Goal: Task Accomplishment & Management: Use online tool/utility

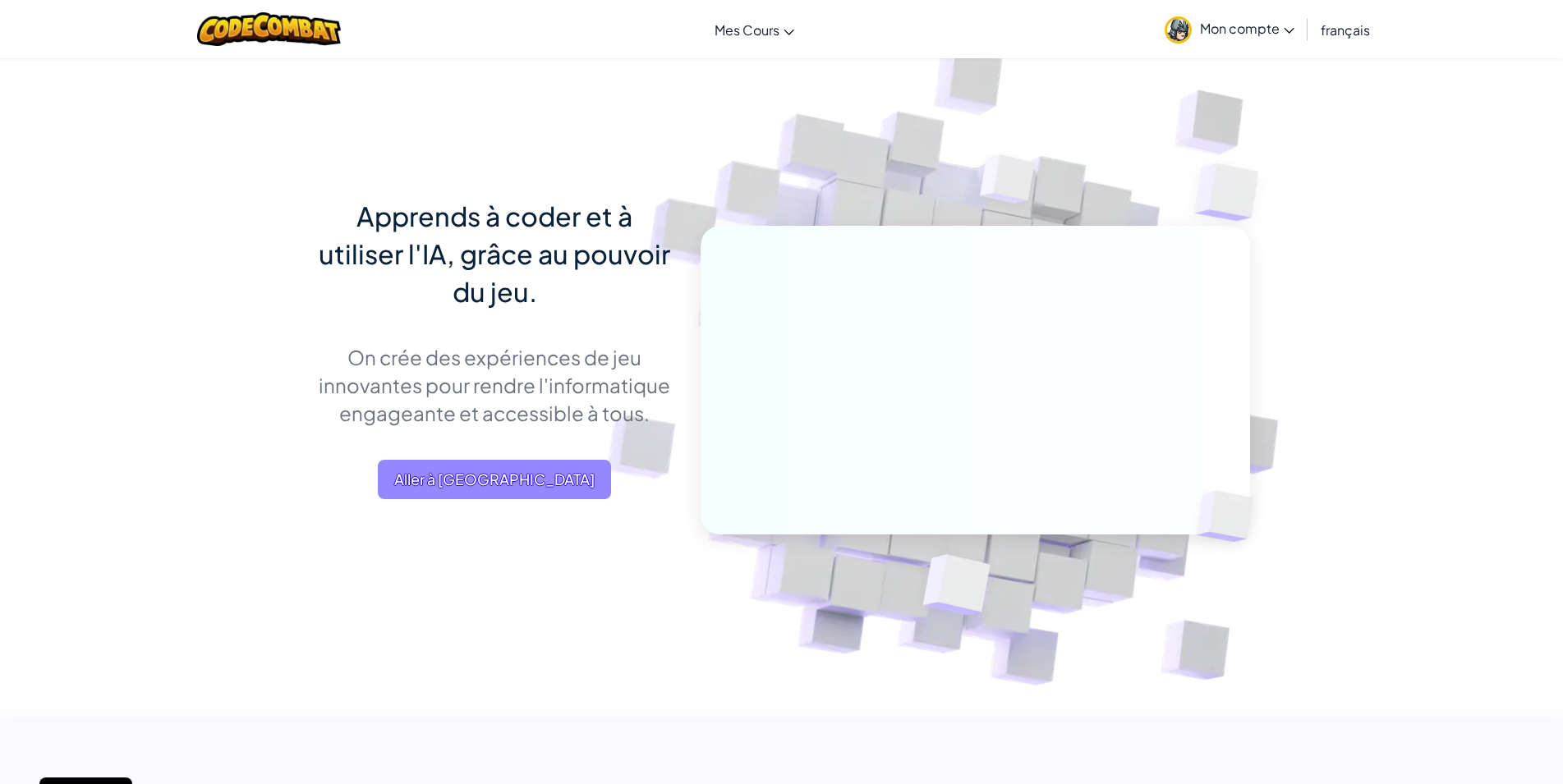
click at [524, 487] on span "Aller à [GEOGRAPHIC_DATA]" at bounding box center [495, 479] width 233 height 39
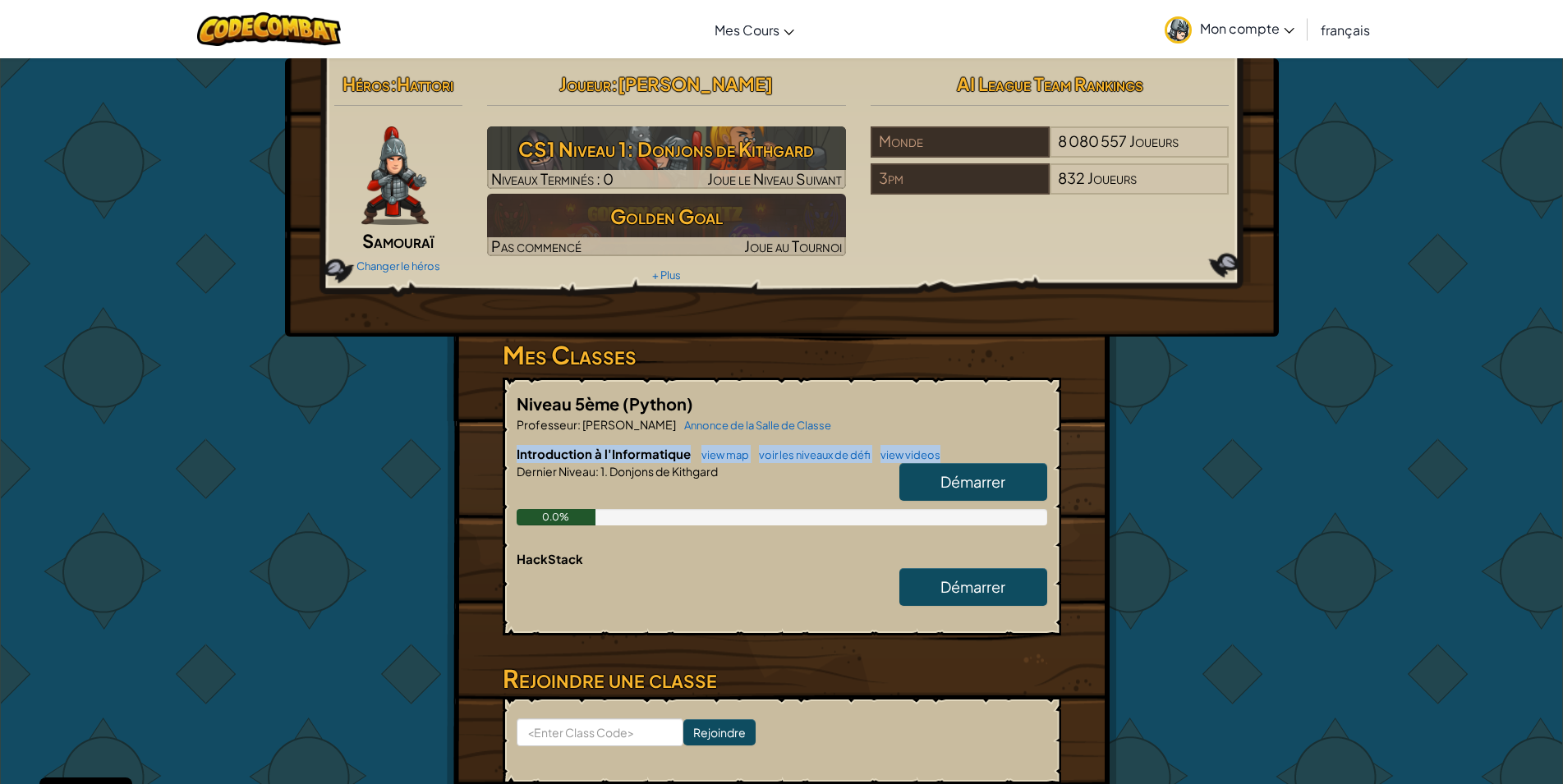
drag, startPoint x: 998, startPoint y: 437, endPoint x: 988, endPoint y: 480, distance: 44.1
click at [998, 452] on div "Niveau 5ème (Python) Professeur : [PERSON_NAME] Annonce de la Salle de Classe I…" at bounding box center [782, 507] width 558 height 258
drag, startPoint x: 988, startPoint y: 480, endPoint x: 981, endPoint y: 491, distance: 13.0
click at [987, 484] on span "Démarrer" at bounding box center [972, 482] width 64 height 19
click at [981, 491] on link "Démarrer" at bounding box center [973, 482] width 148 height 37
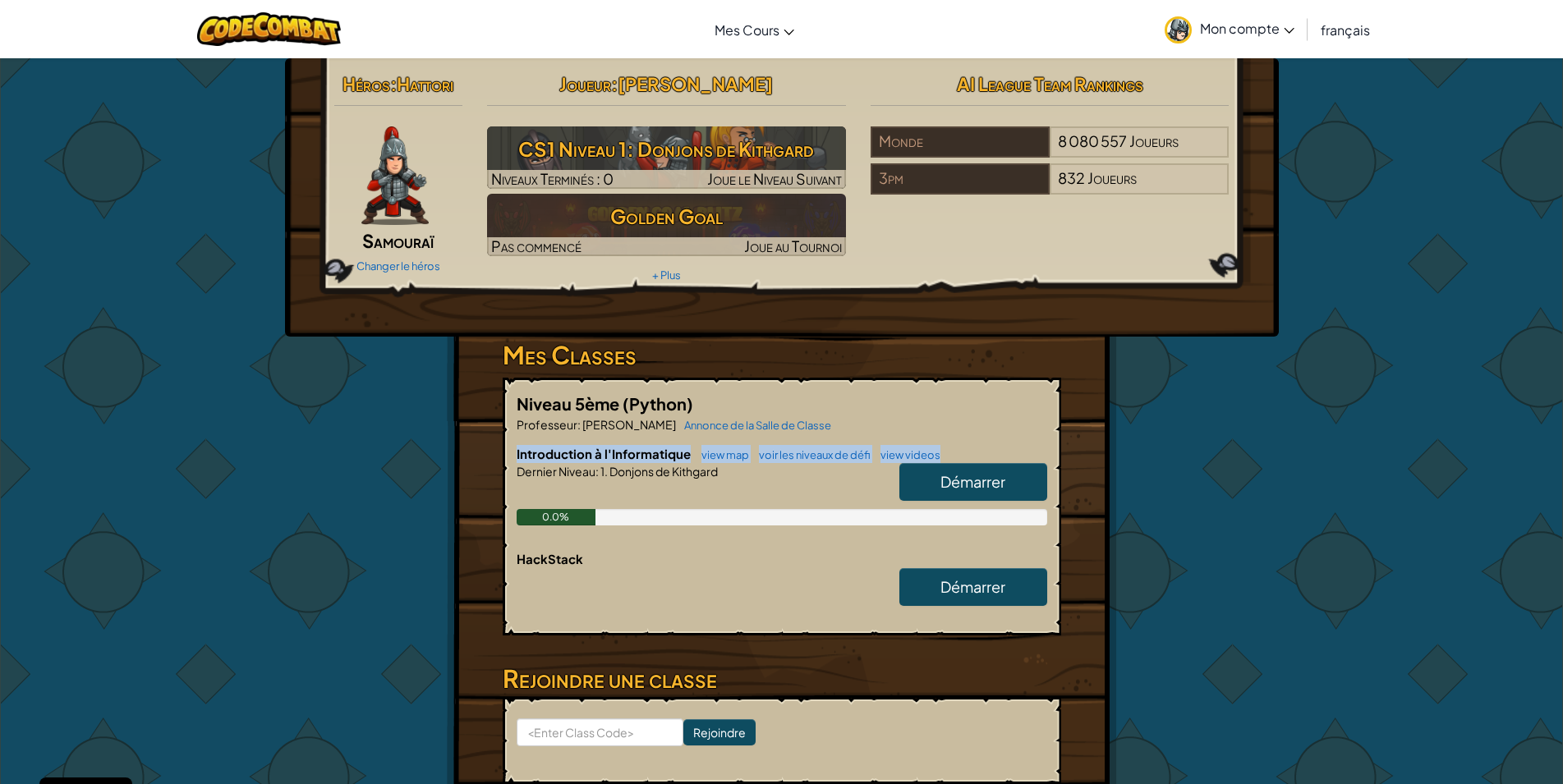
select select "fr"
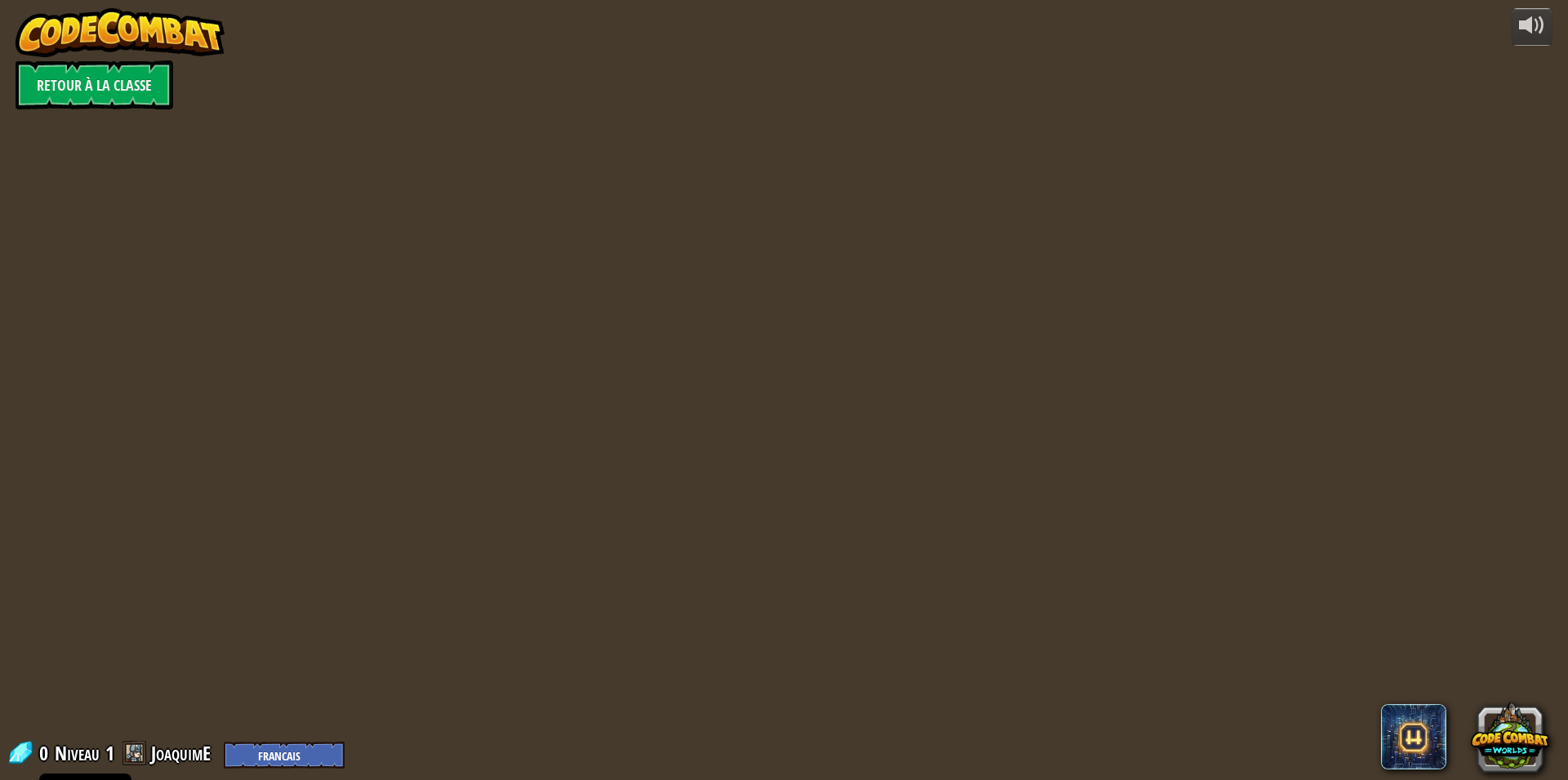
select select "fr"
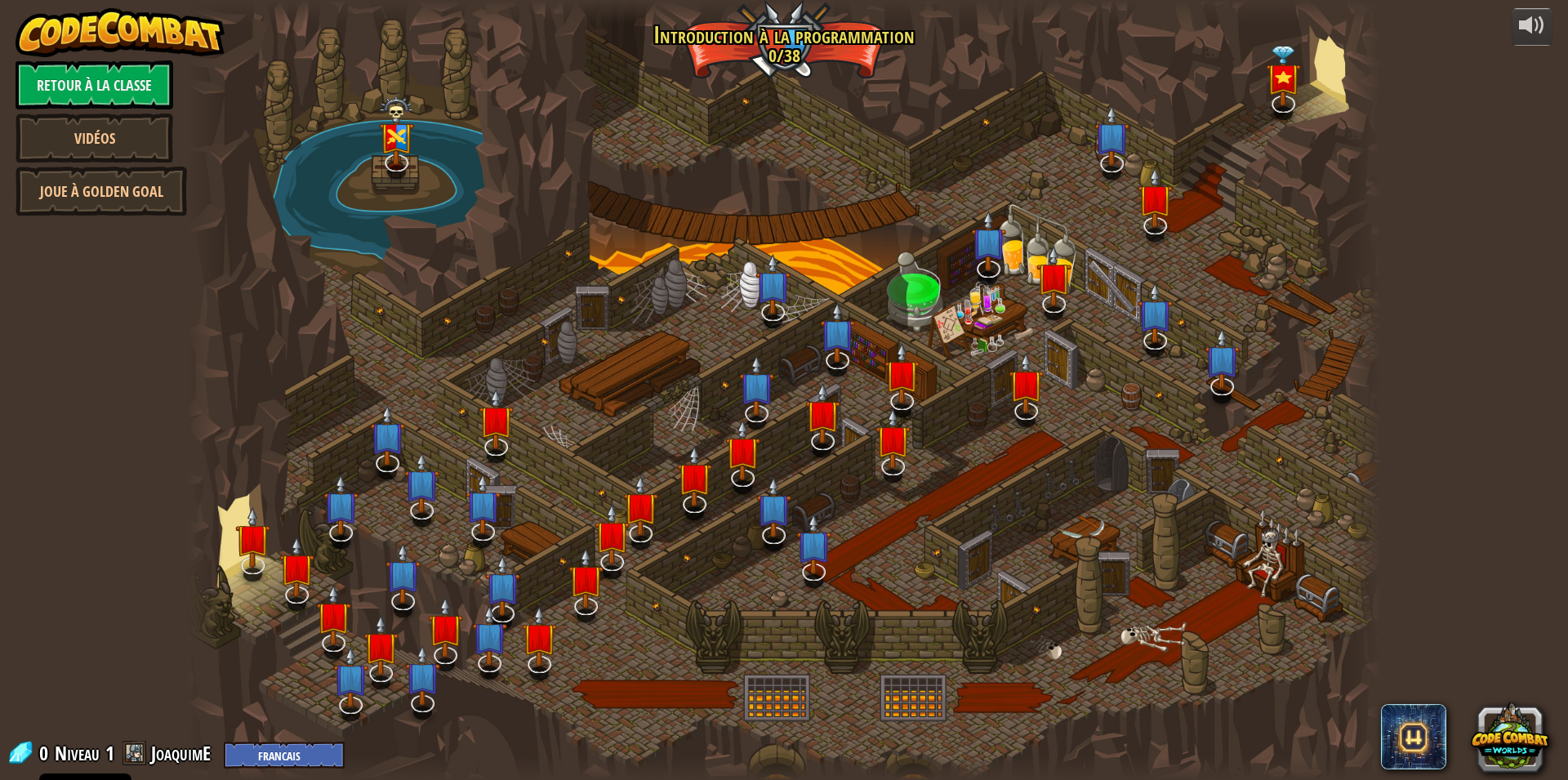
select select "fr"
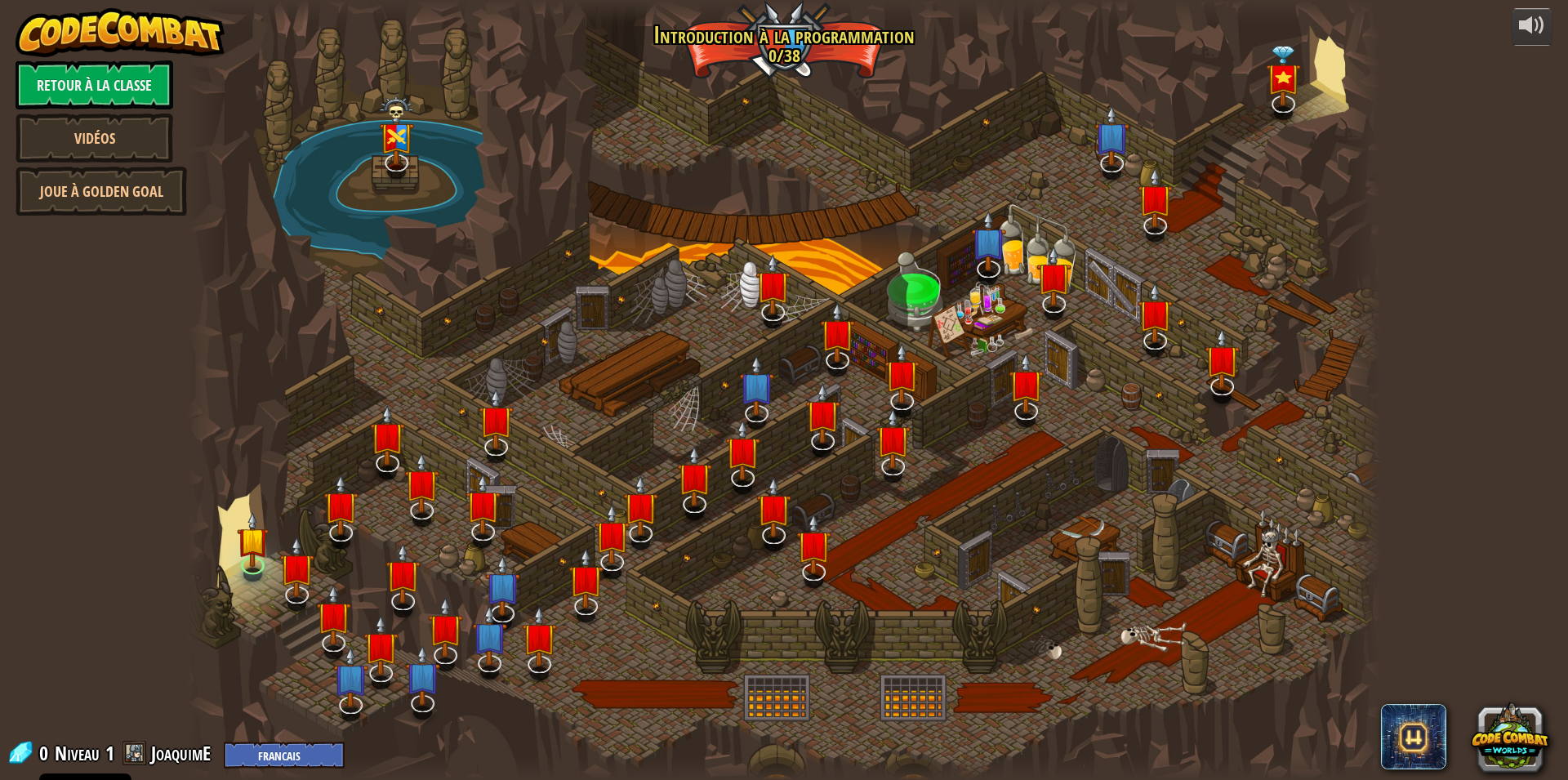
select select "fr"
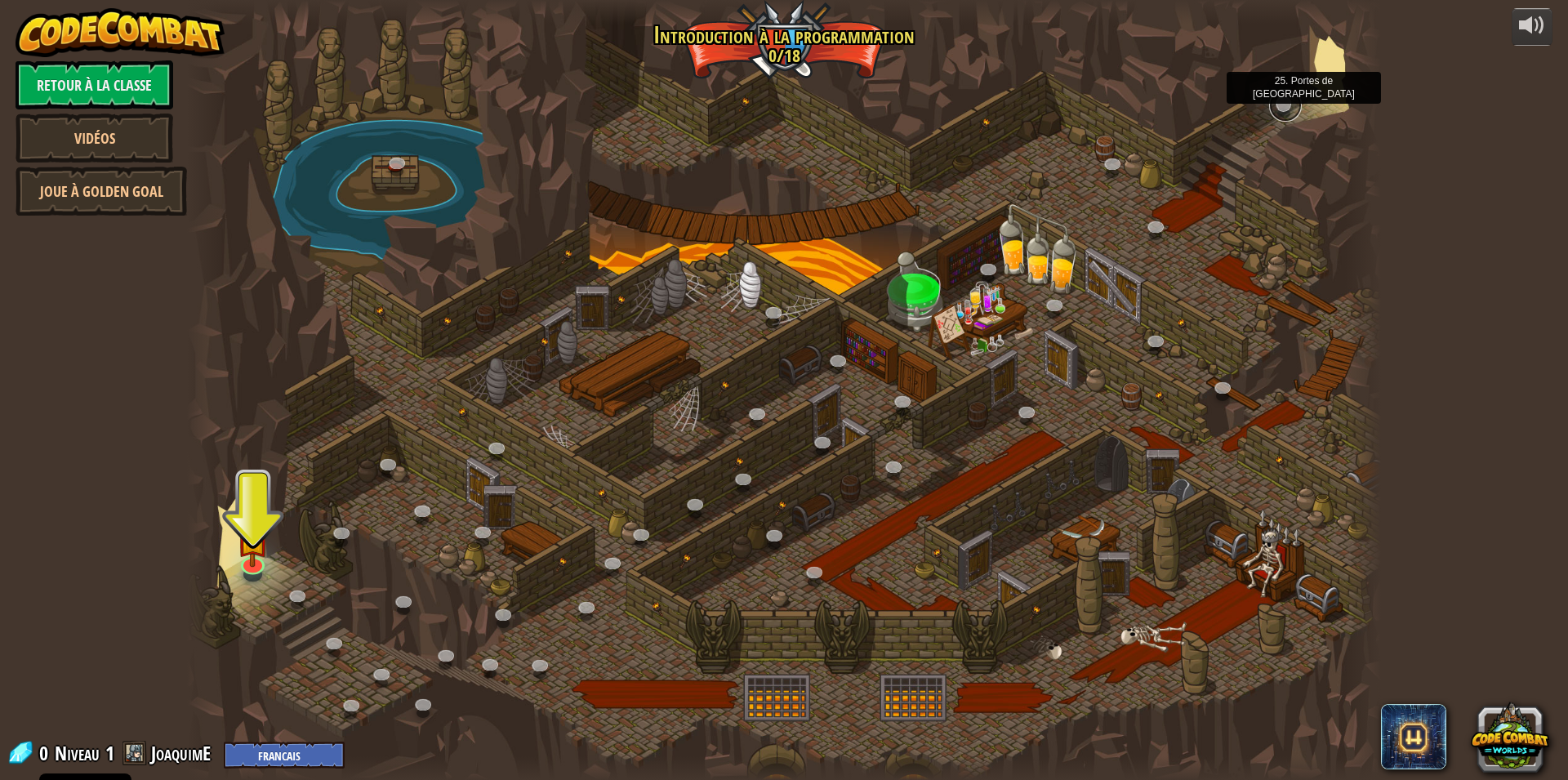
click at [1274, 98] on link at bounding box center [1286, 105] width 33 height 32
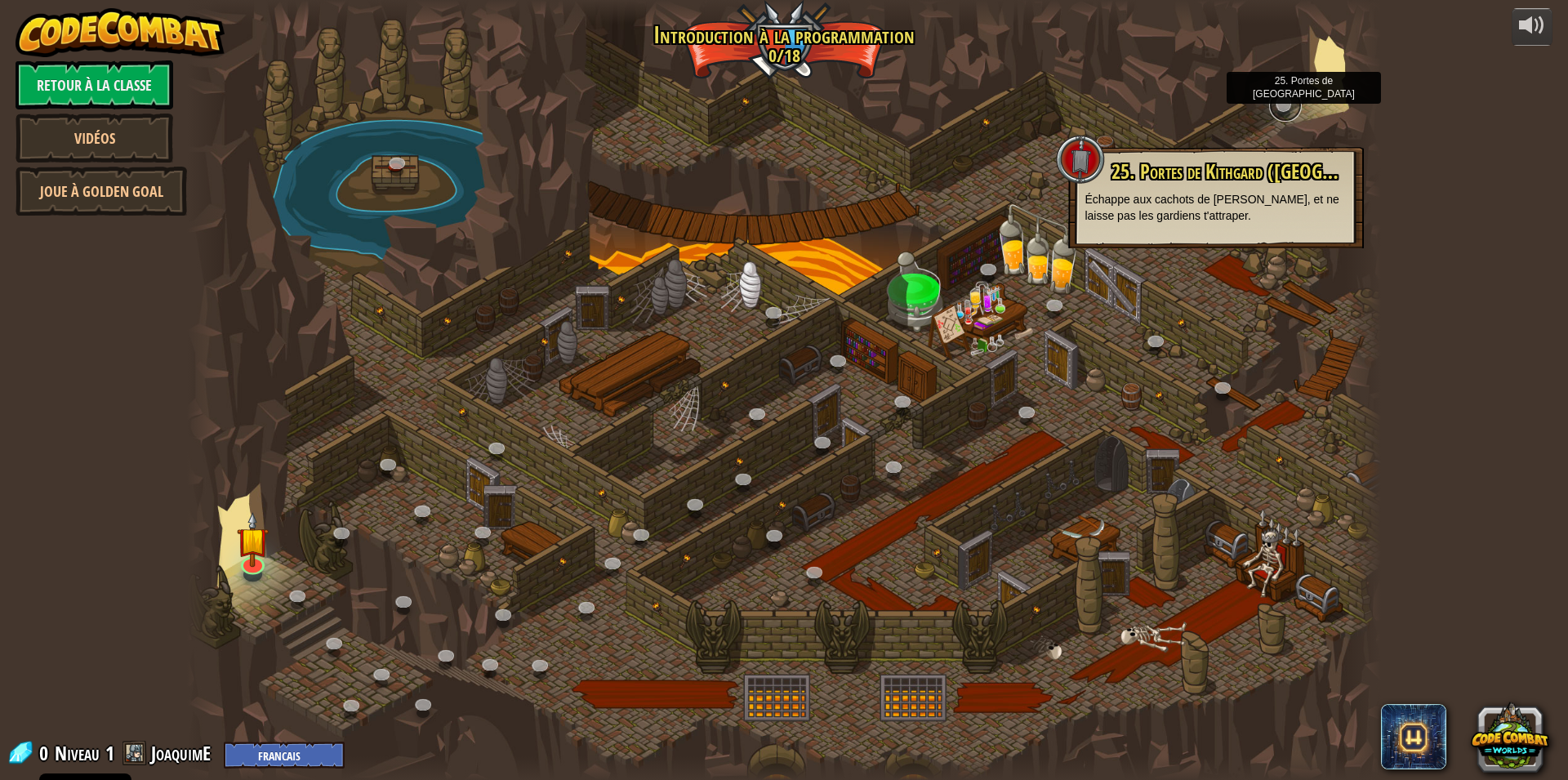
click at [1283, 101] on link at bounding box center [1286, 105] width 33 height 32
click at [1291, 98] on link at bounding box center [1286, 105] width 33 height 32
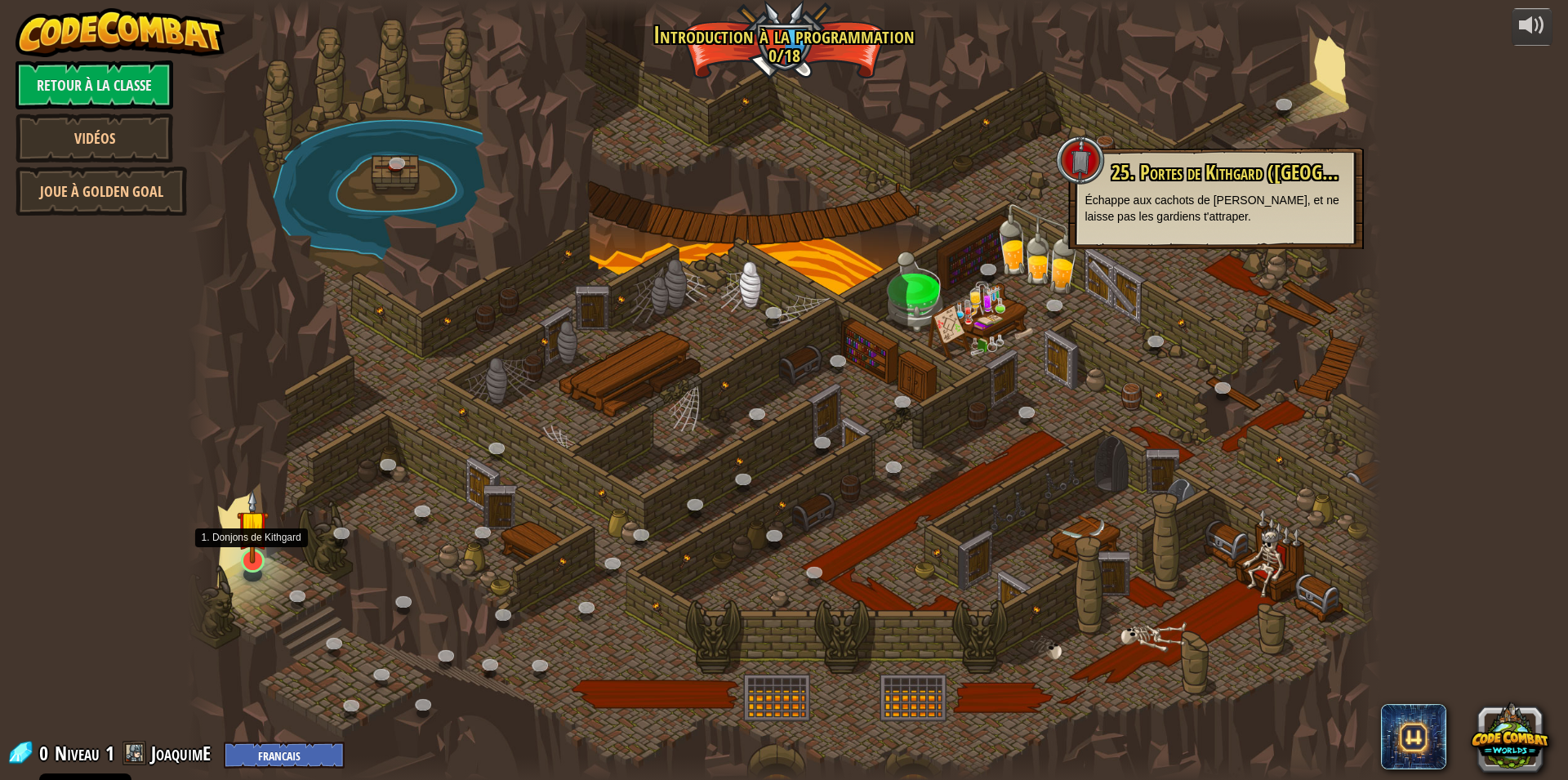
click at [247, 556] on img at bounding box center [253, 526] width 32 height 74
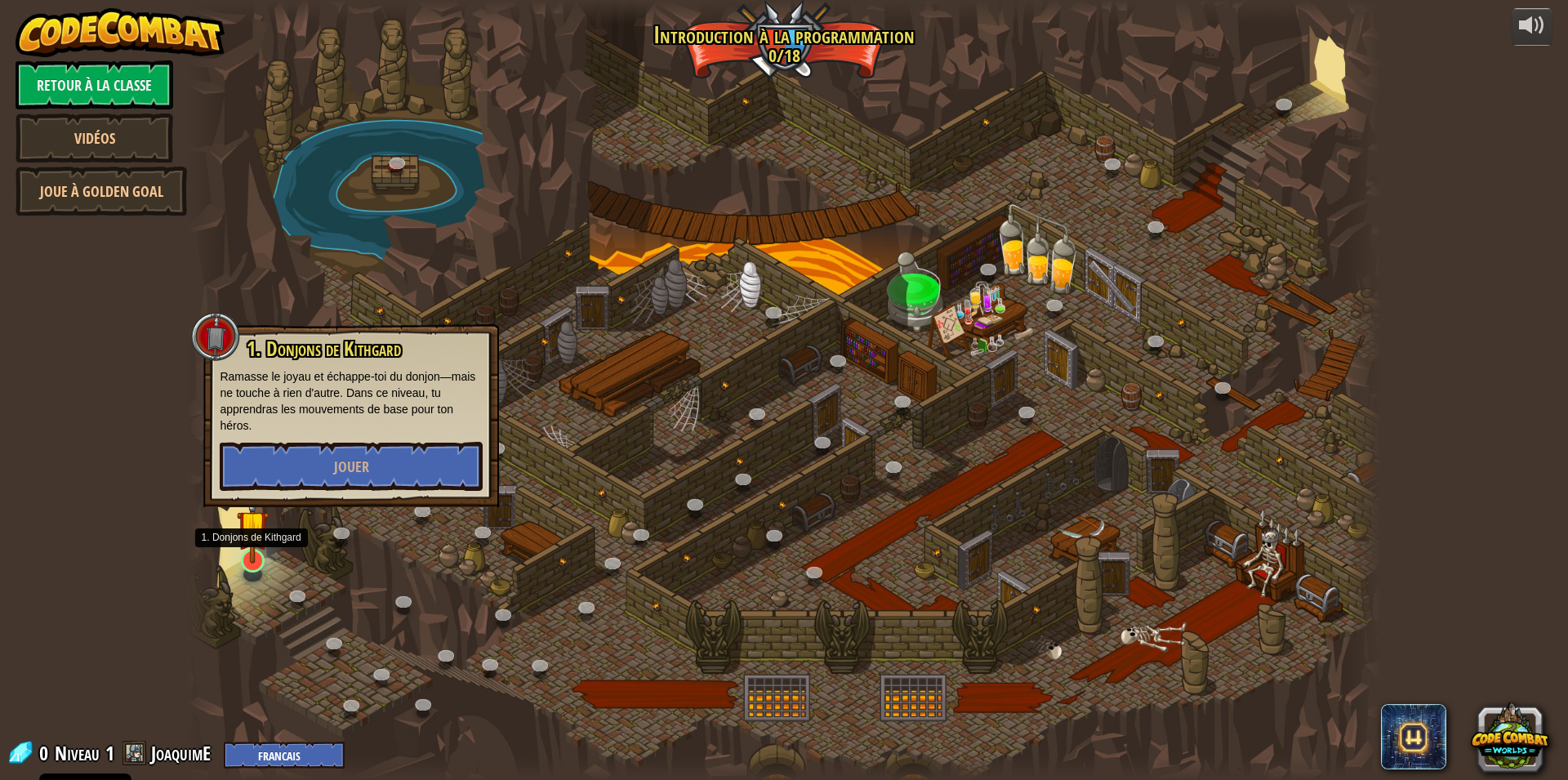
click at [247, 556] on img at bounding box center [253, 526] width 32 height 74
click at [333, 457] on button "Jouer" at bounding box center [351, 466] width 263 height 49
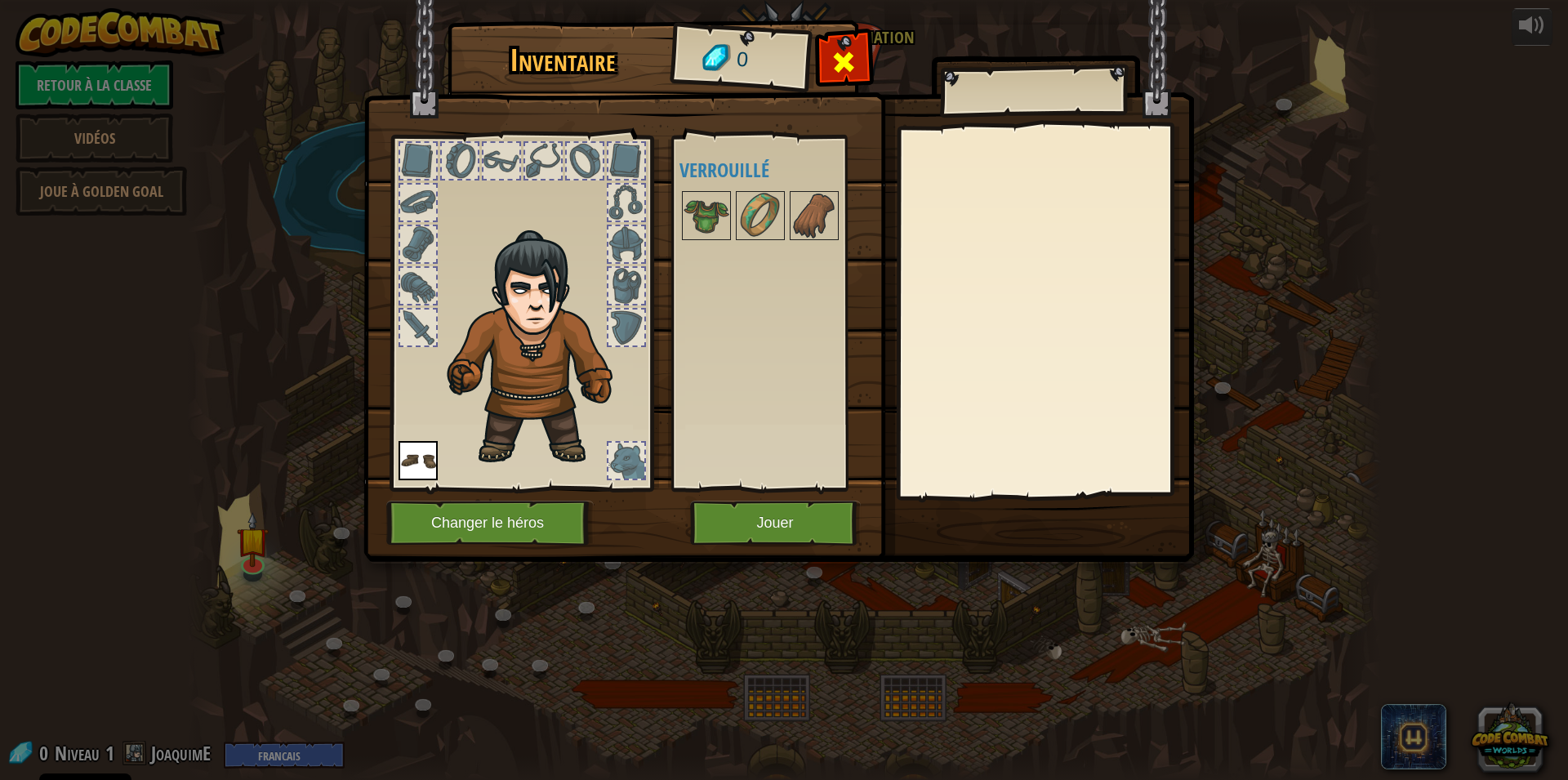
click at [830, 50] on div at bounding box center [843, 66] width 51 height 51
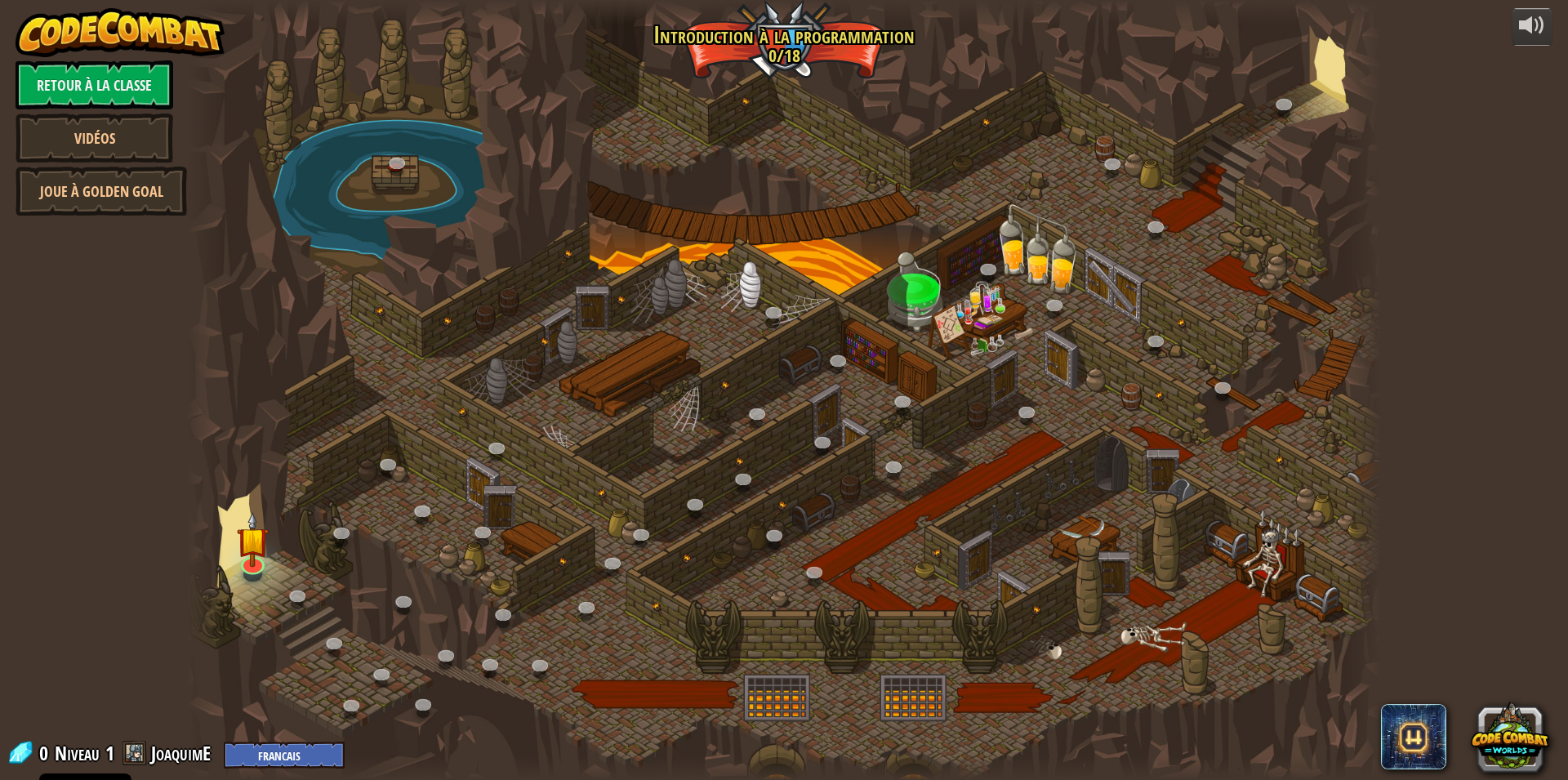
click at [227, 552] on div at bounding box center [783, 390] width 1194 height 780
click at [265, 548] on img at bounding box center [253, 526] width 32 height 74
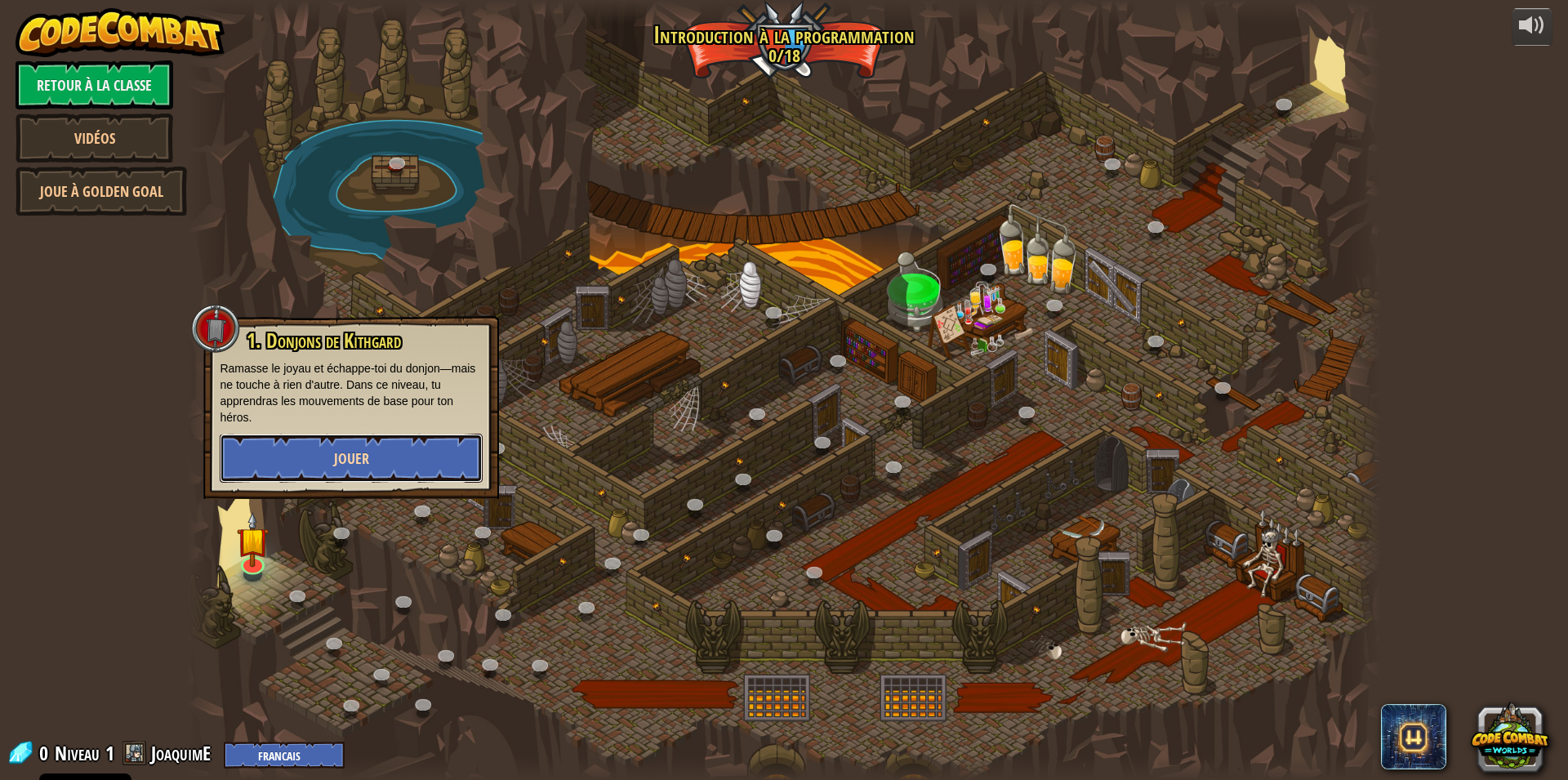
drag, startPoint x: 234, startPoint y: 471, endPoint x: 254, endPoint y: 462, distance: 21.9
click at [254, 462] on button "Jouer" at bounding box center [351, 458] width 263 height 49
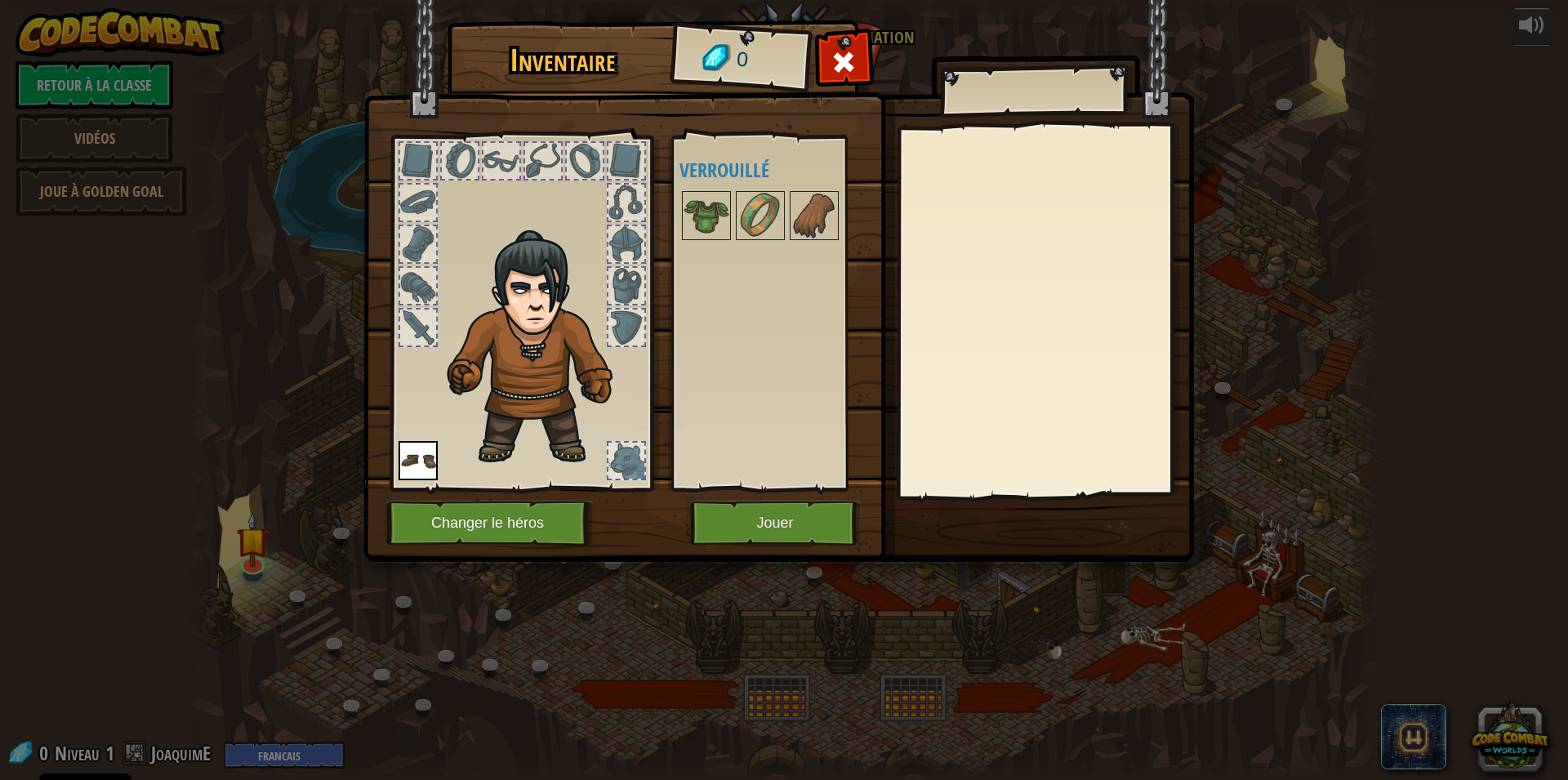
drag, startPoint x: 615, startPoint y: 456, endPoint x: 632, endPoint y: 461, distance: 17.7
click at [740, 410] on div "Disponible Equiper (double-clic pour s'équiper) Verrouillé" at bounding box center [783, 313] width 206 height 341
drag, startPoint x: 804, startPoint y: 530, endPoint x: 782, endPoint y: 477, distance: 57.4
click at [770, 529] on button "Jouer" at bounding box center [776, 523] width 171 height 45
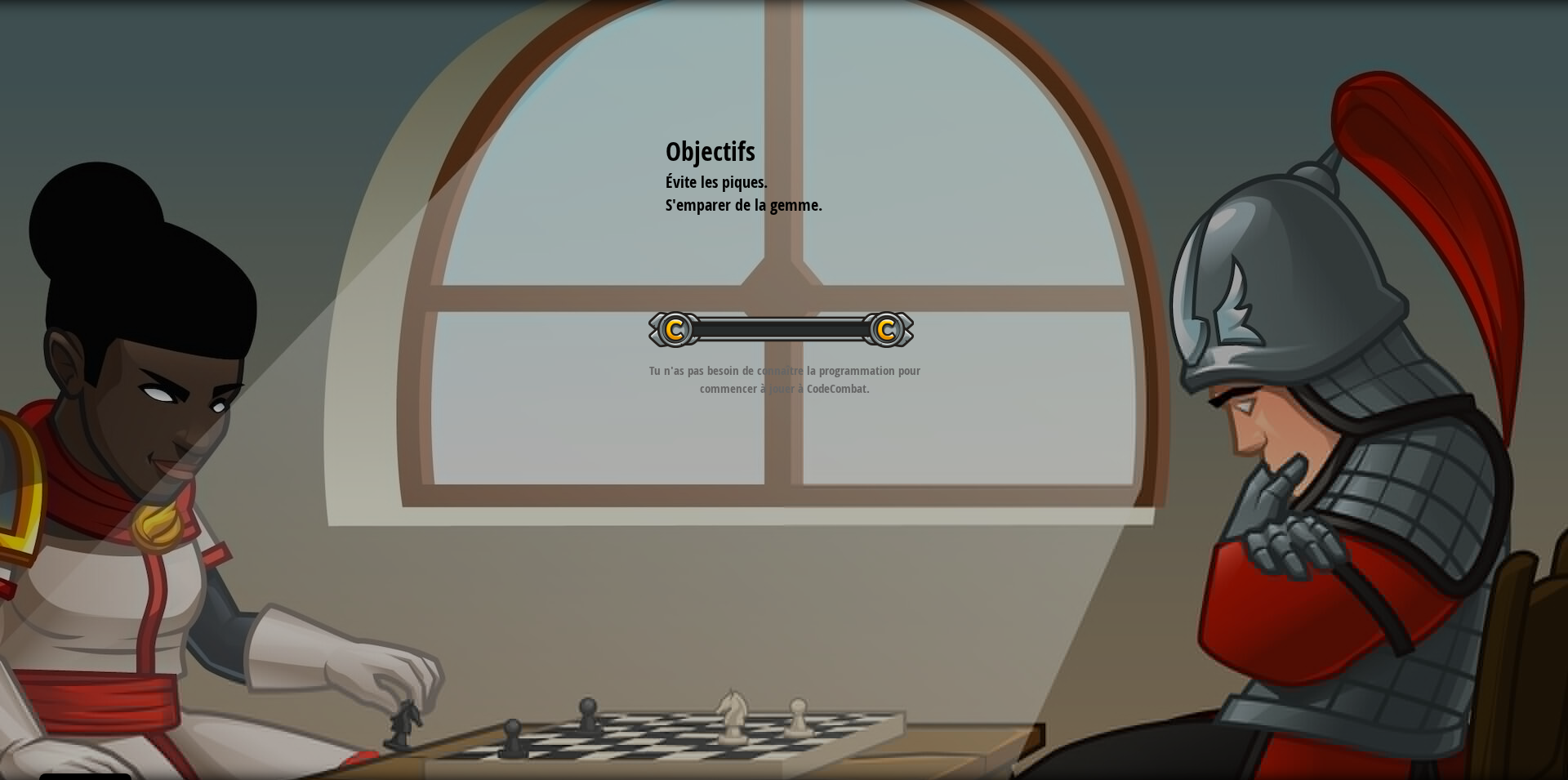
click at [769, 531] on div "Objectifs Évite les piques. S'emparer de la gemme. Démarrer niveau Erreur de ch…" at bounding box center [784, 390] width 1568 height 780
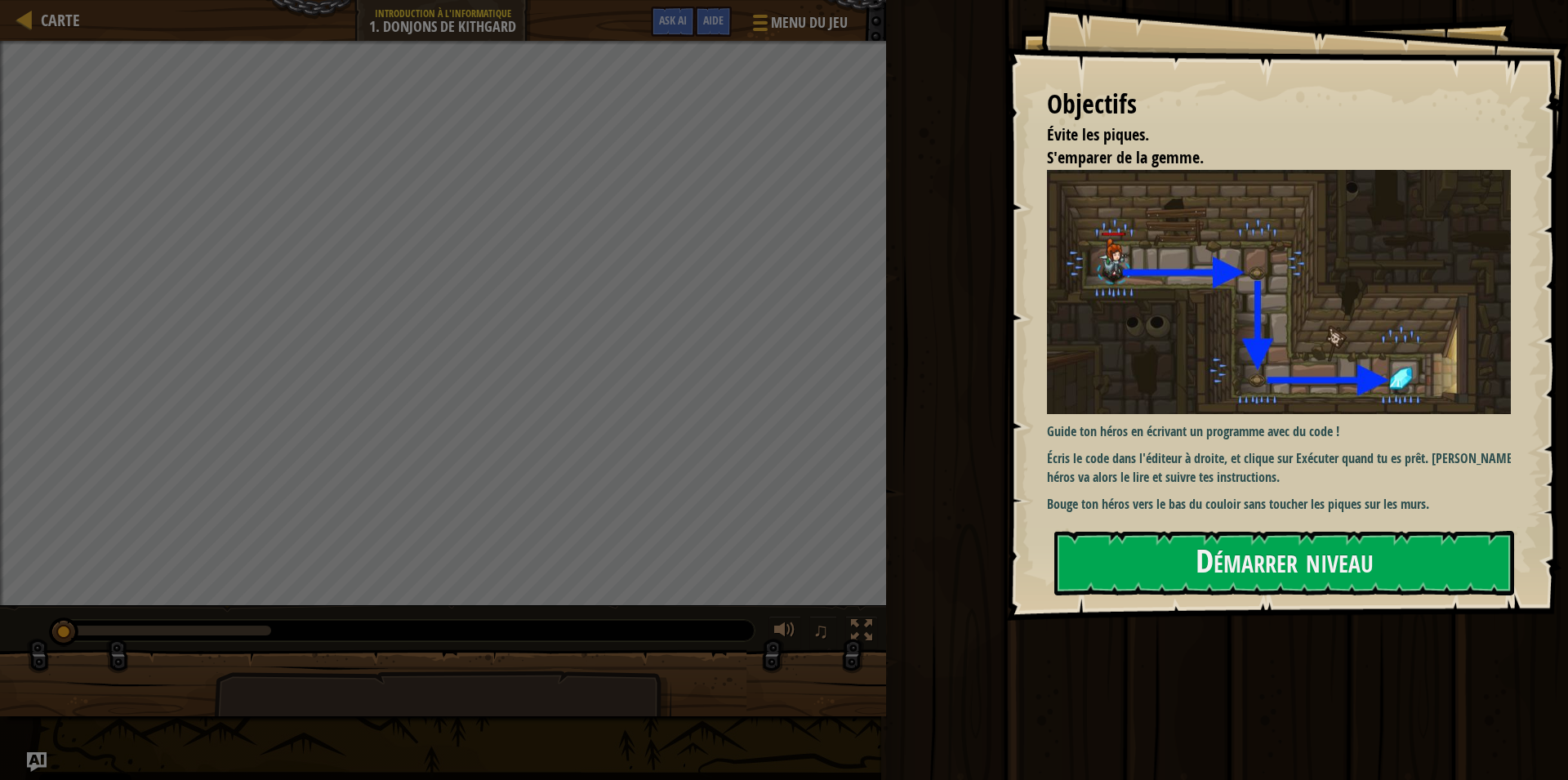
click at [737, 622] on div "Évite [PERSON_NAME]. S'emparer de [PERSON_NAME]. Objectifs : Incomplet ♫" at bounding box center [784, 378] width 1568 height 675
click at [1092, 569] on button "Démarrer niveau" at bounding box center [1284, 563] width 460 height 64
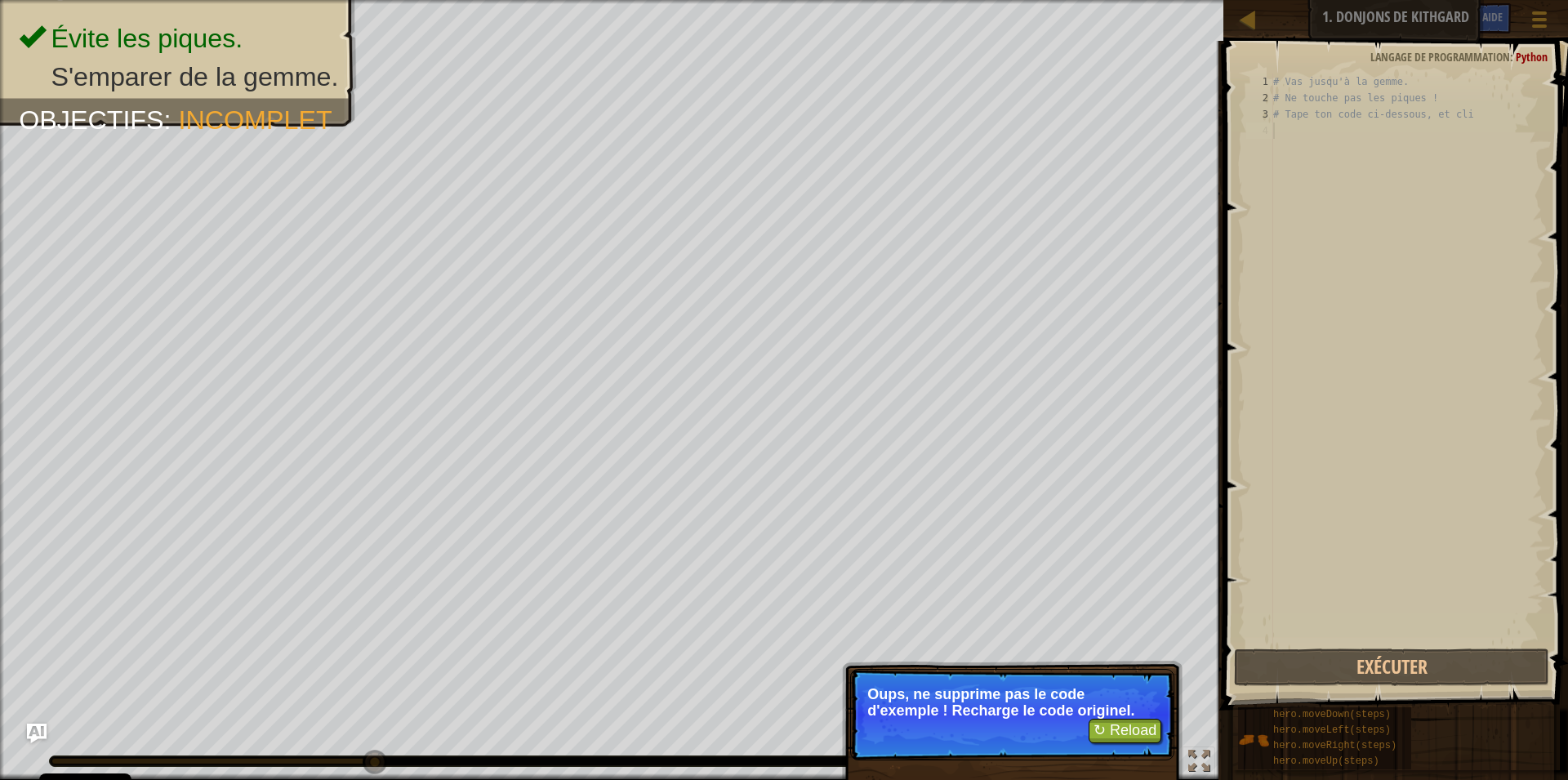
click at [1274, 592] on div "# Vas jusqu'à [PERSON_NAME]. # Ne touche pas [PERSON_NAME] ! # Tape ton code ci…" at bounding box center [1407, 375] width 274 height 604
click at [1223, 583] on span at bounding box center [1397, 352] width 358 height 717
drag, startPoint x: 1394, startPoint y: 87, endPoint x: 1385, endPoint y: 93, distance: 10.8
click at [1394, 96] on div "# Vas jusqu'à [PERSON_NAME]. # Ne touche pas [PERSON_NAME] ! # Tape ton code ci…" at bounding box center [1407, 375] width 274 height 604
drag, startPoint x: 1477, startPoint y: 110, endPoint x: 1480, endPoint y: 135, distance: 25.2
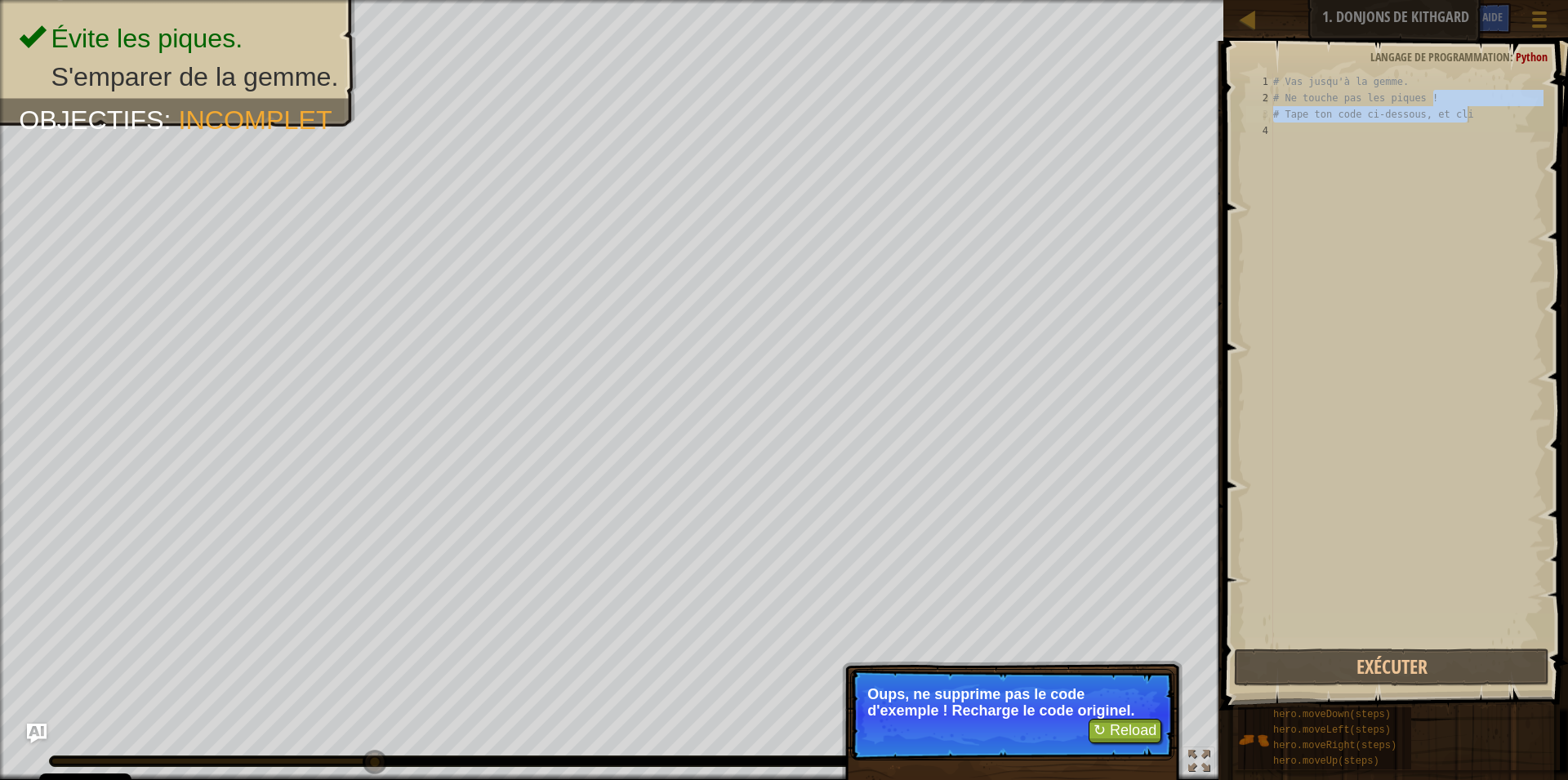
click at [1480, 135] on div "# Vas jusqu'à [PERSON_NAME]. # Ne touche pas [PERSON_NAME] ! # Tape ton code ci…" at bounding box center [1407, 375] width 274 height 604
type textarea "# Tape ton code ci-dessous, et cli"
type textarea "# Vas jusqu'à la gemme."
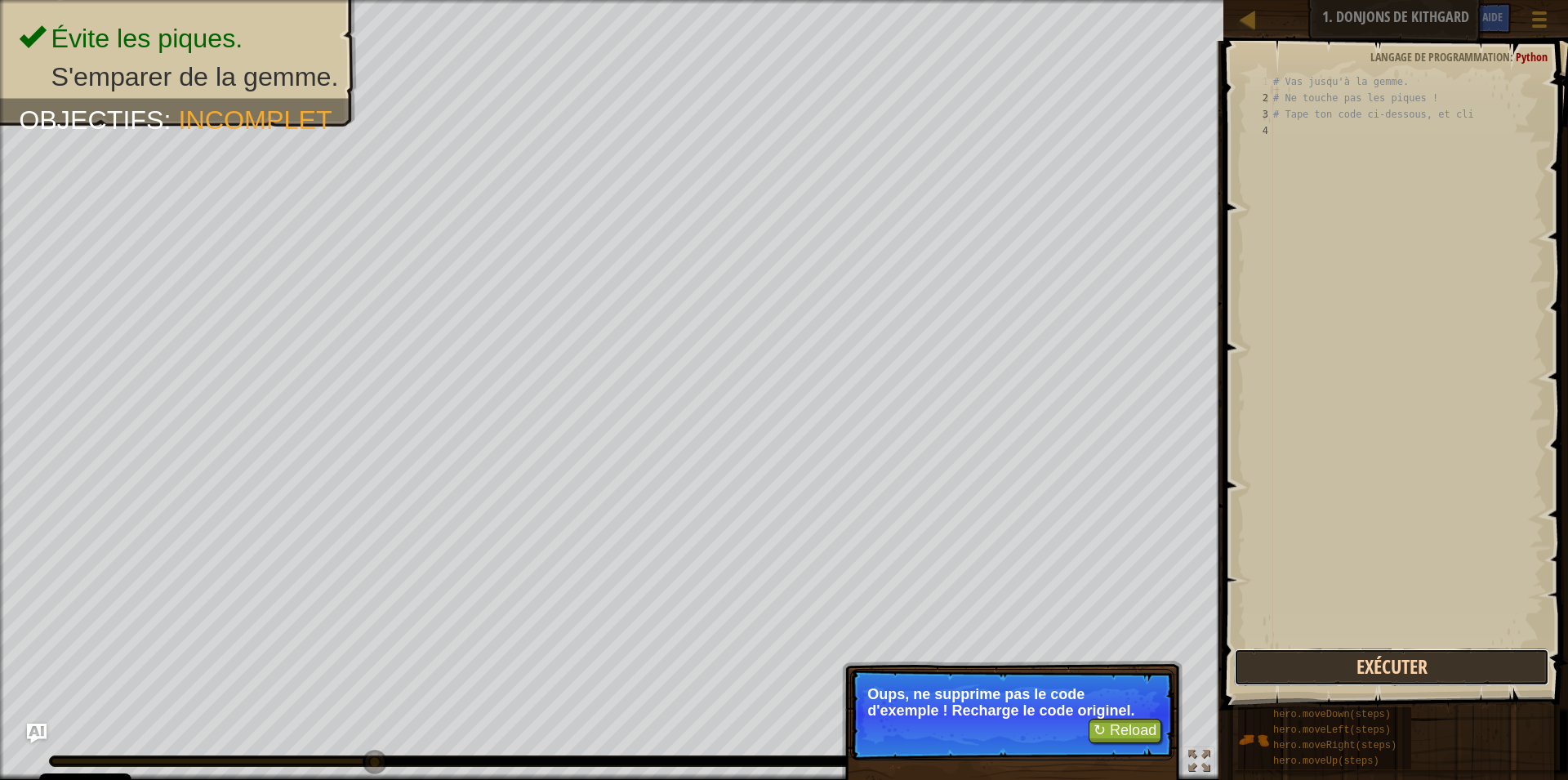
click at [1322, 653] on button "Exécuter" at bounding box center [1392, 667] width 315 height 37
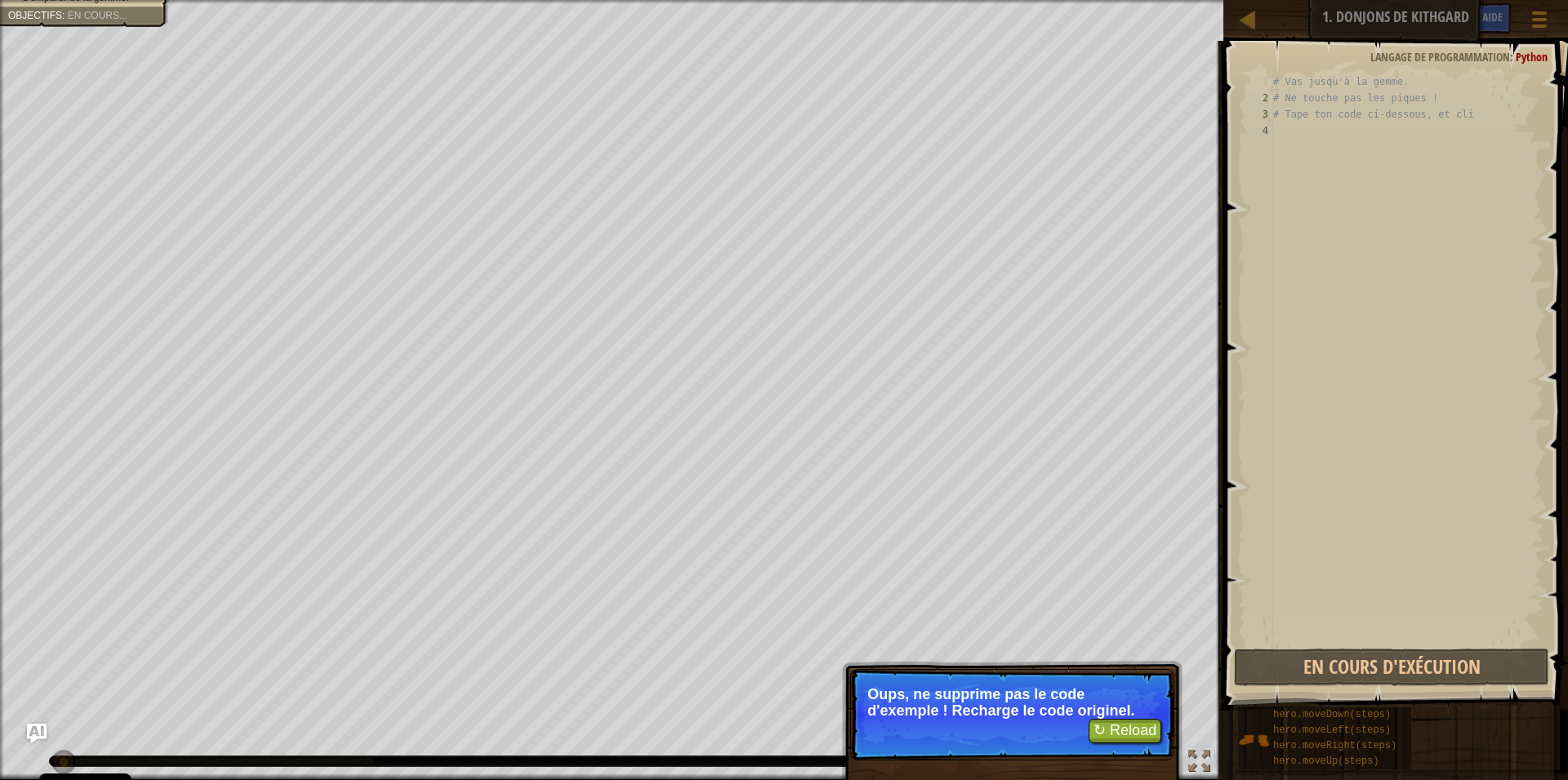
click at [1467, 384] on div "# Vas jusqu'à [PERSON_NAME]. # Ne touche pas [PERSON_NAME] ! # Tape ton code ci…" at bounding box center [1407, 375] width 274 height 604
drag, startPoint x: 1250, startPoint y: 377, endPoint x: 1236, endPoint y: 414, distance: 39.6
click at [1236, 414] on div "1 2 3 4 # Vas jusqu'à [PERSON_NAME]. # Ne touche pas [PERSON_NAME] ! # Tape ton…" at bounding box center [1393, 408] width 349 height 717
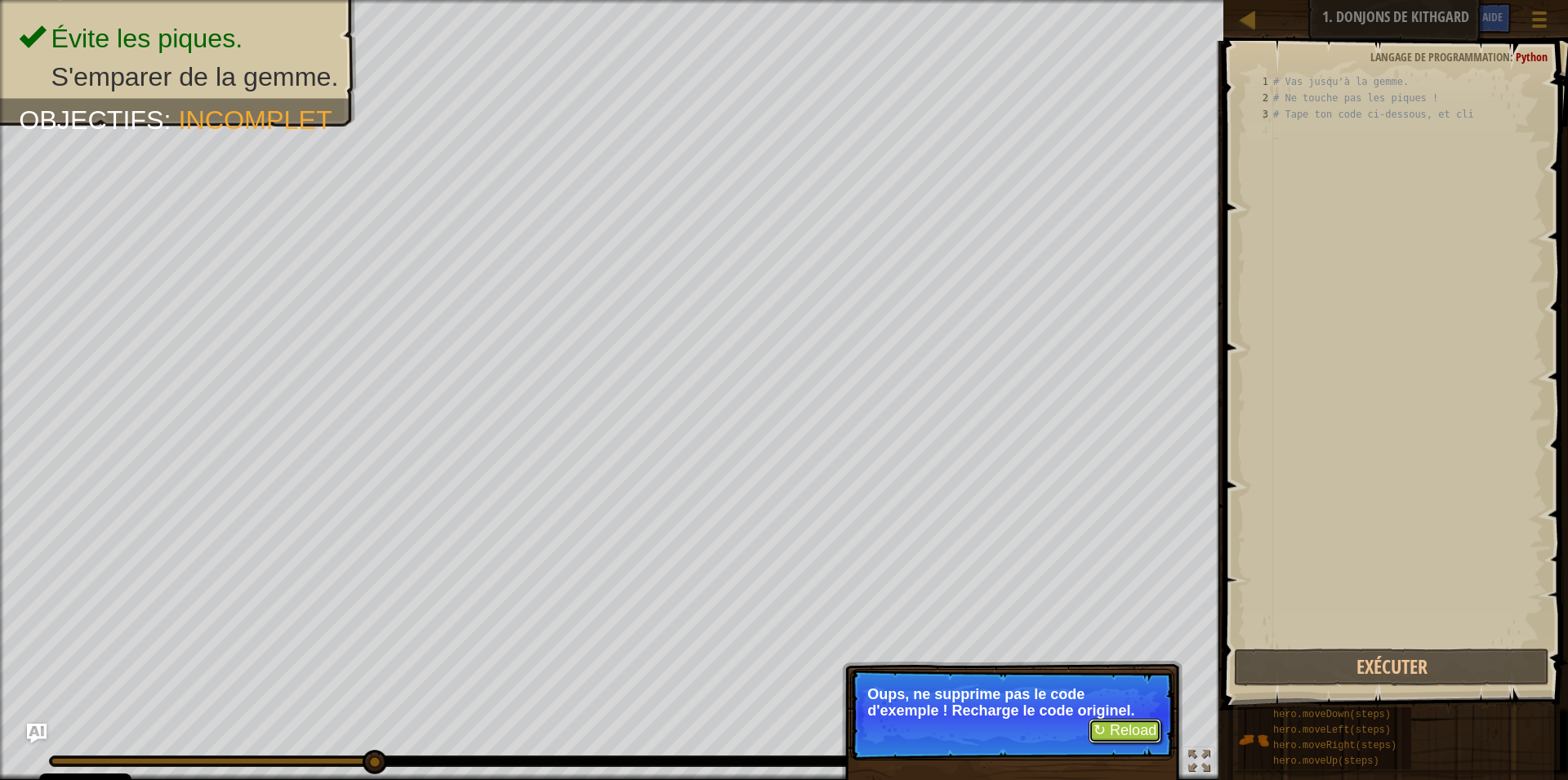
drag, startPoint x: 1148, startPoint y: 729, endPoint x: 1135, endPoint y: 729, distance: 13.0
click at [1139, 729] on button "↻ Reload" at bounding box center [1125, 731] width 72 height 24
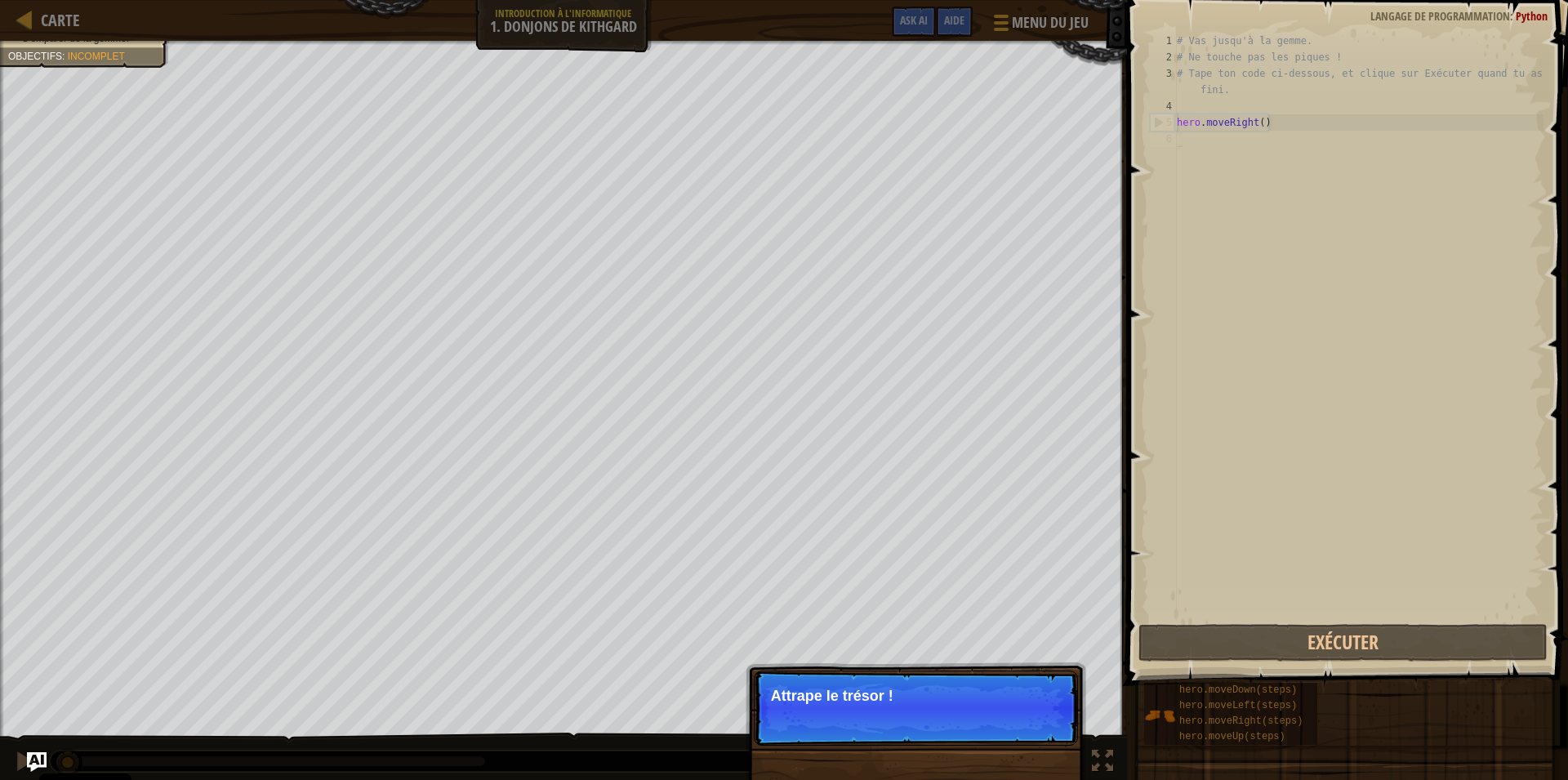
click at [1141, 495] on span at bounding box center [1349, 319] width 454 height 734
click at [1122, 491] on span at bounding box center [1349, 319] width 454 height 734
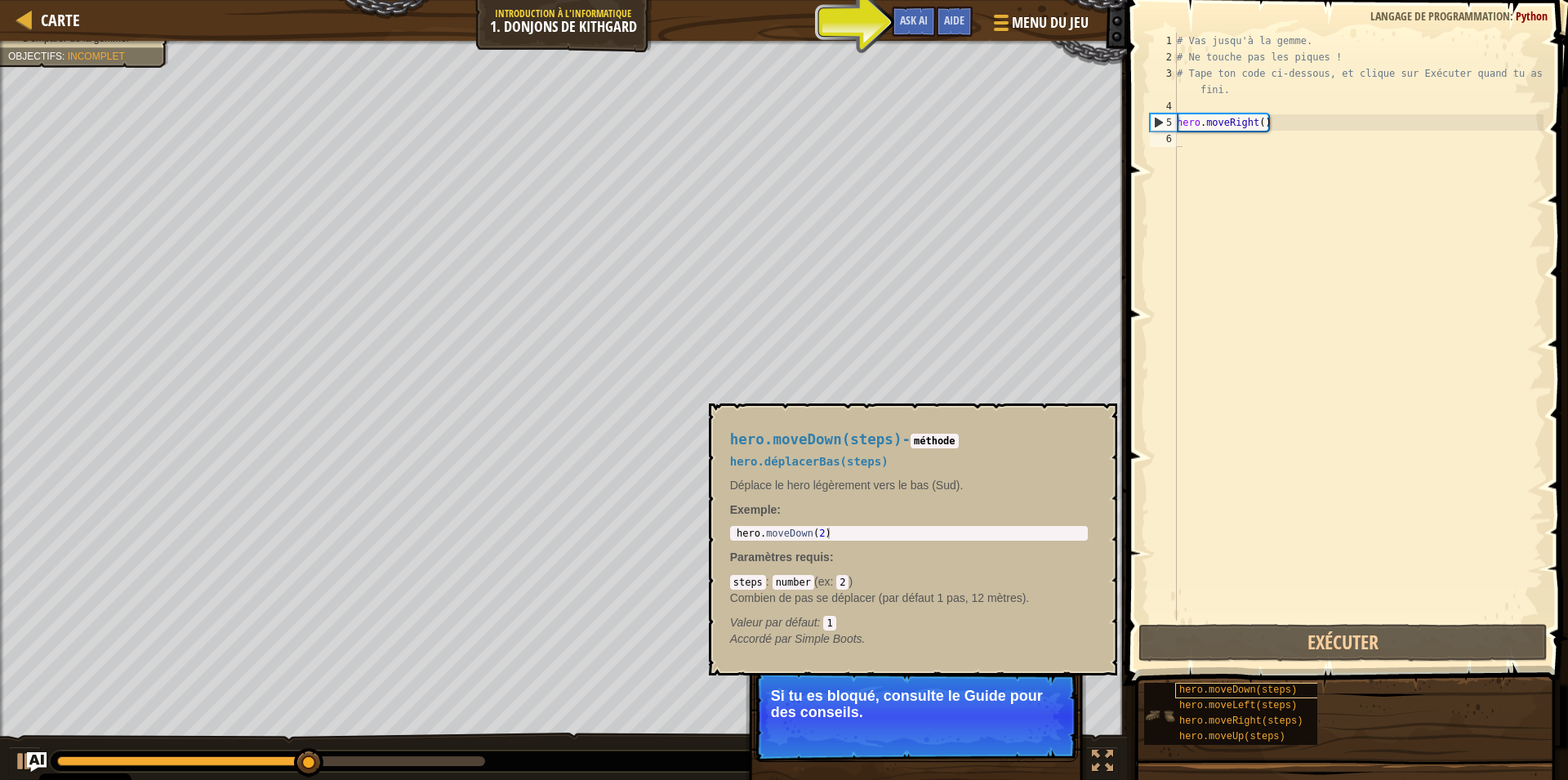
click at [1214, 694] on span "hero.moveDown(steps)" at bounding box center [1238, 690] width 118 height 11
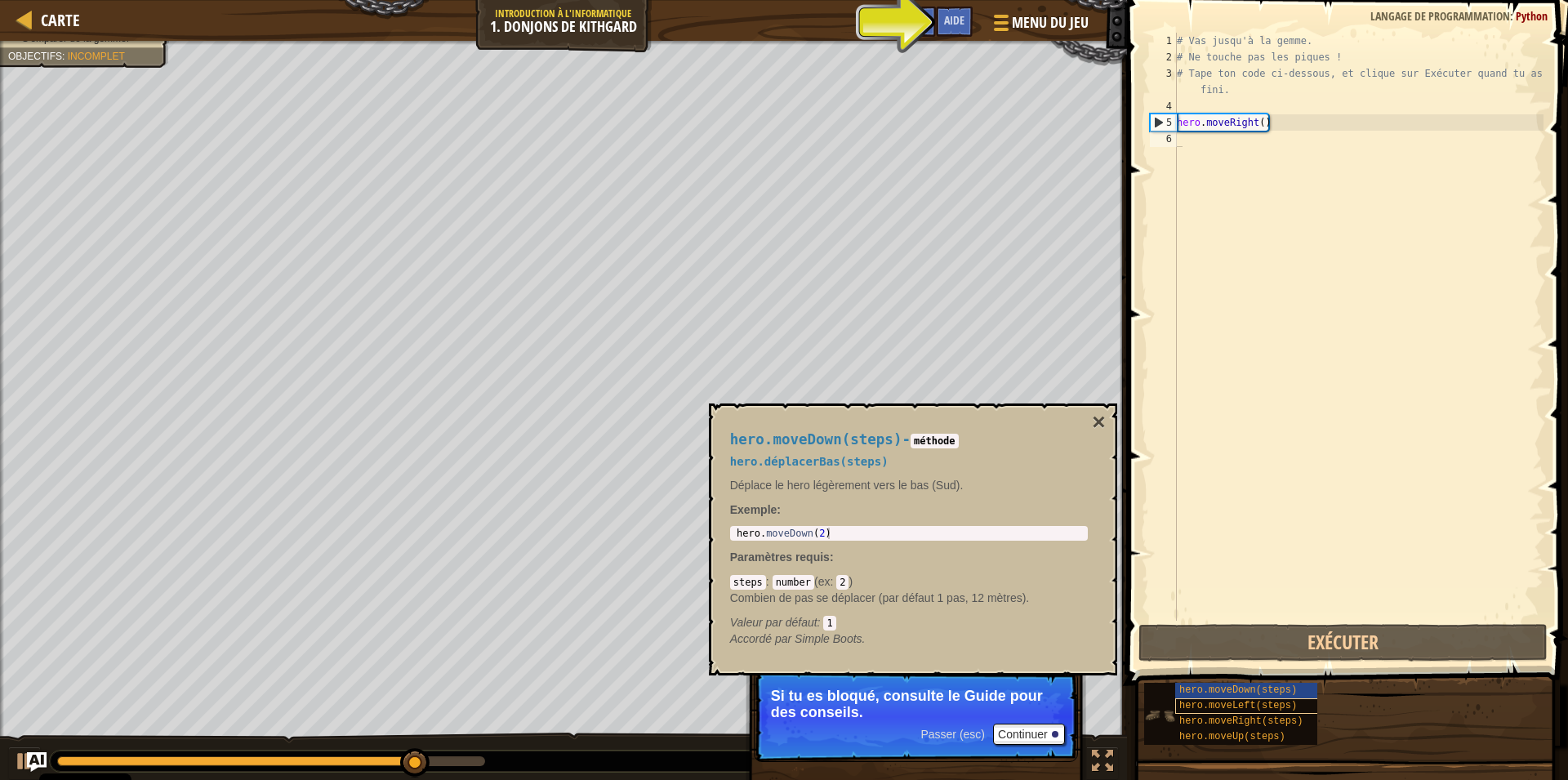
click at [1203, 702] on div "hero.moveLeft(steps)" at bounding box center [1253, 706] width 157 height 16
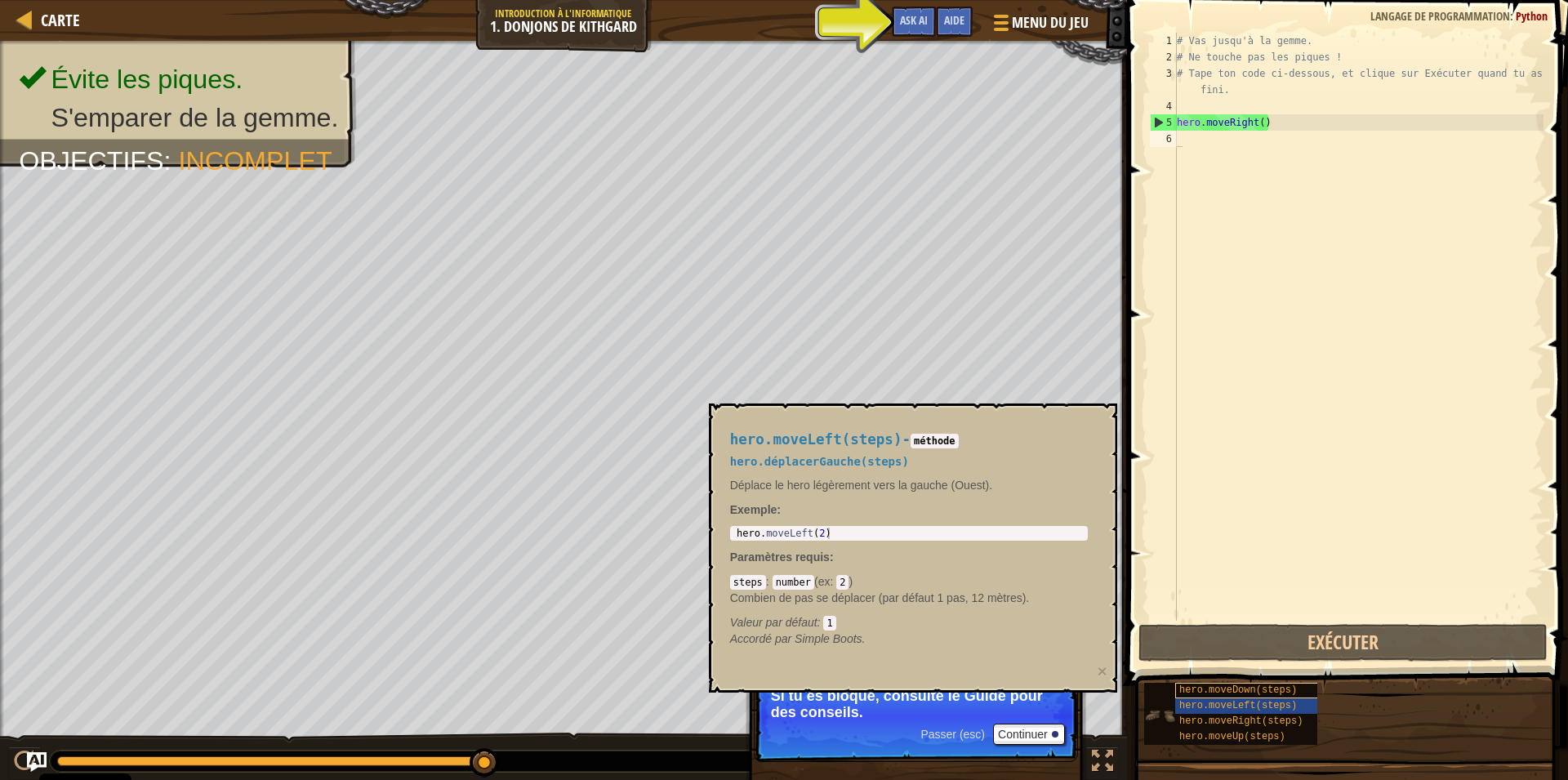
click at [1258, 694] on span "hero.moveDown(steps)" at bounding box center [1238, 690] width 118 height 11
drag, startPoint x: 1300, startPoint y: 611, endPoint x: 1260, endPoint y: 668, distance: 69.6
click at [1281, 652] on div "# Vas jusqu'à [PERSON_NAME]. # Ne touche pas [PERSON_NAME] ! # Tape ton code ci…" at bounding box center [1359, 343] width 370 height 620
click at [1263, 662] on span at bounding box center [1349, 319] width 454 height 734
click at [1263, 669] on div "Aide Vidéos 1 2 3 4 5 6 # Vas jusqu'à [PERSON_NAME]. # Ne touche pas [PERSON_NA…" at bounding box center [1345, 385] width 446 height 772
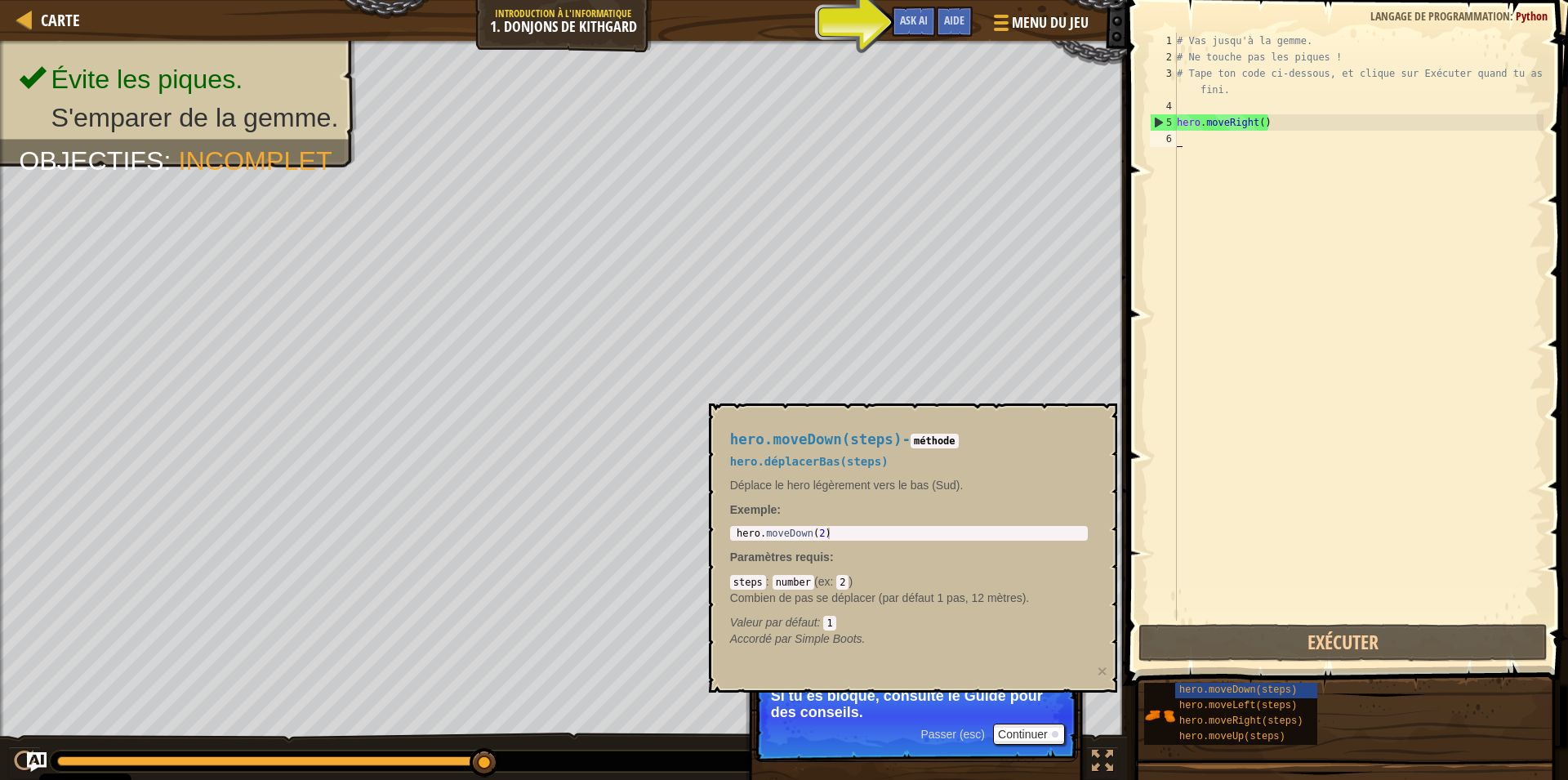
click at [1267, 662] on span at bounding box center [1349, 319] width 454 height 734
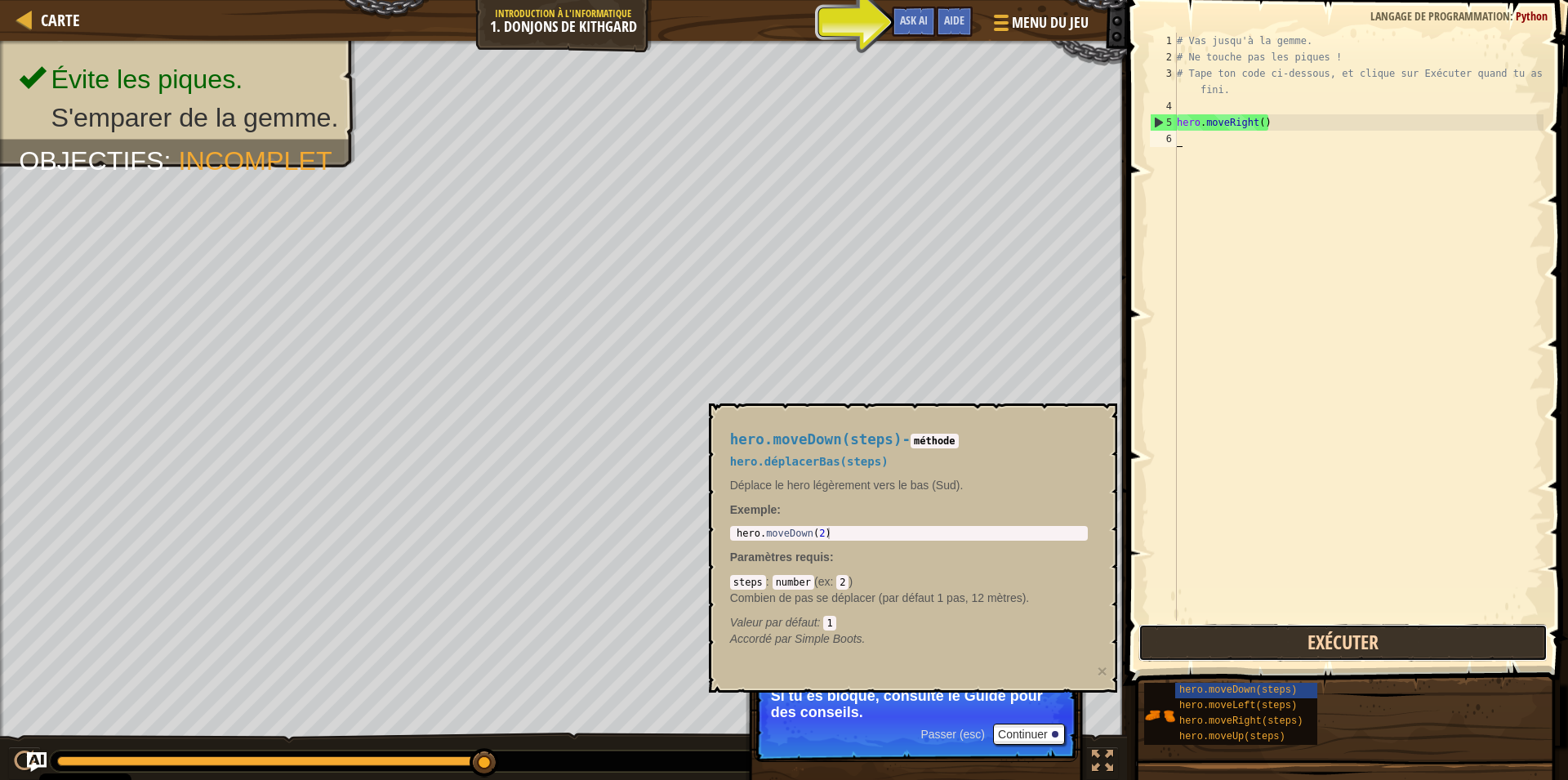
click at [1267, 656] on button "Exécuter" at bounding box center [1343, 643] width 410 height 37
click at [1265, 658] on button "Exécuter" at bounding box center [1343, 643] width 410 height 37
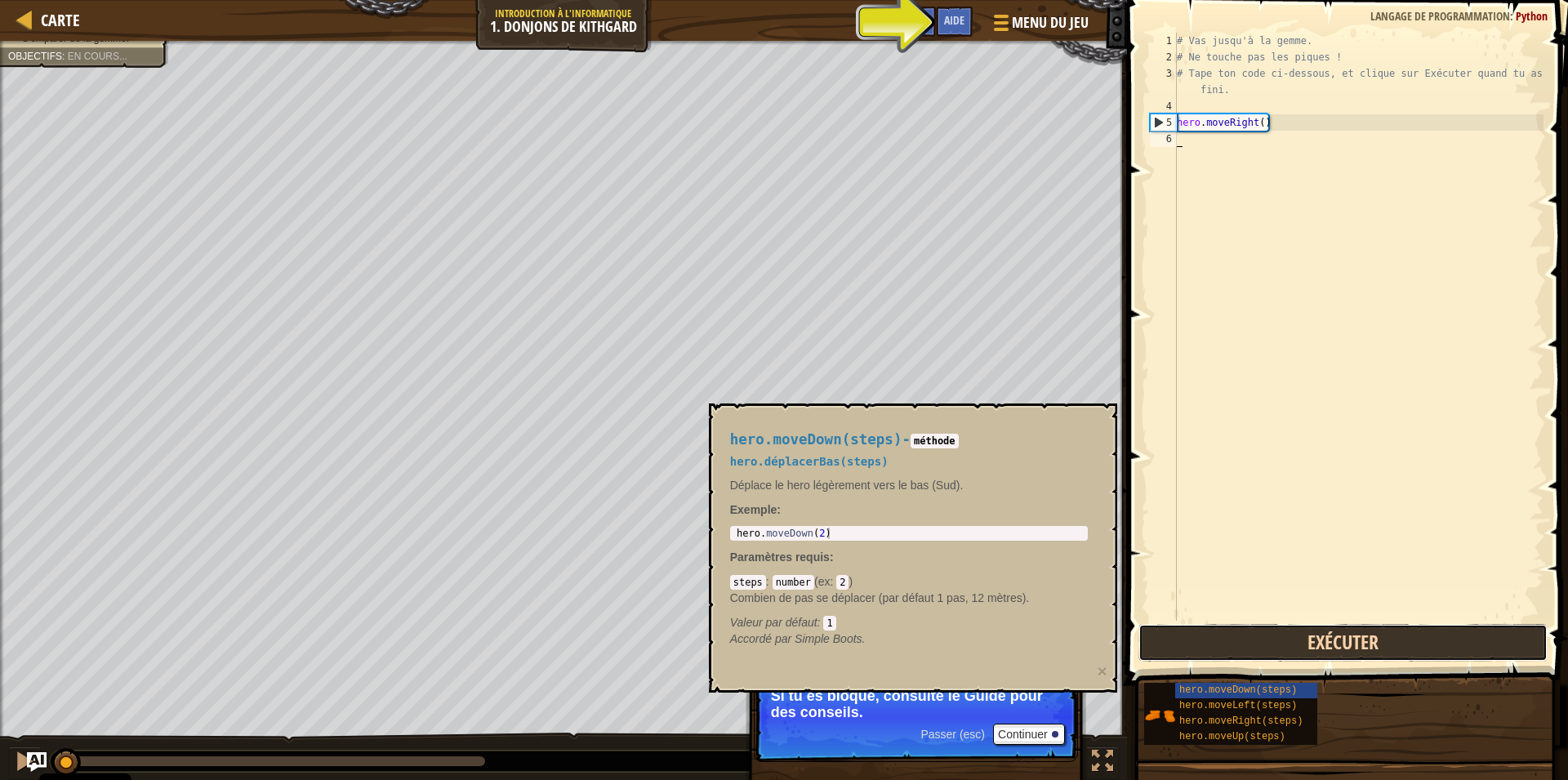
click at [1264, 654] on button "Exécuter" at bounding box center [1343, 643] width 410 height 37
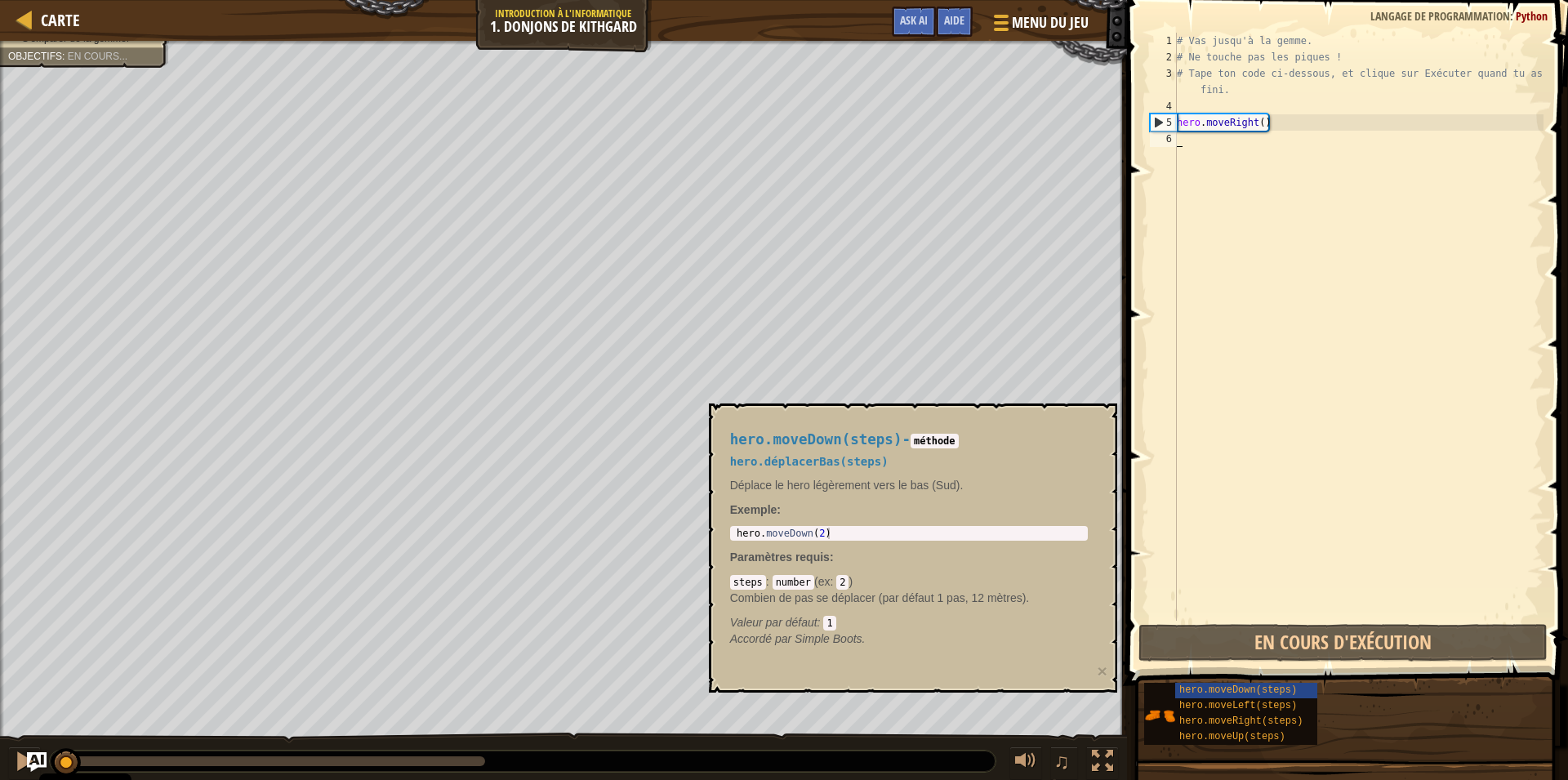
click at [1375, 606] on div "# Vas jusqu'à [PERSON_NAME]. # Ne touche pas [PERSON_NAME] ! # Tape ton code ci…" at bounding box center [1359, 343] width 370 height 620
click at [1333, 637] on div "# Vas jusqu'à [PERSON_NAME]. # Ne touche pas [PERSON_NAME] ! # Tape ton code ci…" at bounding box center [1359, 343] width 370 height 620
drag, startPoint x: 1290, startPoint y: 645, endPoint x: 1279, endPoint y: 674, distance: 31.0
click at [1252, 728] on div "hero.moveDown(steps) hero.moveLeft(steps) hero.moveRight(steps) hero.moveUp(ste…" at bounding box center [1350, 713] width 413 height 64
click at [1254, 703] on span "hero.moveLeft(steps)" at bounding box center [1238, 706] width 118 height 11
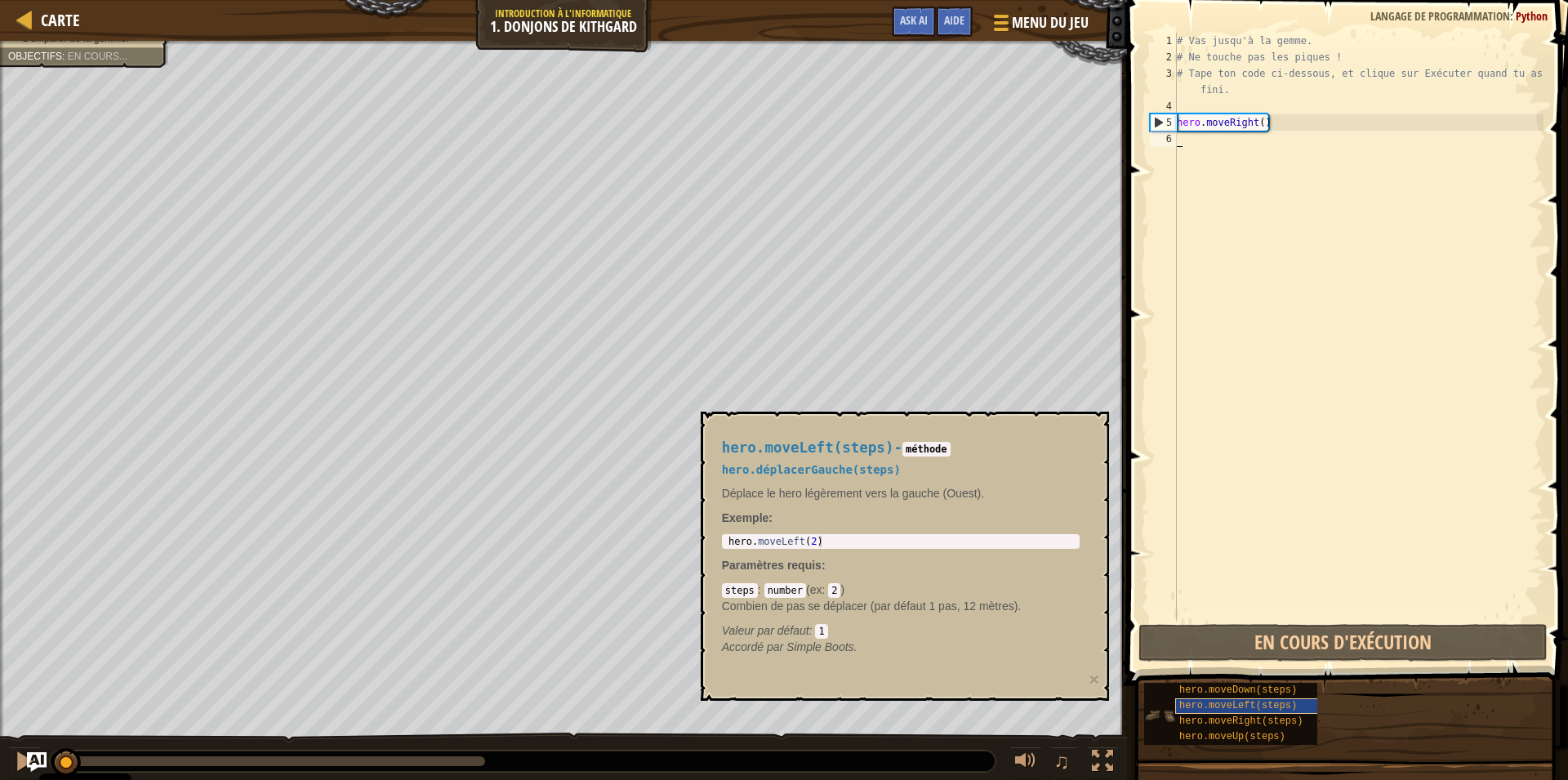
click at [1257, 701] on span "hero.moveLeft(steps)" at bounding box center [1238, 706] width 118 height 11
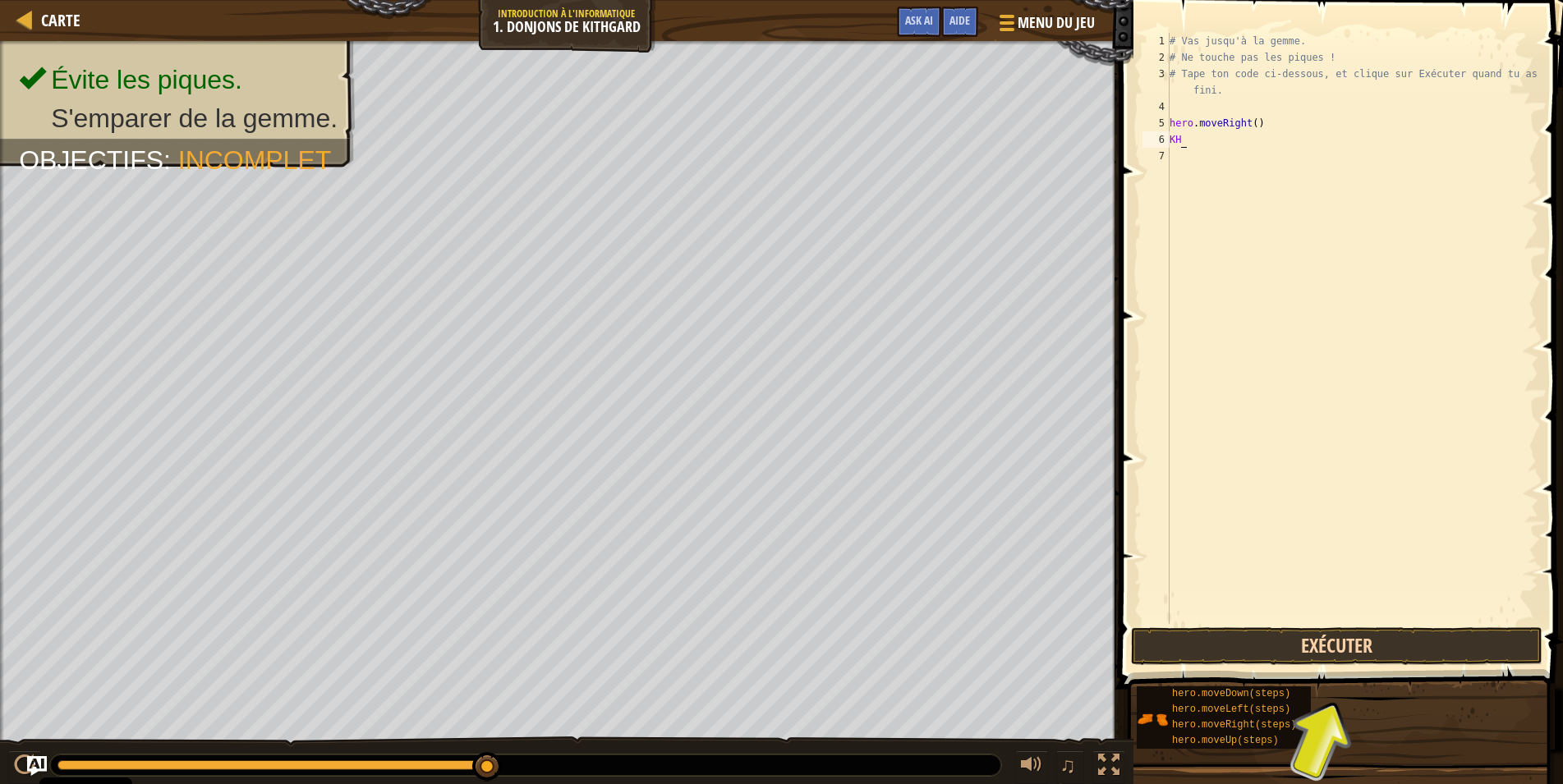
scroll to position [8, 1]
type textarea "K"
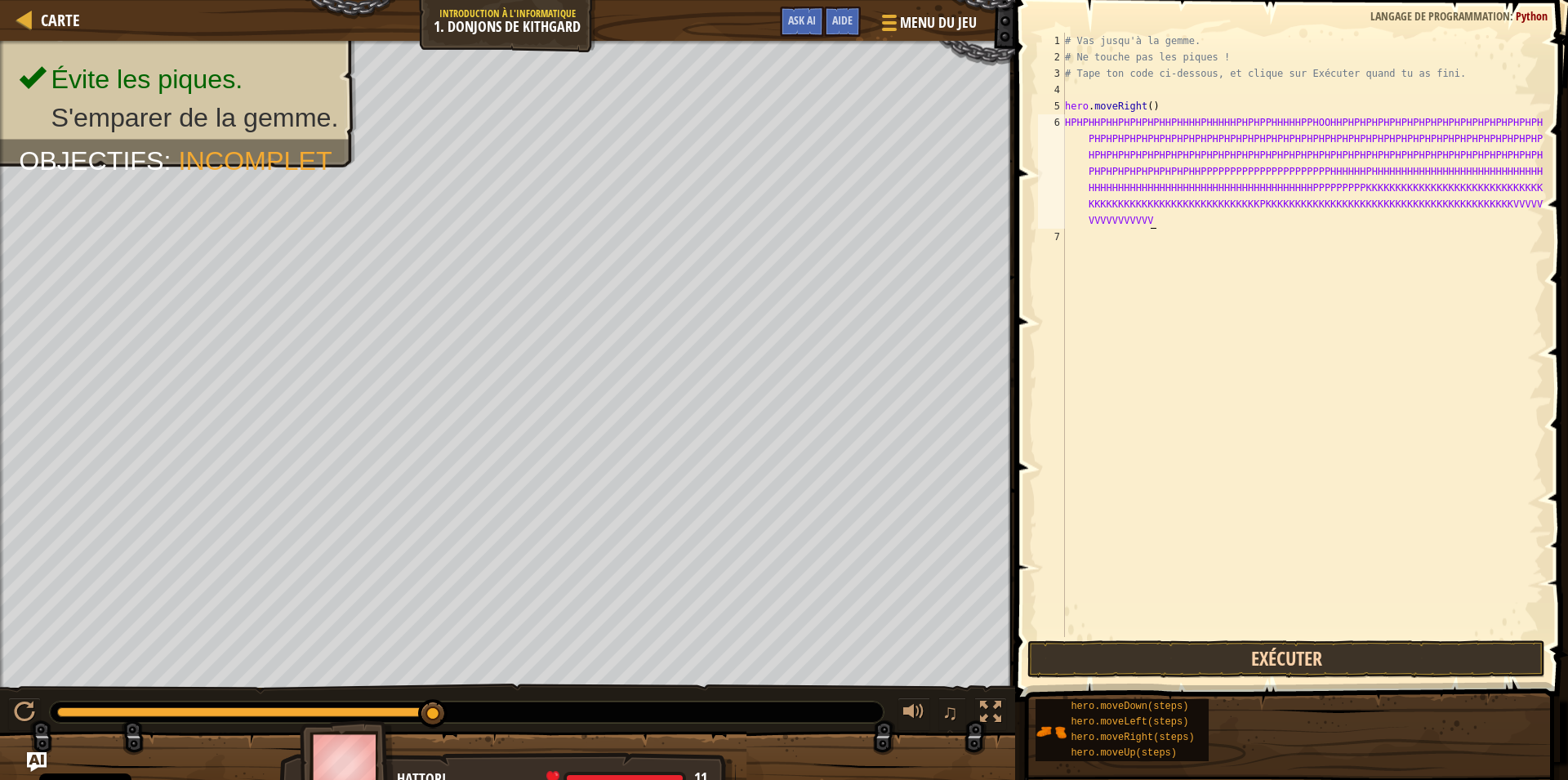
scroll to position [8, 403]
type textarea "HPHPHHPHHPHPHPHPHHPHHHHPHHHHHPHPHPPHHHHHPPHOOHHPHPHPHPHPHPHPHPHPHPHPHPHPHPHPHPH…"
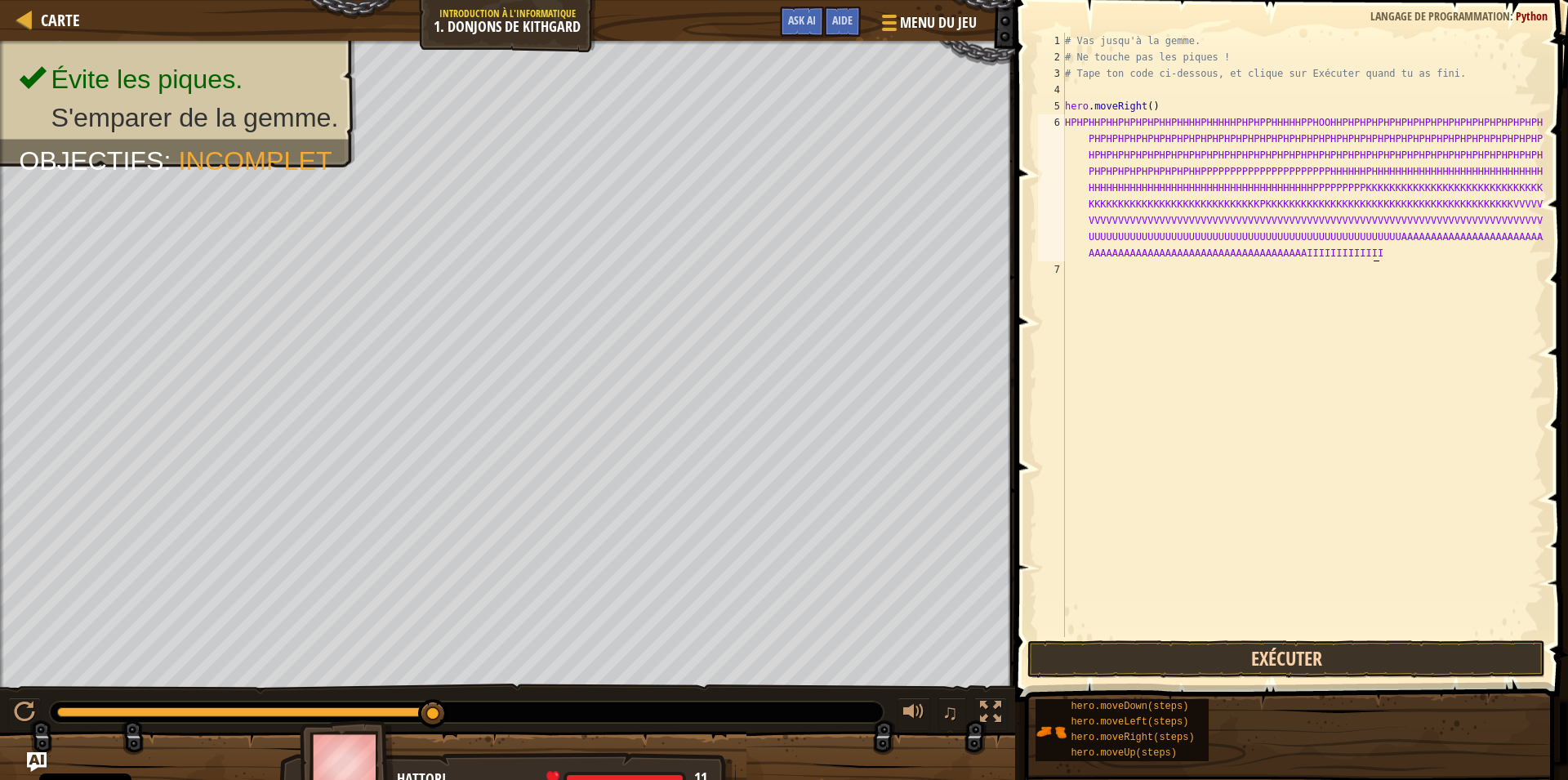
scroll to position [8, 152]
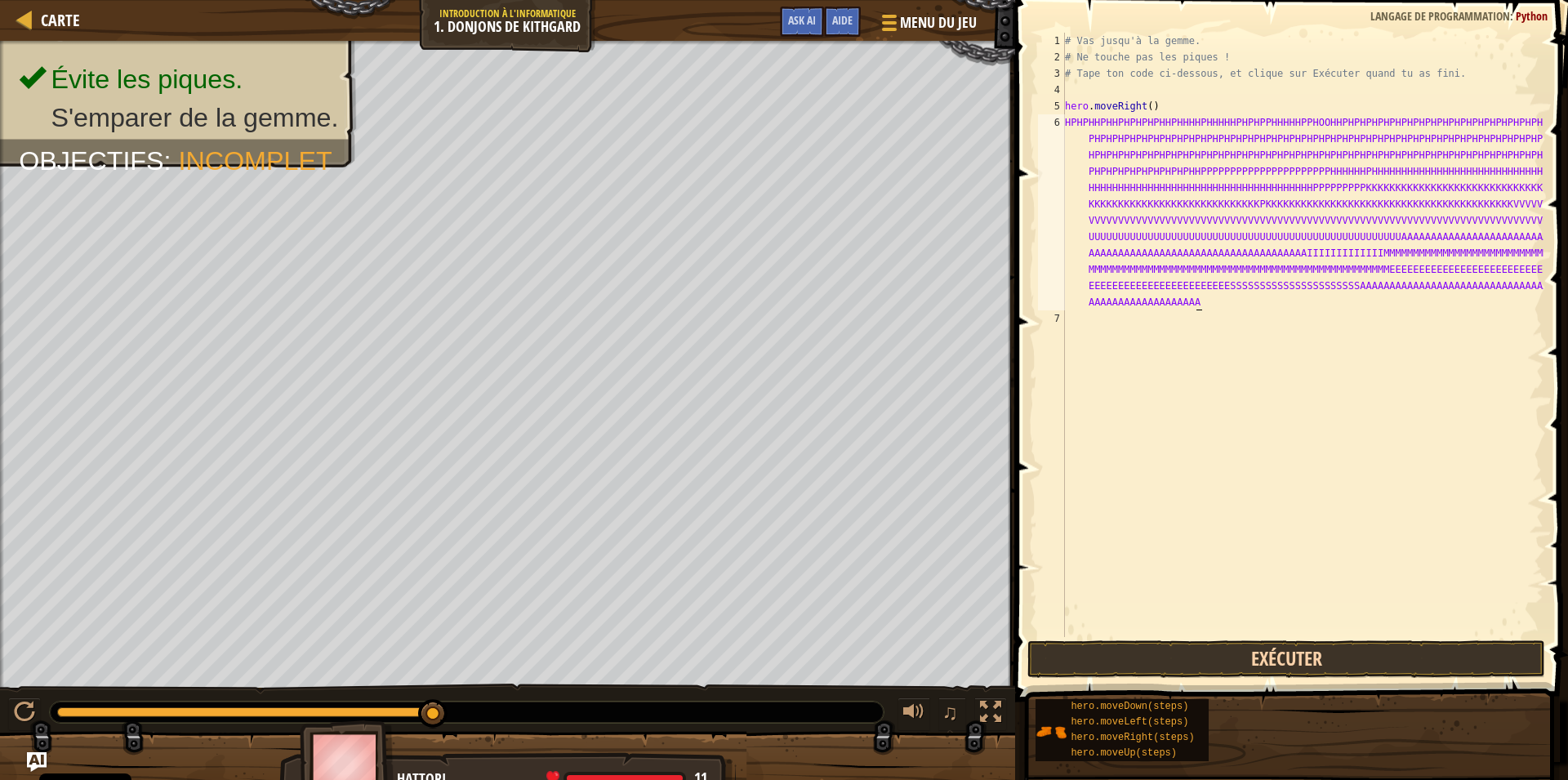
type textarea "VVVVVVVVVVVVVVVVVVVVVVVVVVVVVVVVVVVVVVVVVVVVVVVVVVVVVVVVOUUUUUUUUUUUUUUUUUUUUUU…"
type textarea "+£"
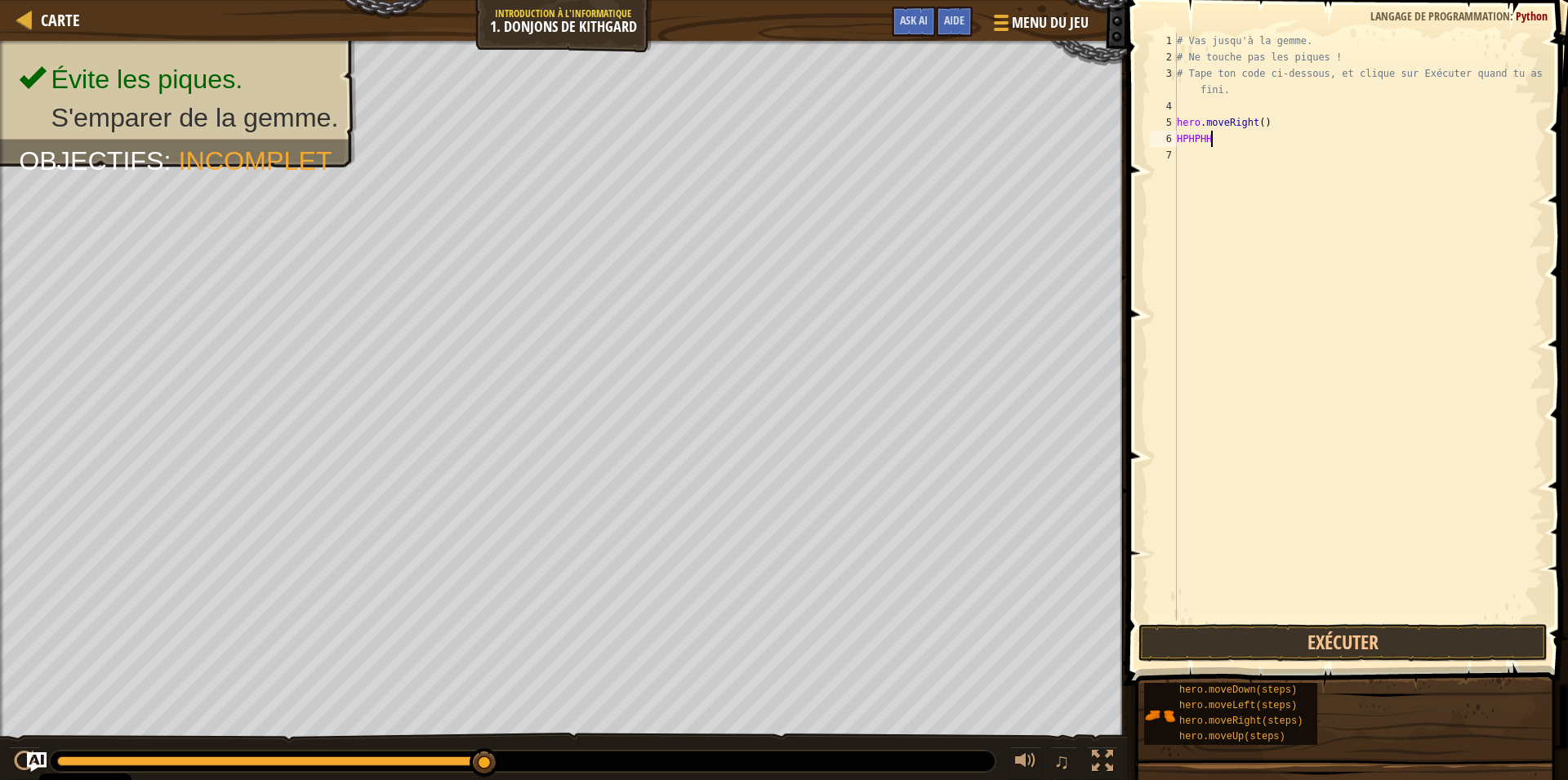
type textarea "H"
type textarea "h"
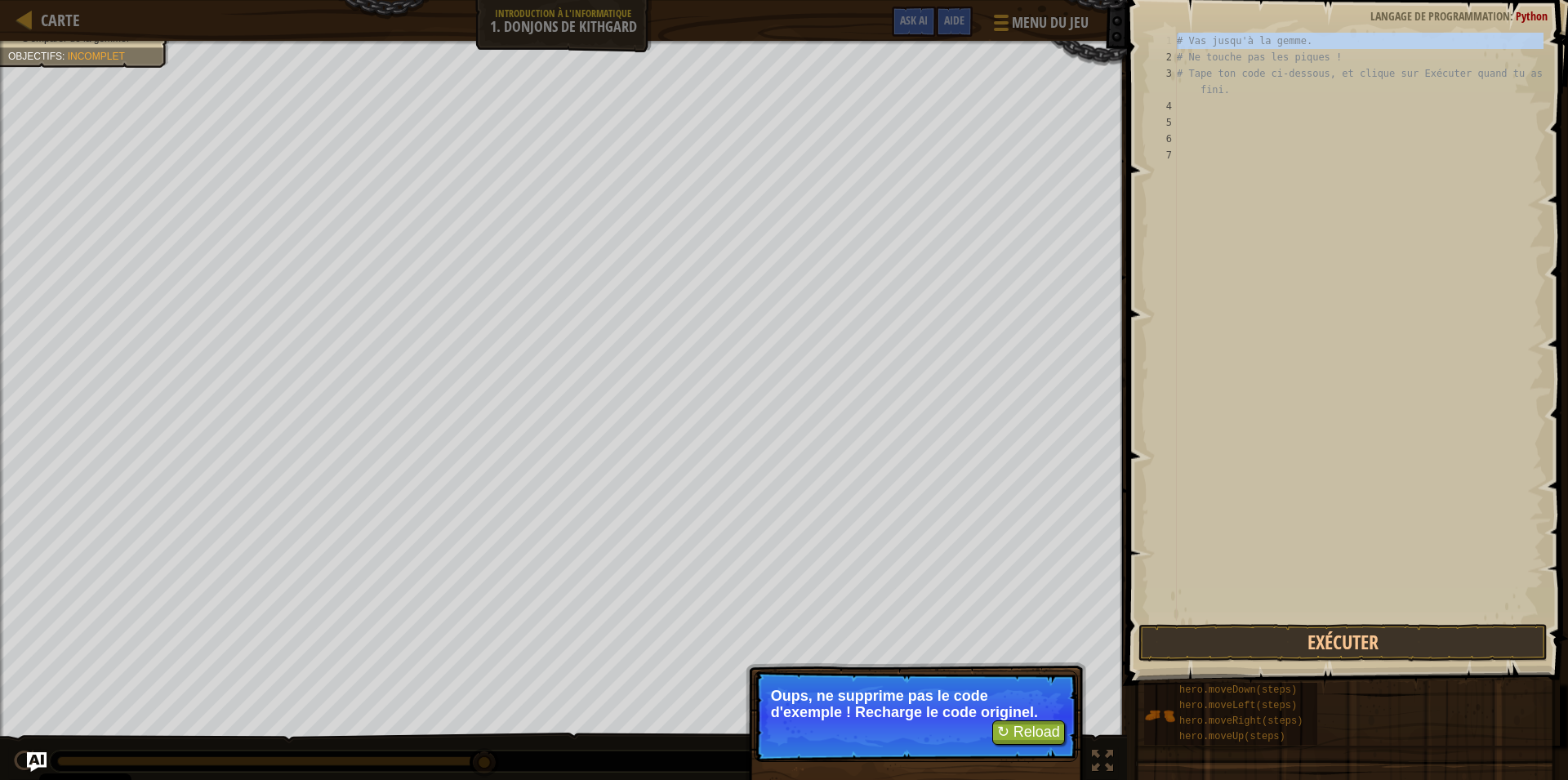
click at [1175, 40] on div "1" at bounding box center [1163, 41] width 27 height 17
click at [1175, 38] on div "1" at bounding box center [1163, 41] width 27 height 17
click at [1175, 39] on div "1" at bounding box center [1163, 41] width 27 height 17
type textarea "# Vas jusqu'à la gemme."
click at [1181, 39] on div "# Vas jusqu'à [PERSON_NAME]. # Ne touche pas [PERSON_NAME] ! # Tape ton code ci…" at bounding box center [1359, 343] width 370 height 620
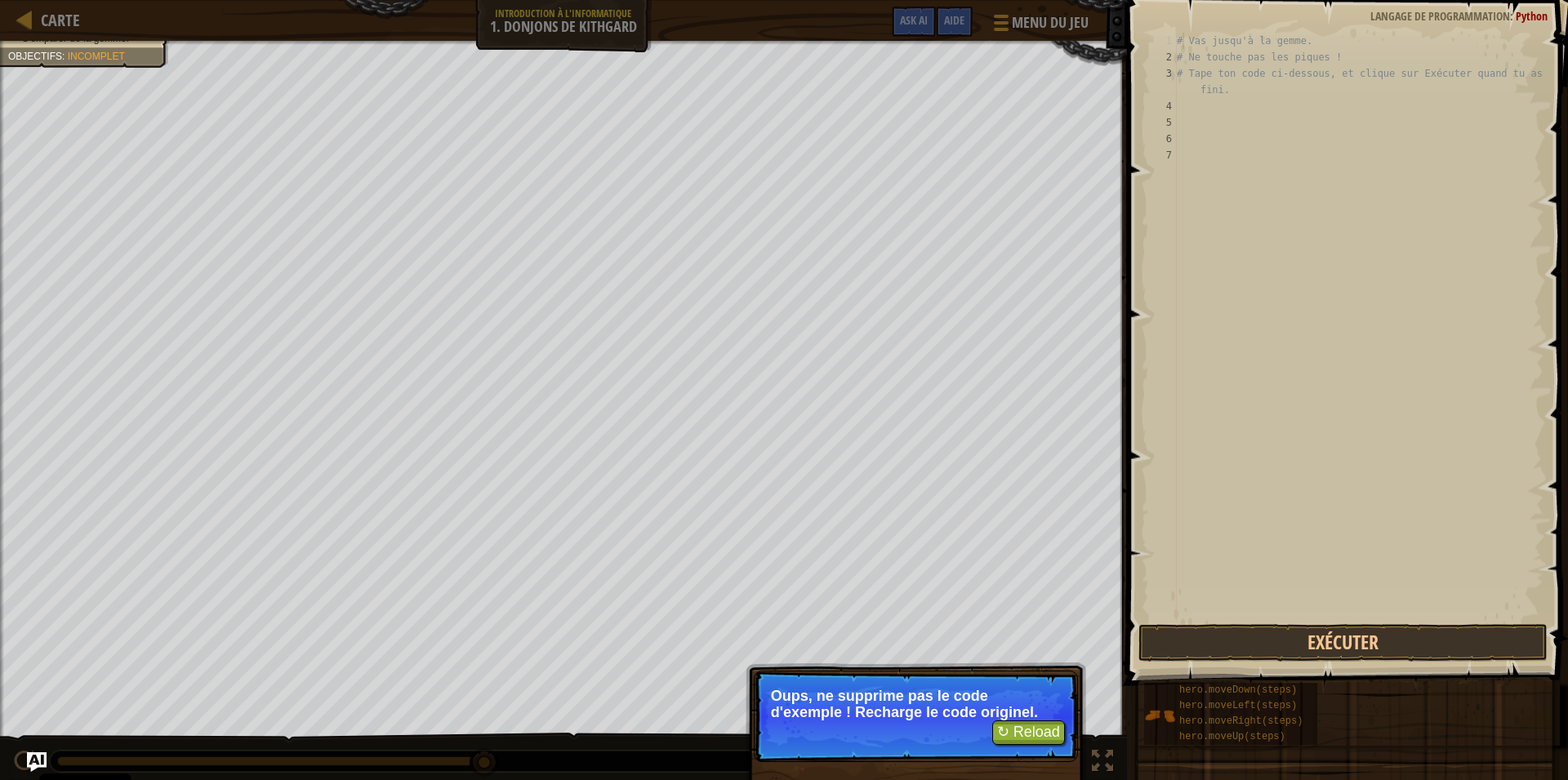
click at [1175, 107] on div "4" at bounding box center [1163, 107] width 27 height 17
click at [1176, 104] on div "4" at bounding box center [1163, 107] width 27 height 17
click at [1175, 111] on div "4" at bounding box center [1163, 107] width 27 height 17
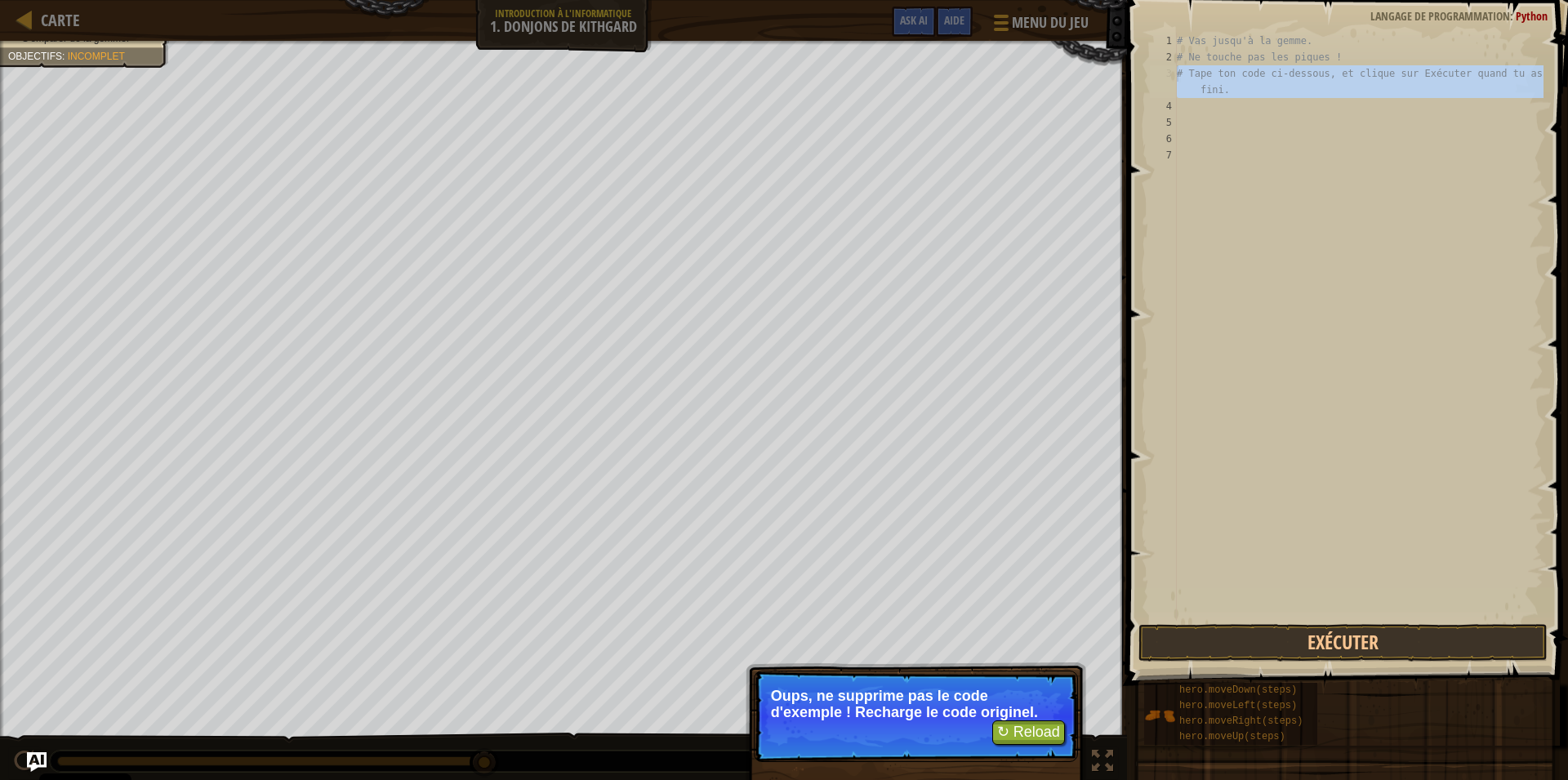
click at [1169, 72] on div "3" at bounding box center [1163, 81] width 27 height 32
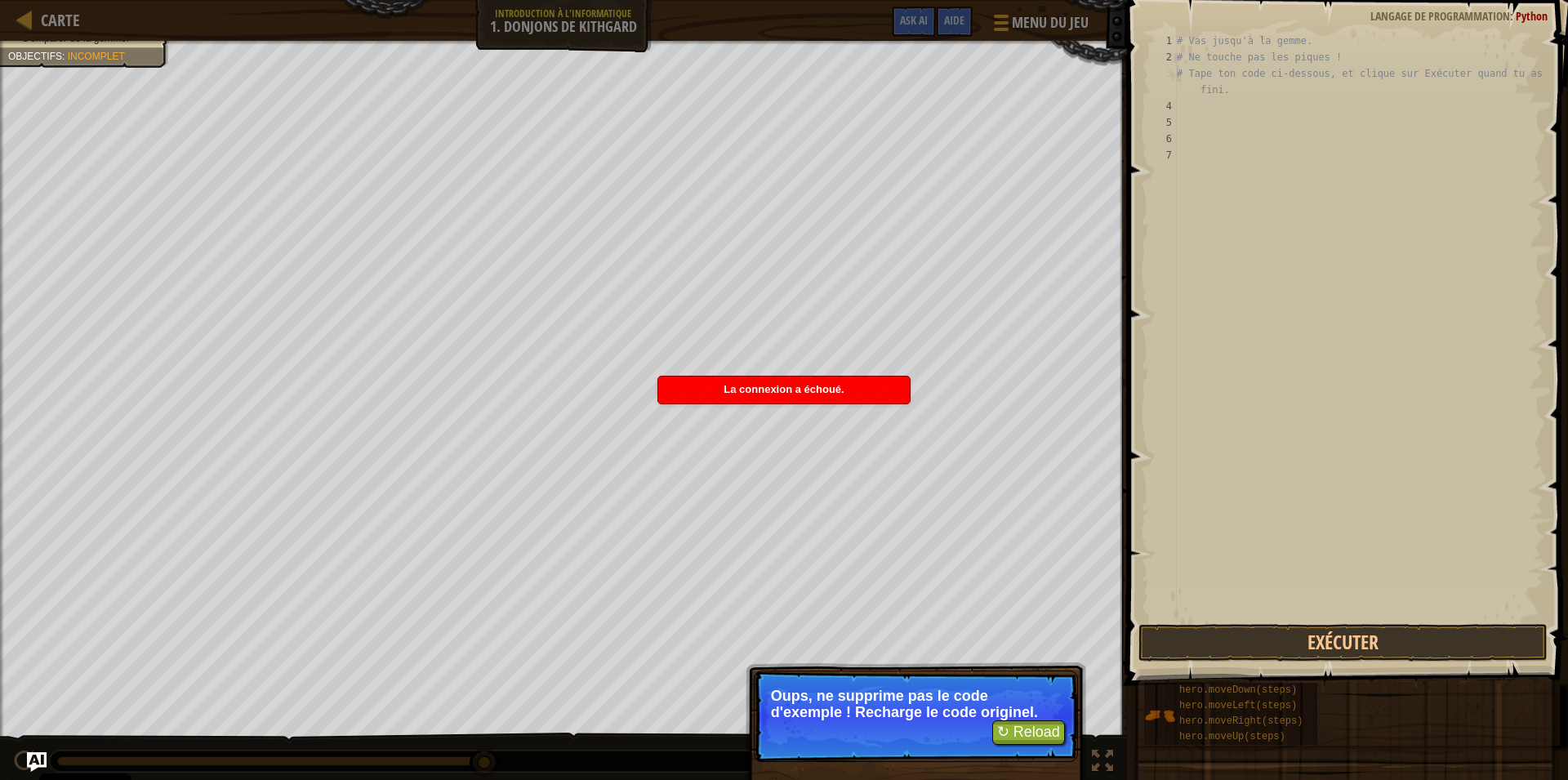
click at [776, 379] on div "La connexion a échoué." at bounding box center [784, 389] width 252 height 27
click at [1178, 35] on div "# Vas jusqu'à [PERSON_NAME]. # Ne touche pas [PERSON_NAME] ! # Tape ton code ci…" at bounding box center [1359, 343] width 370 height 620
click at [1179, 44] on div "# Vas jusqu'à [PERSON_NAME]. # Ne touche pas [PERSON_NAME] ! # Tape ton code ci…" at bounding box center [1359, 343] width 370 height 620
click at [1178, 55] on div "# Vas jusqu'à [PERSON_NAME]. # Ne touche pas [PERSON_NAME] ! # Tape ton code ci…" at bounding box center [1359, 343] width 370 height 620
type textarea "# Tape ton code ci-dessous, et clique sur Exécuter quand tu as fini."
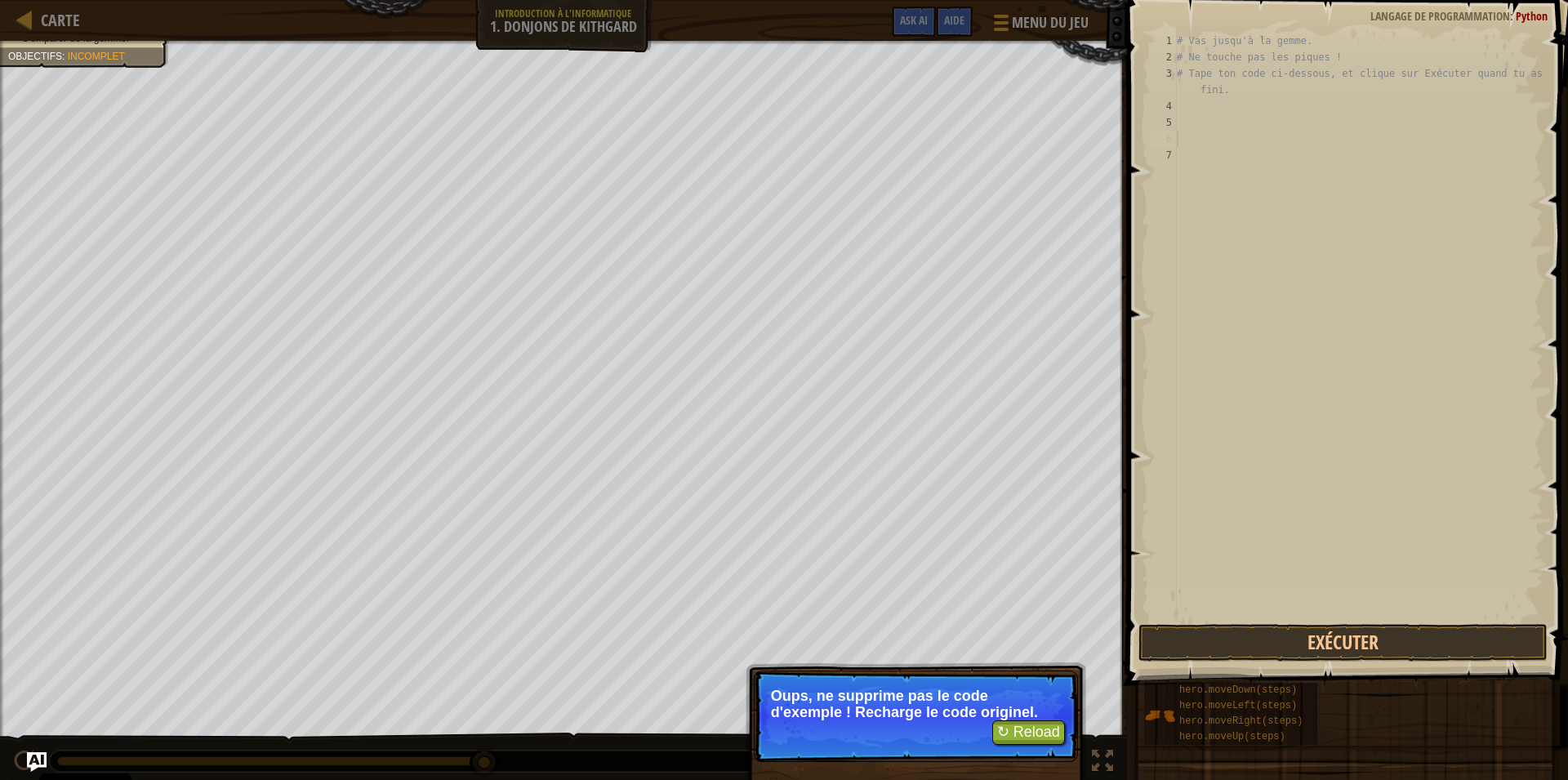
type textarea "# Vas jusqu'à la gemme."
click at [1413, 155] on div "# Vas jusqu'à [PERSON_NAME]. # Ne touche pas [PERSON_NAME] ! # Tape ton code ci…" at bounding box center [1359, 343] width 370 height 620
click at [1175, 40] on div "1" at bounding box center [1163, 41] width 27 height 17
type textarea "# Vas jusqu'à la gemme."
click at [1177, 104] on div "# Vas jusqu'à [PERSON_NAME]. # Ne touche pas [PERSON_NAME] ! # Tape ton code ci…" at bounding box center [1359, 343] width 370 height 620
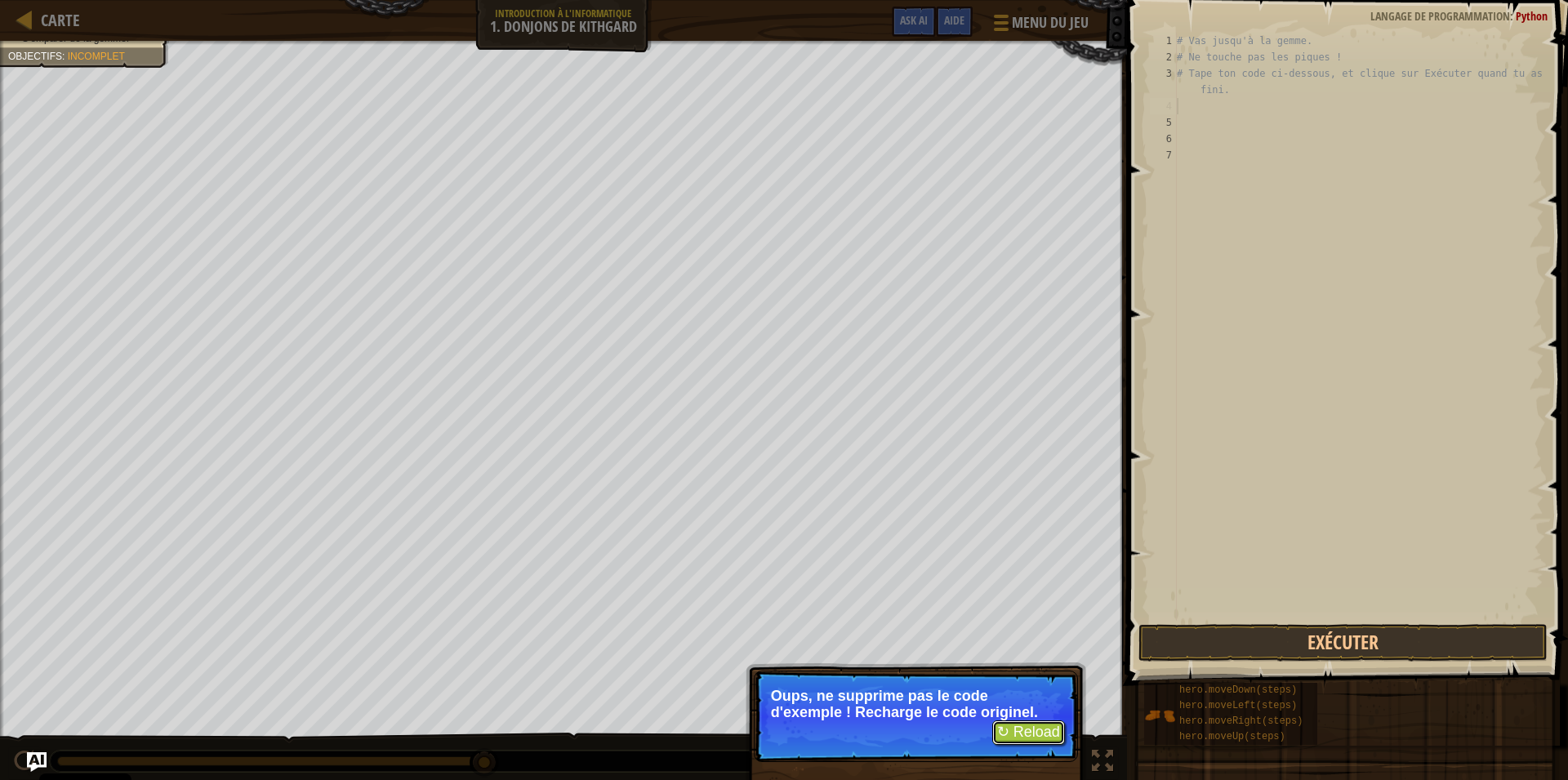
click at [1044, 729] on button "↻ Reload" at bounding box center [1028, 733] width 72 height 24
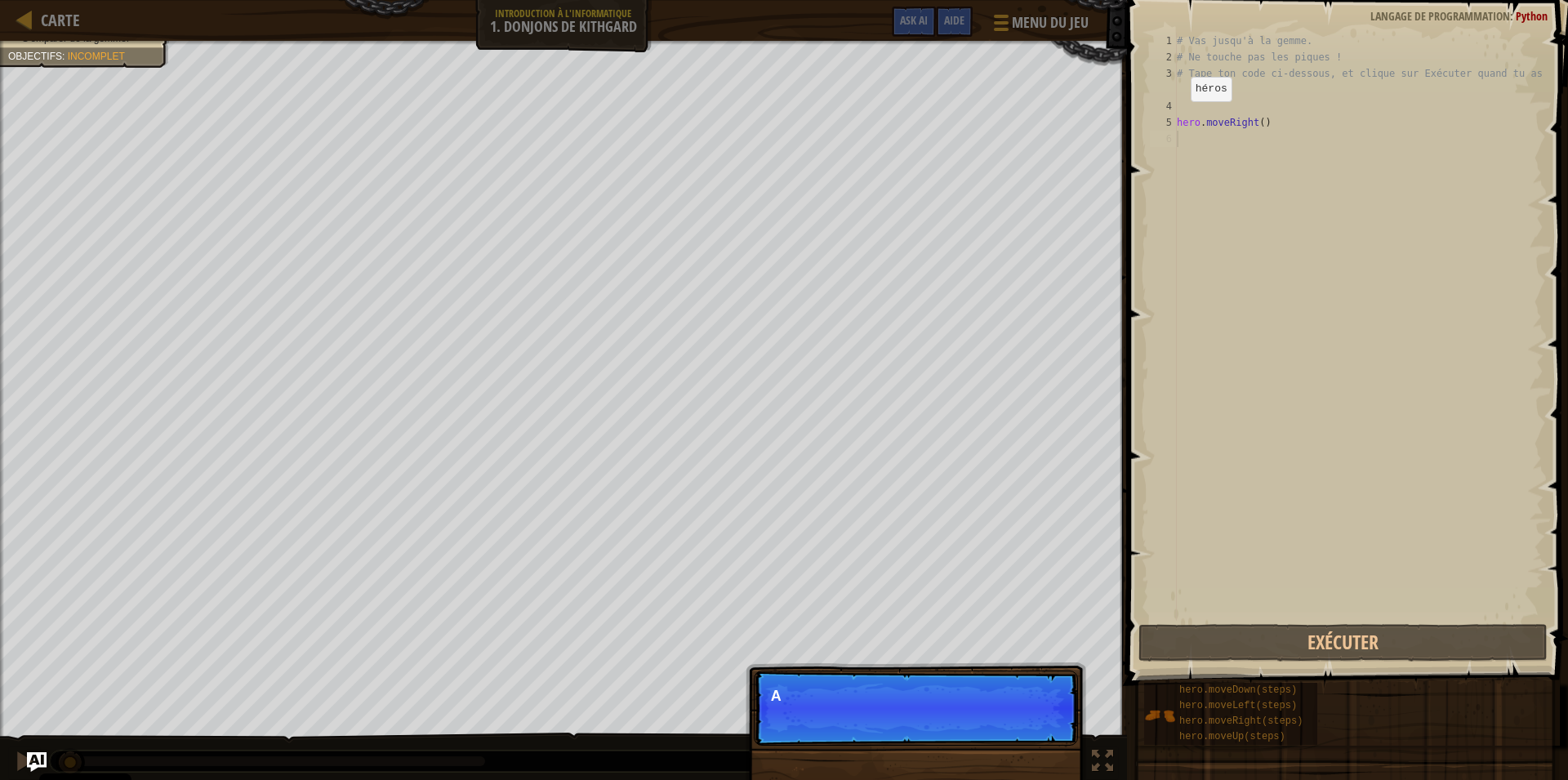
click at [1173, 122] on div "5" at bounding box center [1163, 123] width 27 height 17
type textarea "hero.moveRight()"
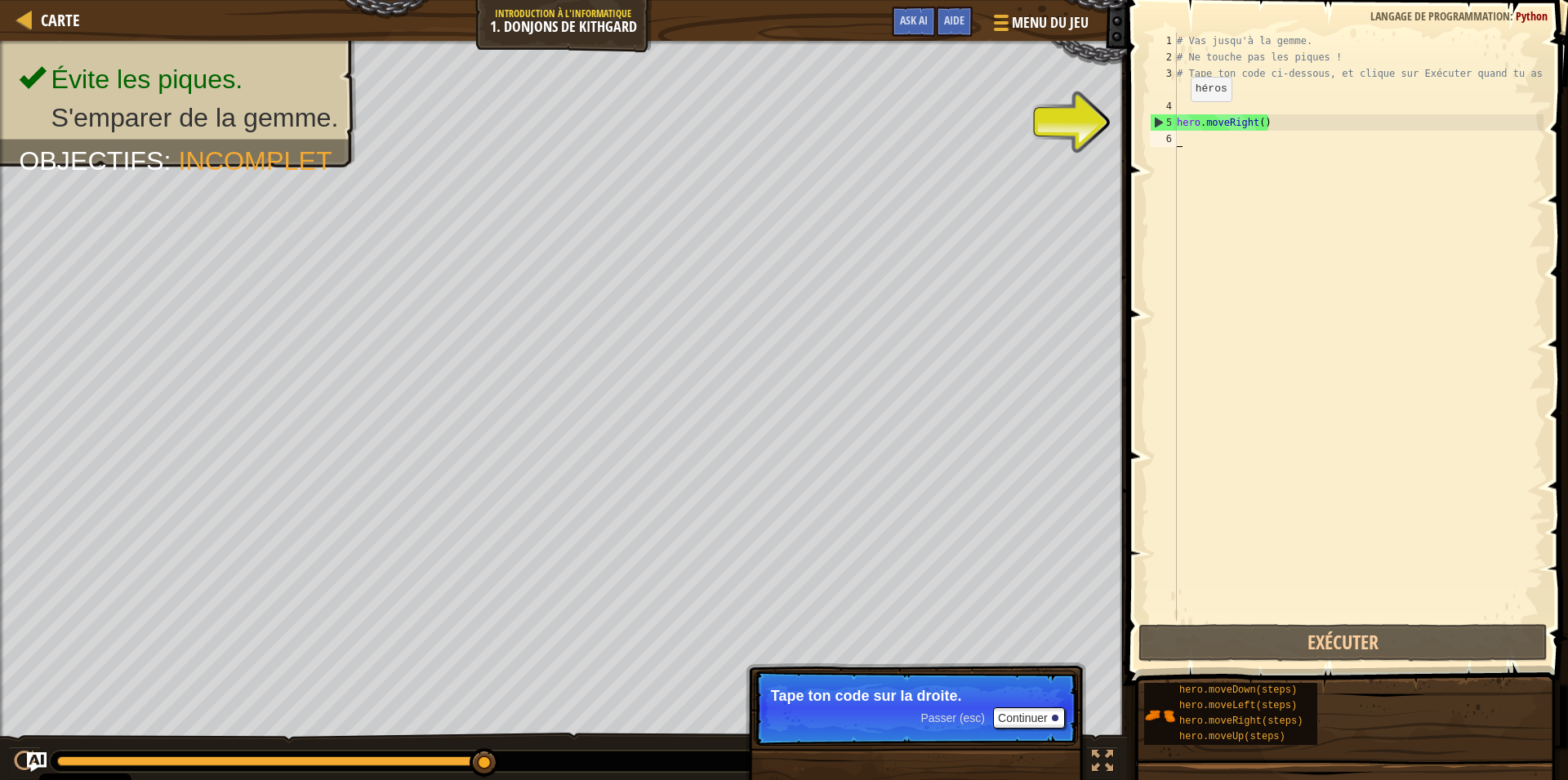
type textarea "H"
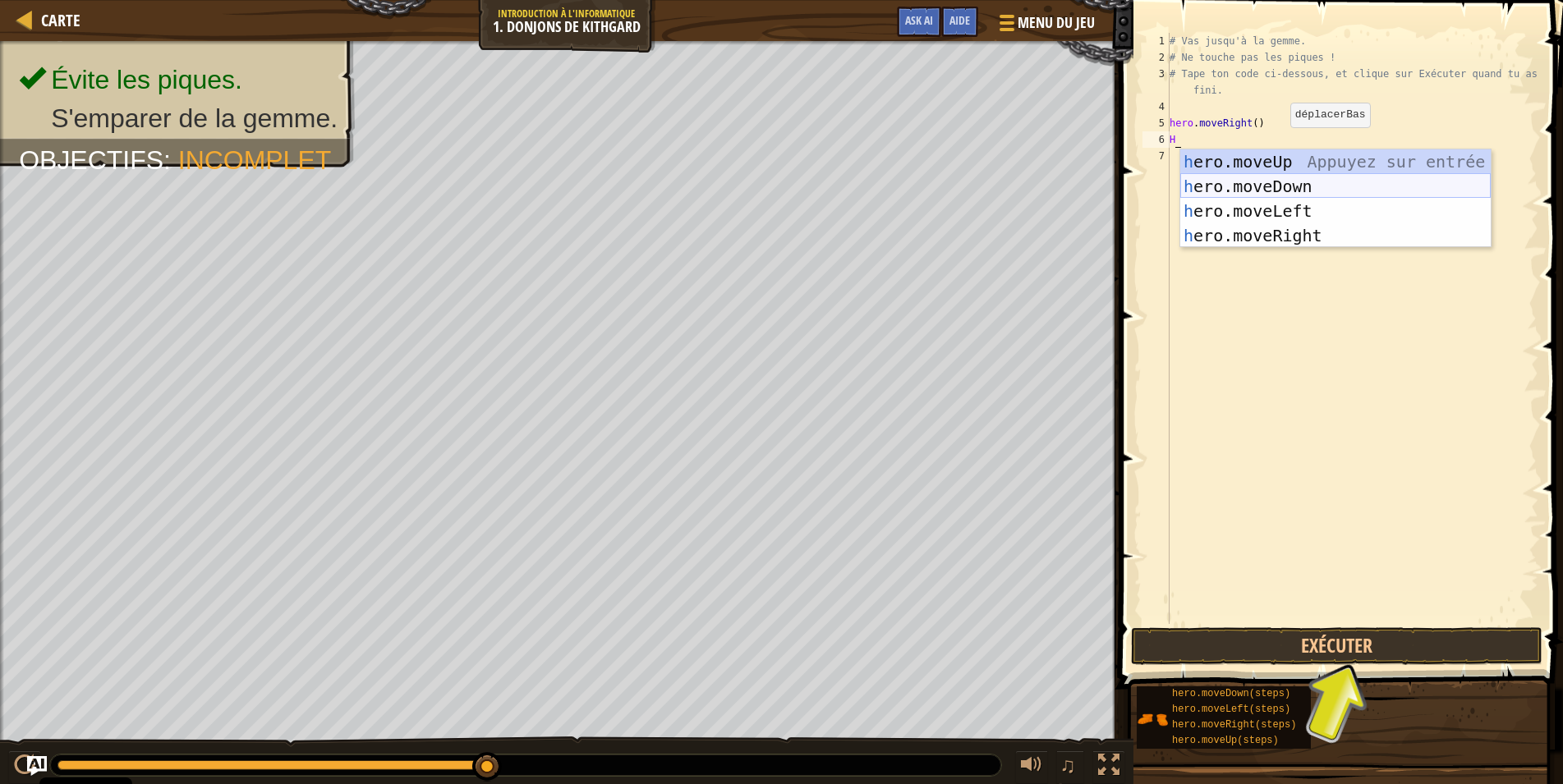
click at [1280, 185] on div "h ero.moveUp Appuyez sur entrée h ero.moveDown Appuyez sur entrée h ero.moveLef…" at bounding box center [1335, 223] width 310 height 147
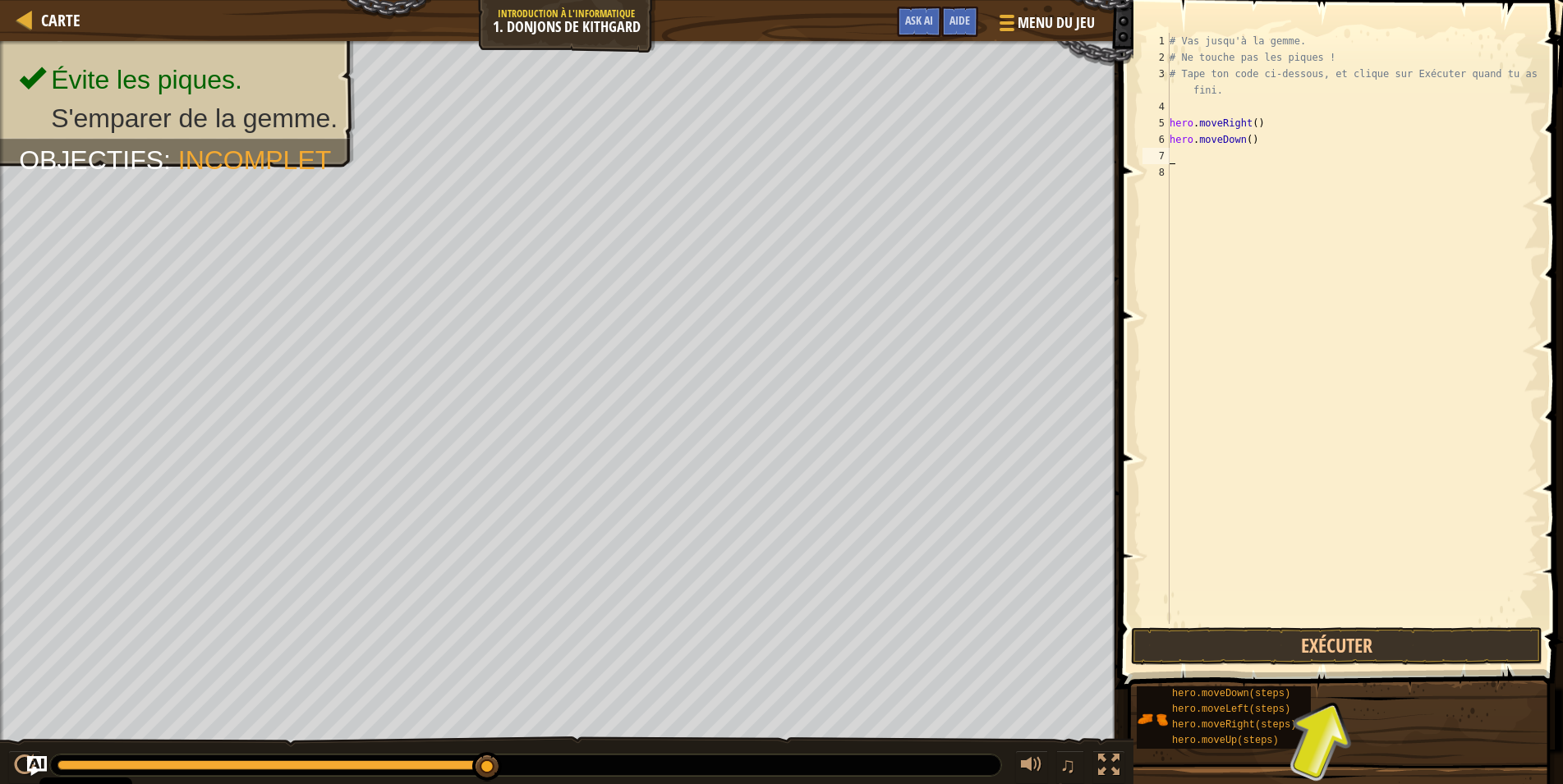
click at [1176, 156] on div "# Vas jusqu'à [PERSON_NAME]. # Ne touche pas [PERSON_NAME] ! # Tape ton code ci…" at bounding box center [1352, 344] width 372 height 623
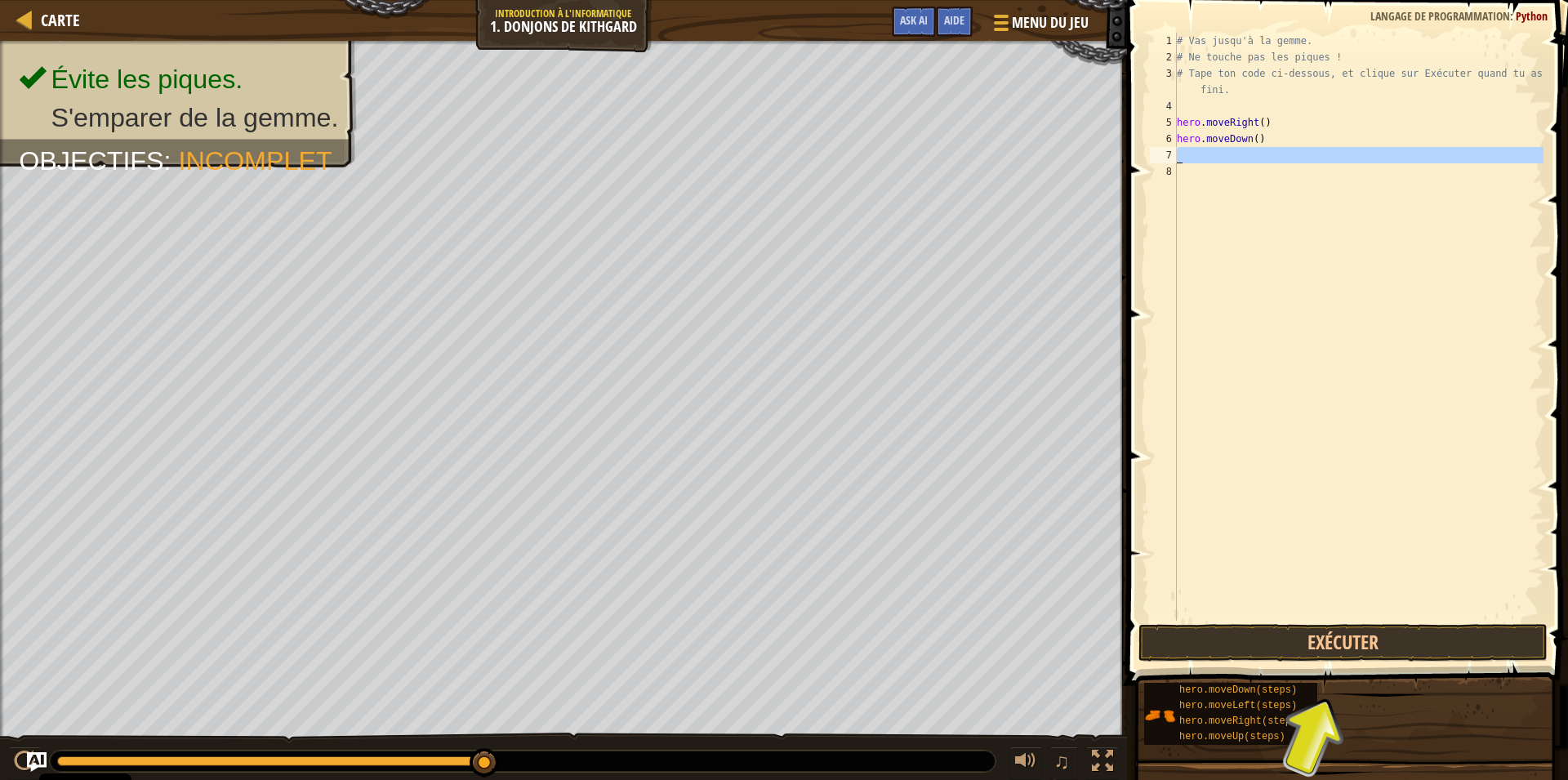
click at [1169, 157] on div "1 2 3 4 5 6 7 8 # Vas jusqu'à [PERSON_NAME]. # Ne touche pas [PERSON_NAME] ! # …" at bounding box center [1345, 326] width 397 height 588
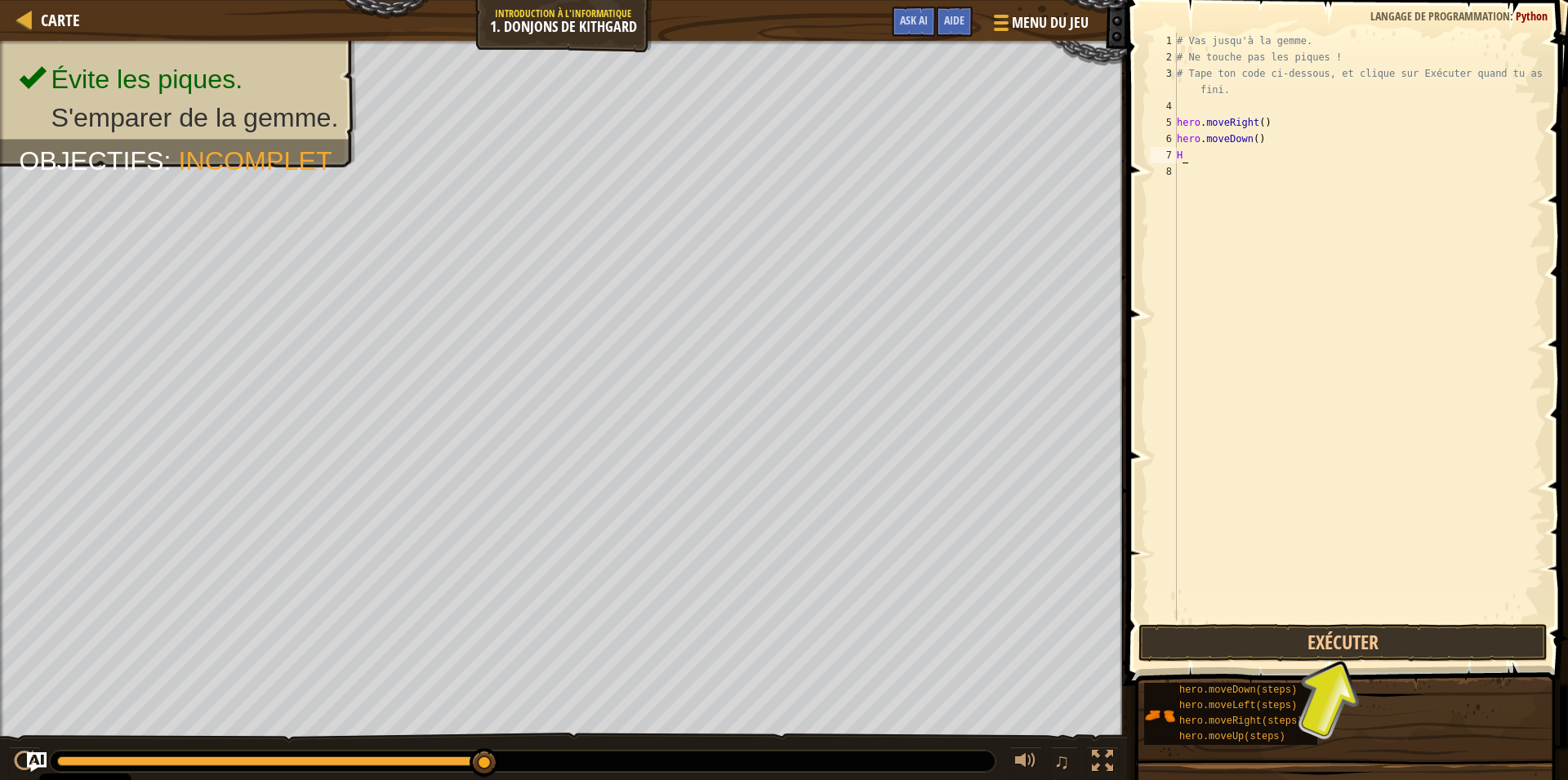
click at [1166, 152] on div "7" at bounding box center [1163, 155] width 27 height 17
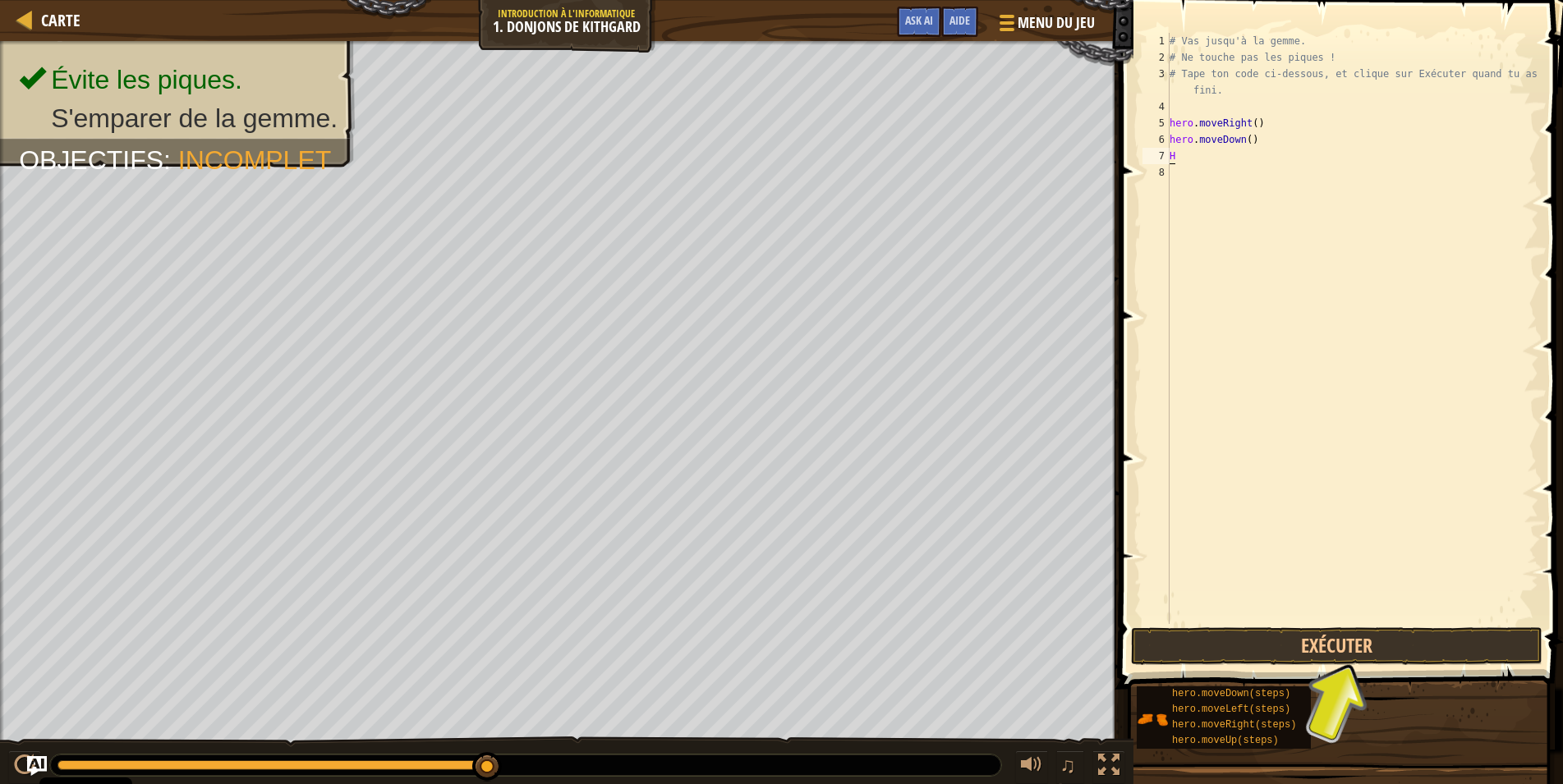
type textarea "HH"
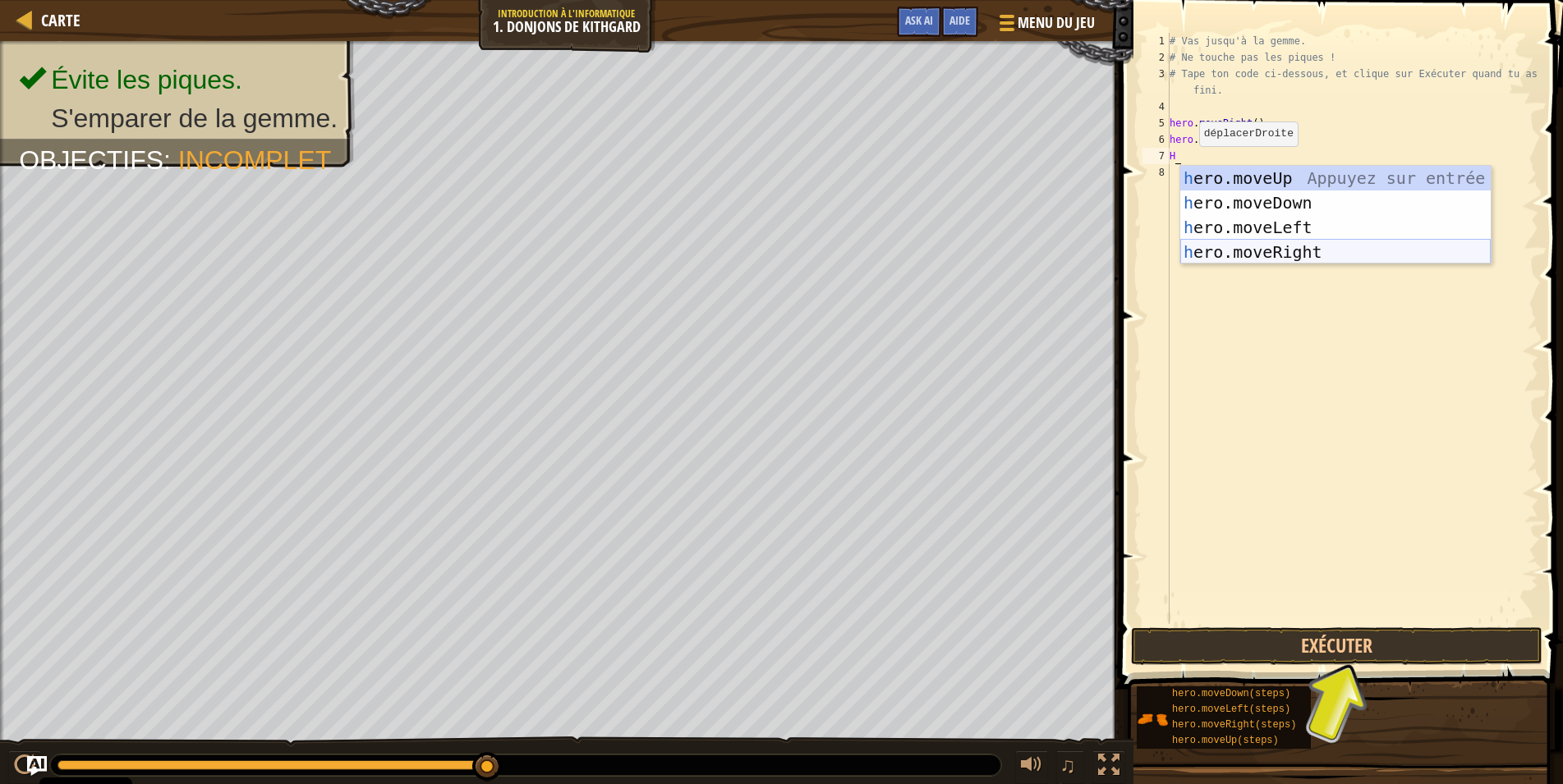
click at [1266, 252] on div "h ero.moveUp Appuyez sur entrée h ero.moveDown Appuyez sur entrée h ero.moveLef…" at bounding box center [1335, 240] width 310 height 147
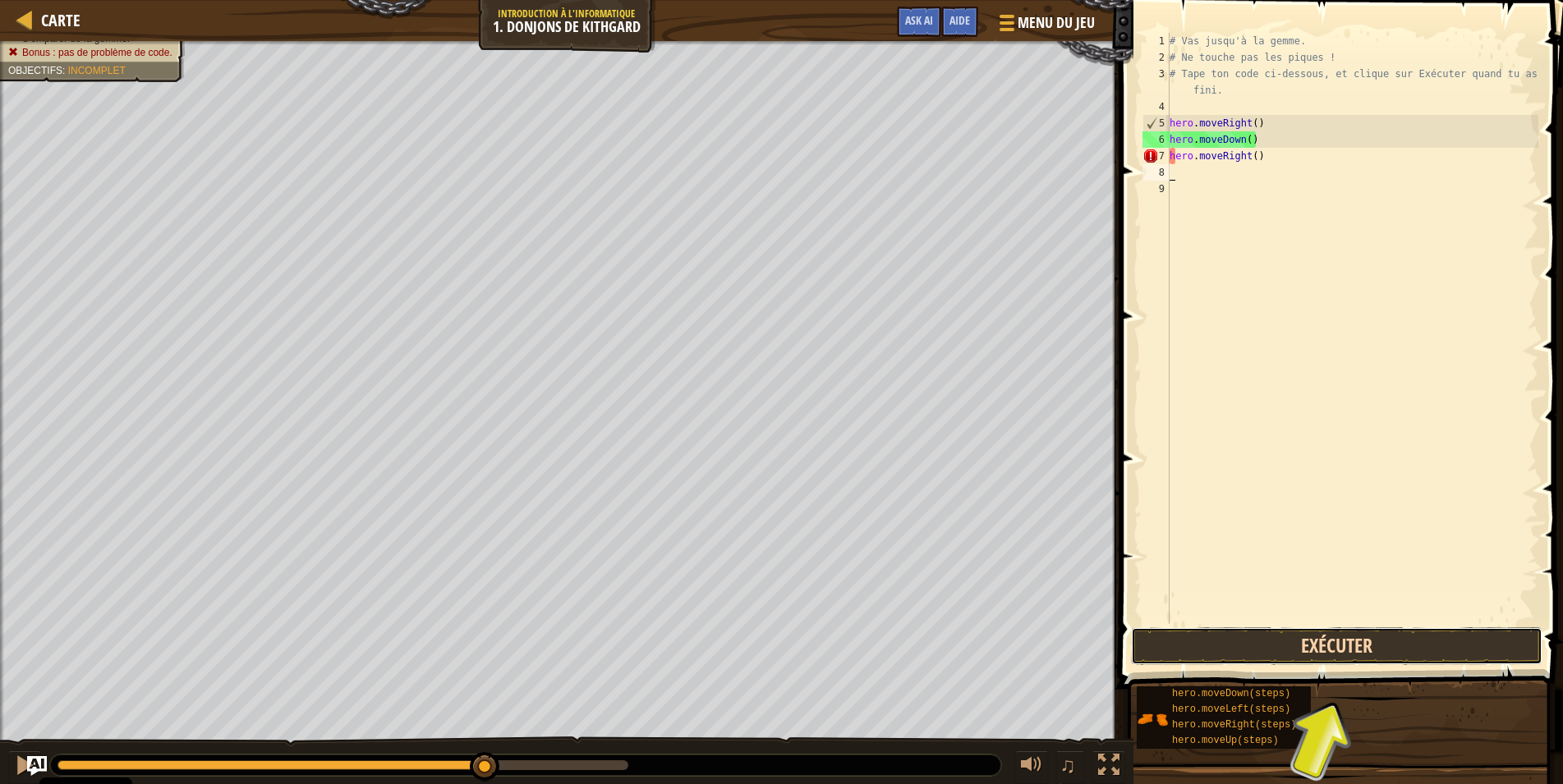
click at [1386, 651] on button "Exécuter" at bounding box center [1336, 646] width 412 height 37
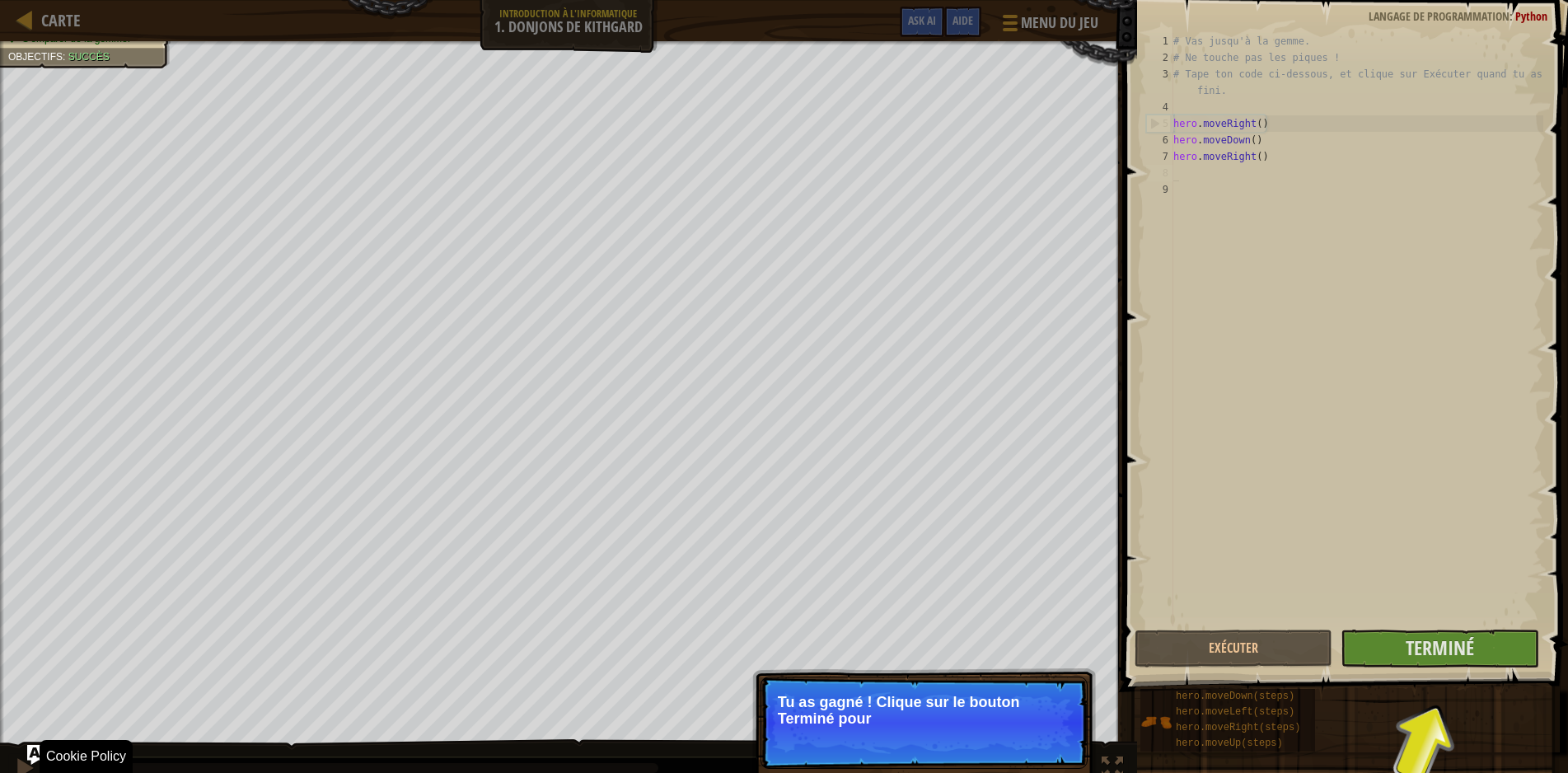
click at [832, 699] on p "Tu as gagné ! Clique sur le bouton Terminé pour" at bounding box center [924, 709] width 292 height 33
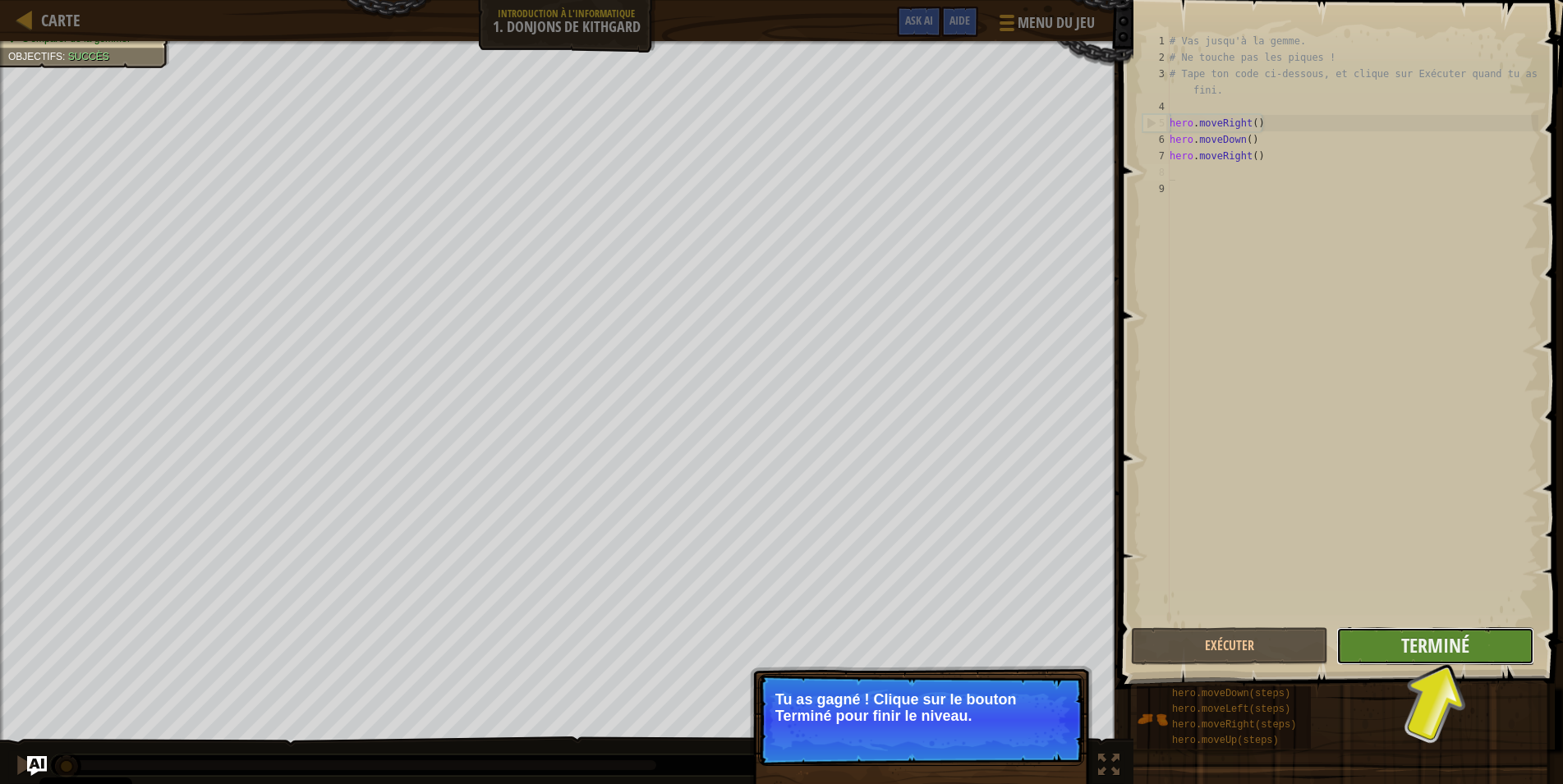
click at [1509, 637] on button "Terminé" at bounding box center [1434, 646] width 197 height 37
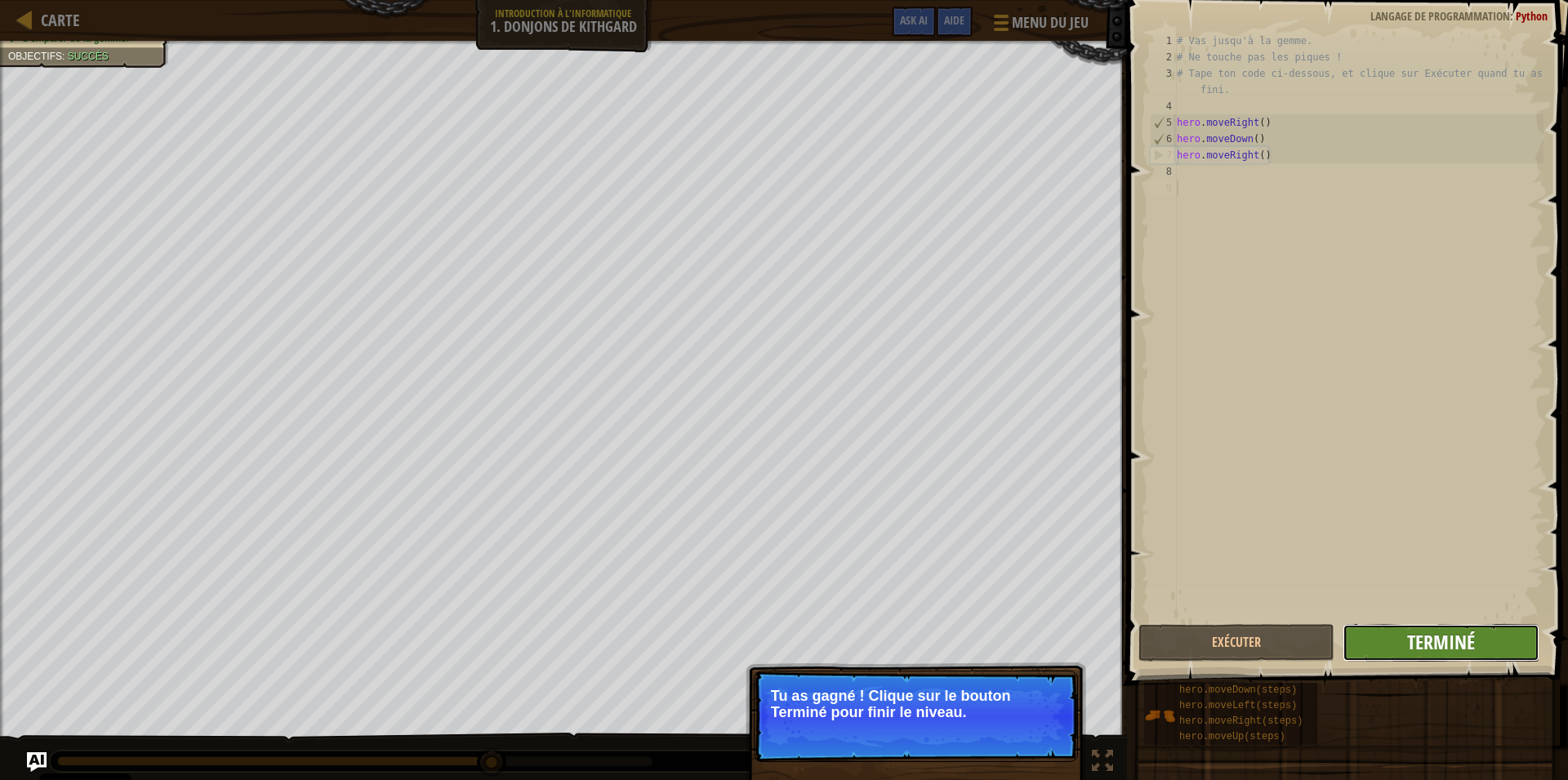
click at [1467, 649] on span "Terminé" at bounding box center [1441, 642] width 68 height 26
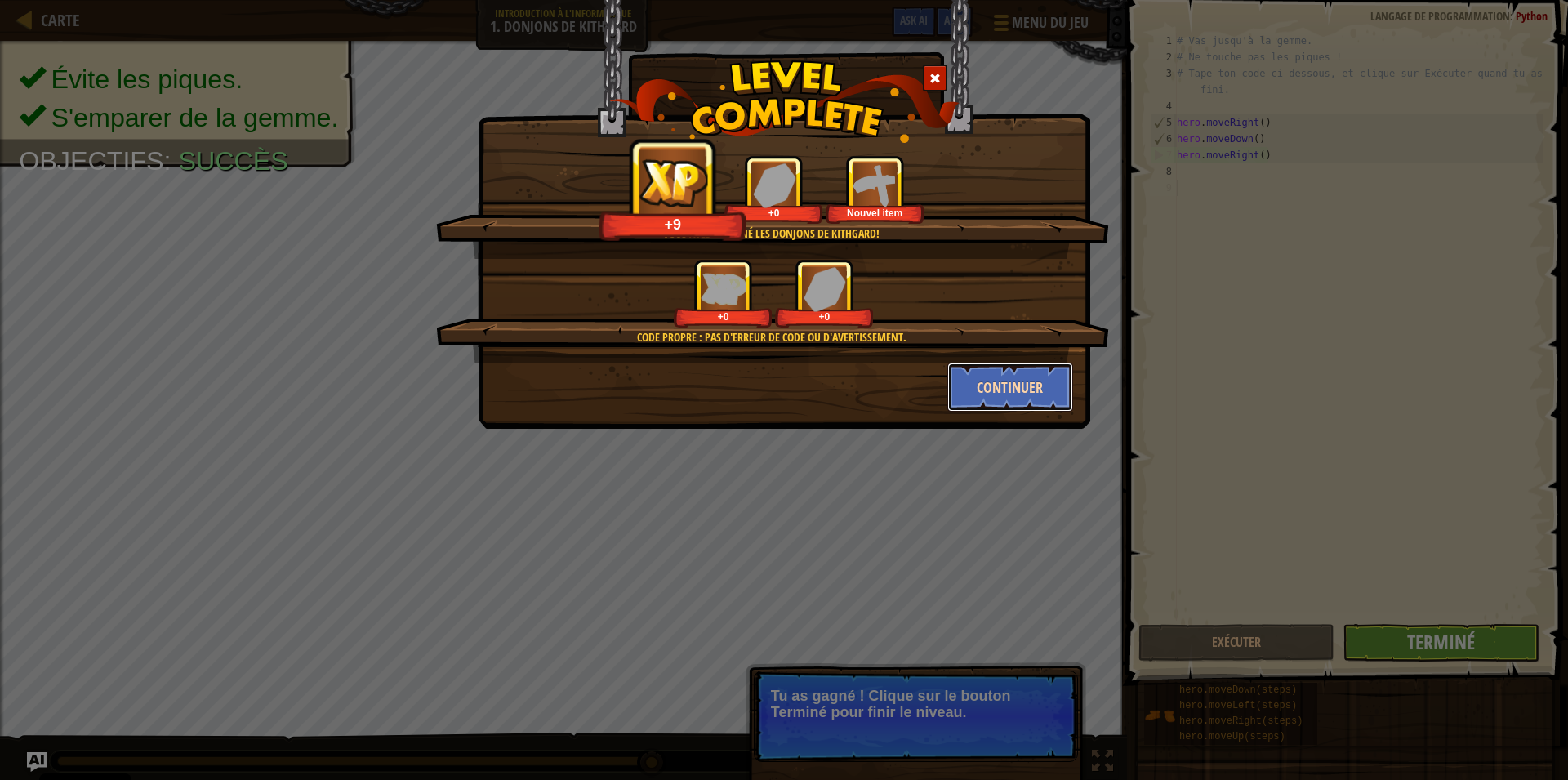
click at [1006, 384] on button "Continuer" at bounding box center [1011, 386] width 126 height 49
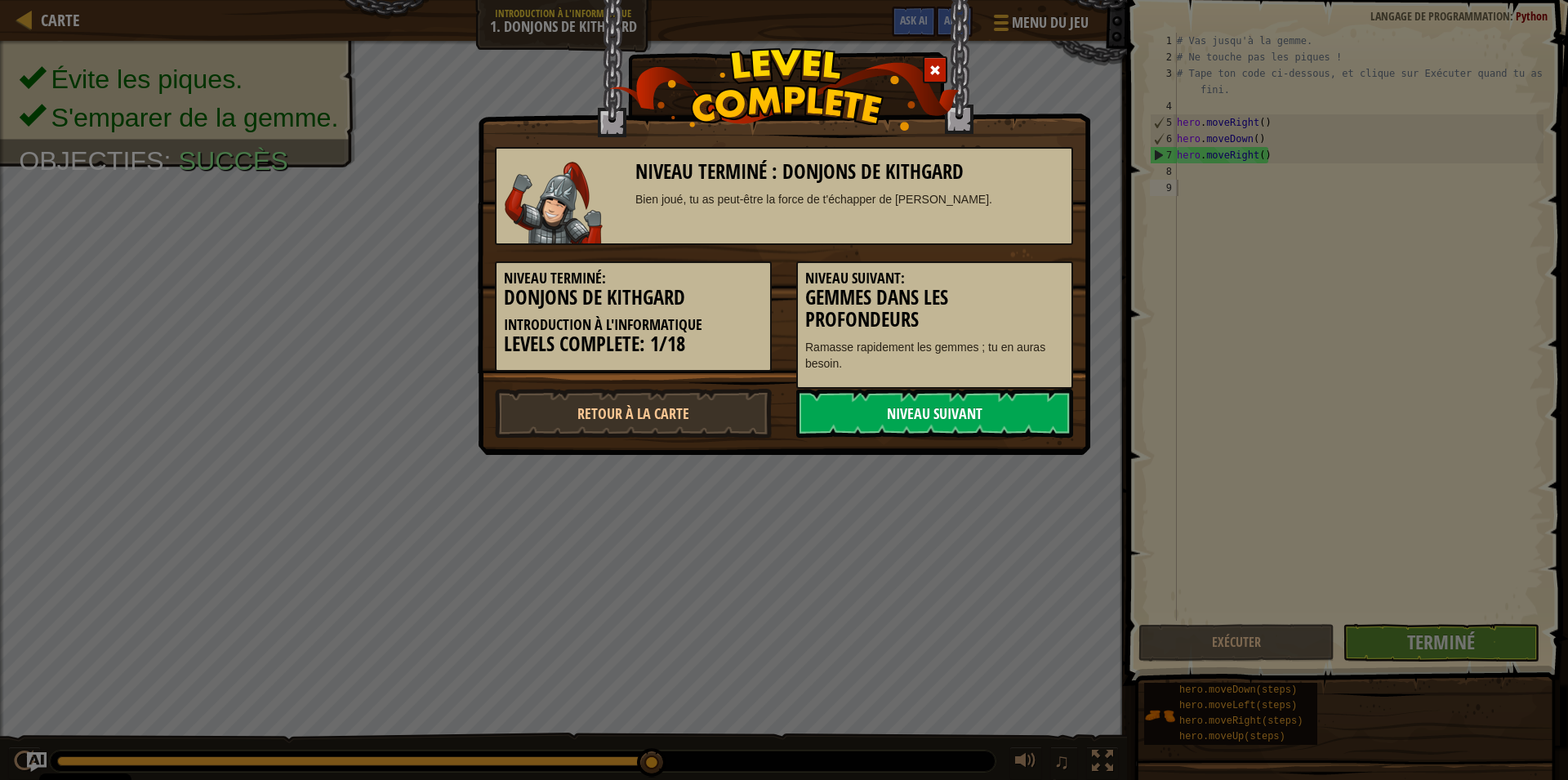
click at [920, 421] on link "Niveau Suivant" at bounding box center [934, 413] width 277 height 49
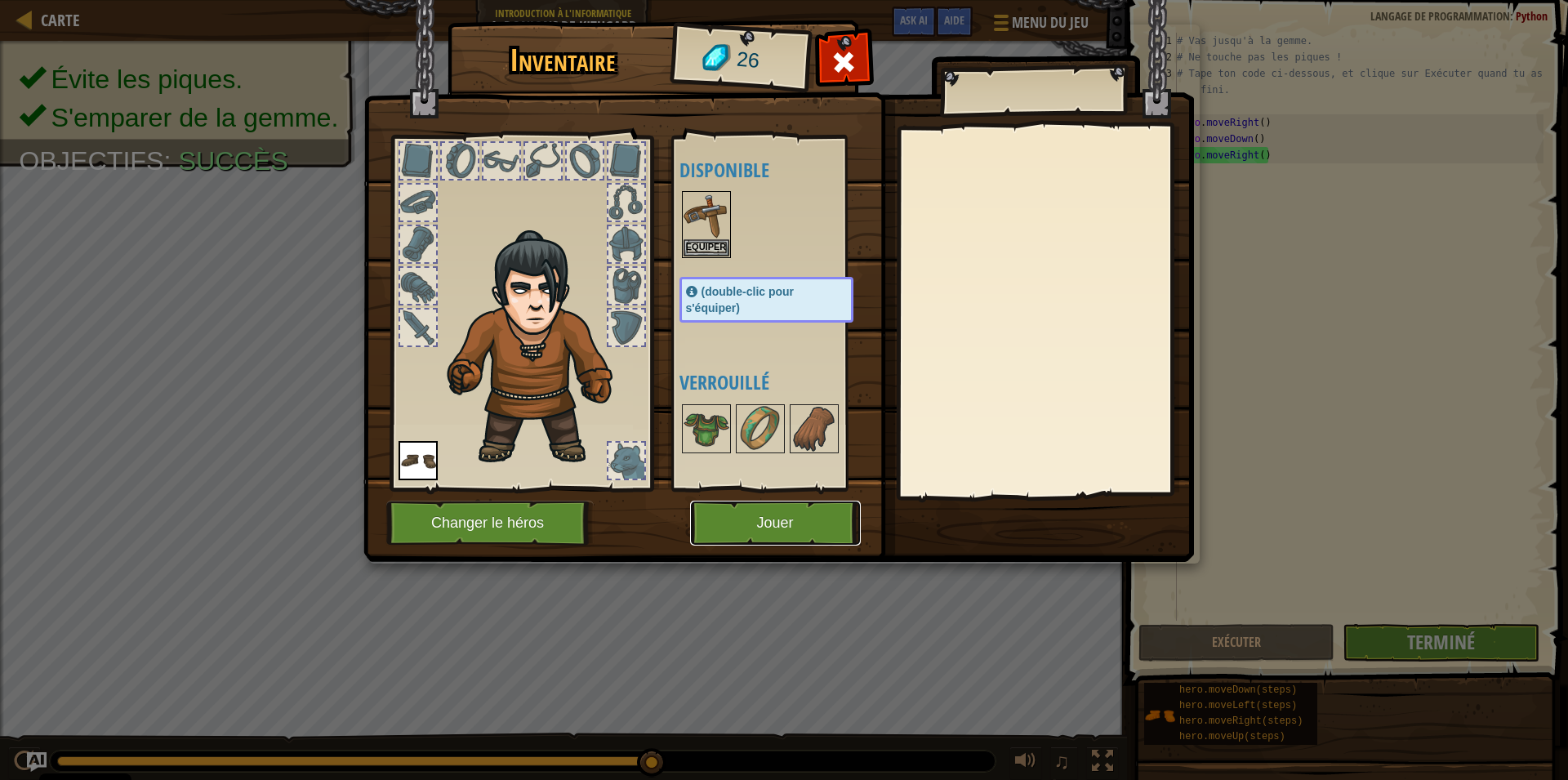
click at [769, 519] on button "Jouer" at bounding box center [776, 523] width 171 height 45
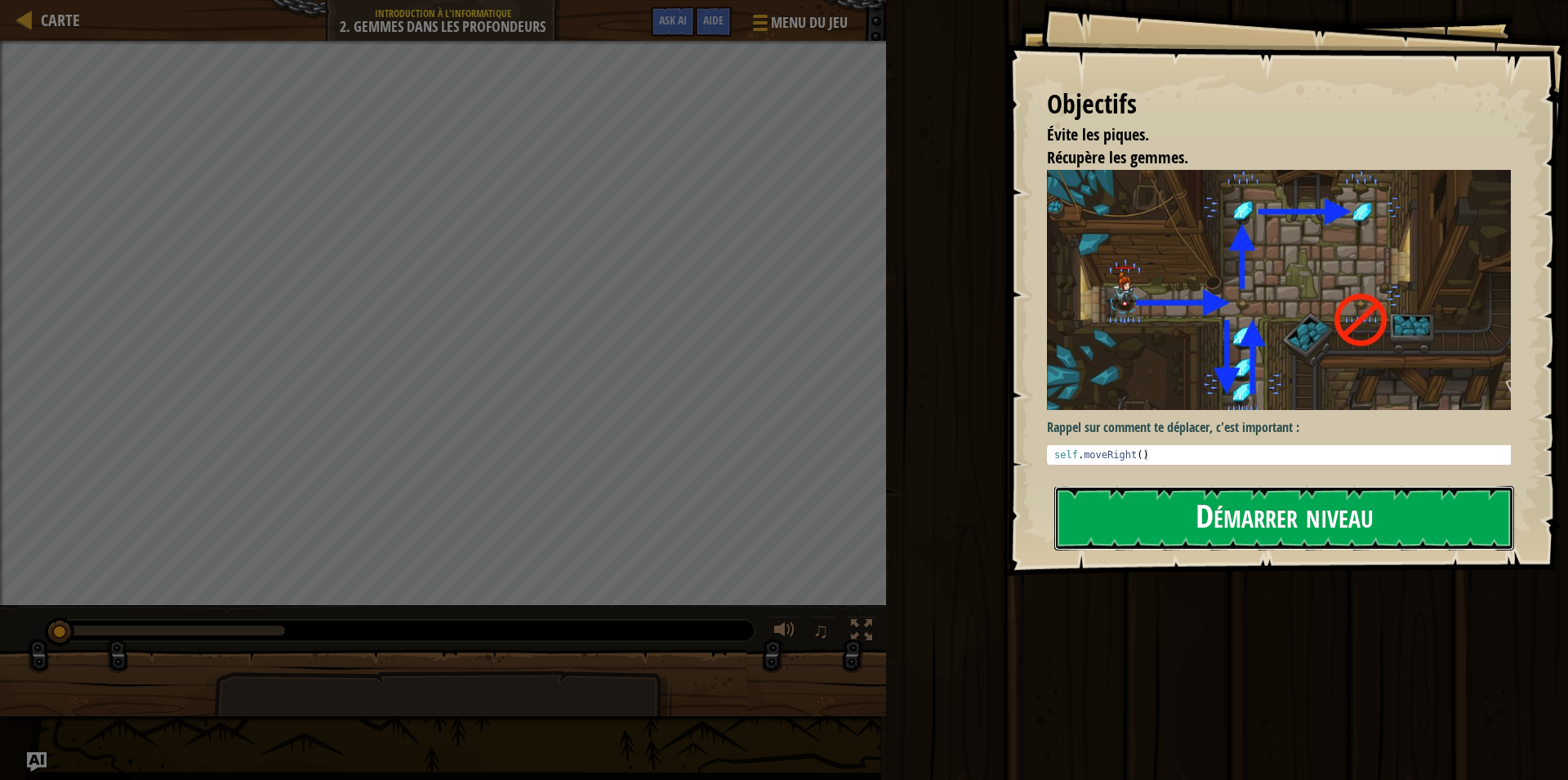
click at [1207, 504] on button "Démarrer niveau" at bounding box center [1284, 517] width 460 height 64
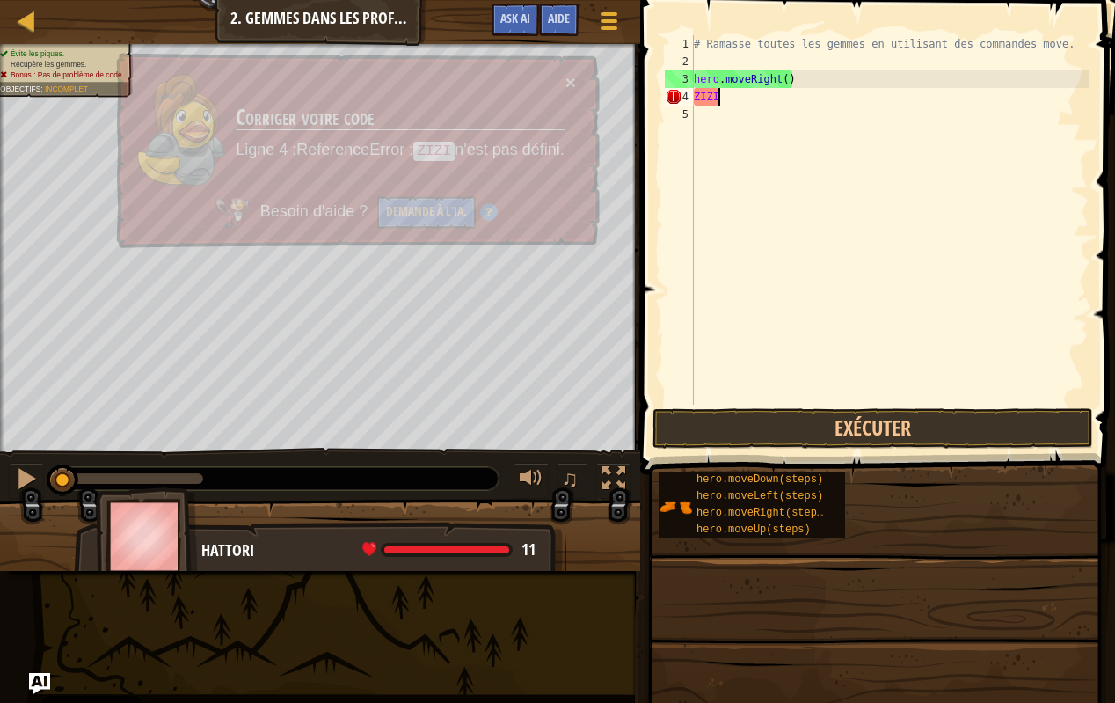
scroll to position [9, 2]
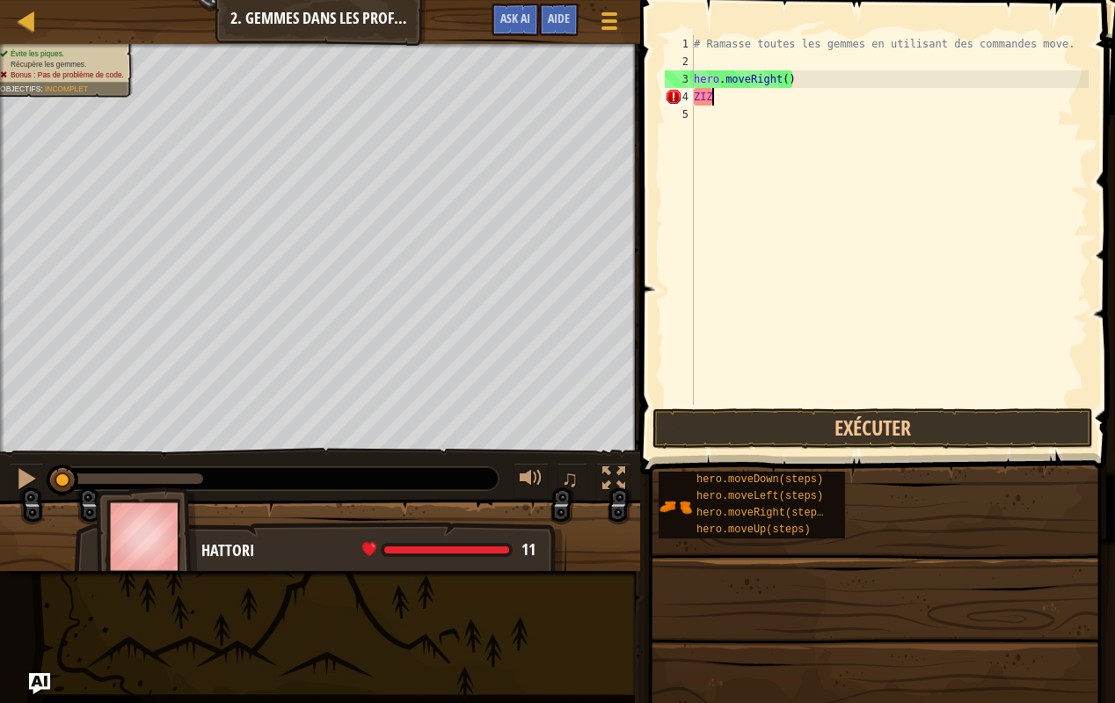
type textarea "Z"
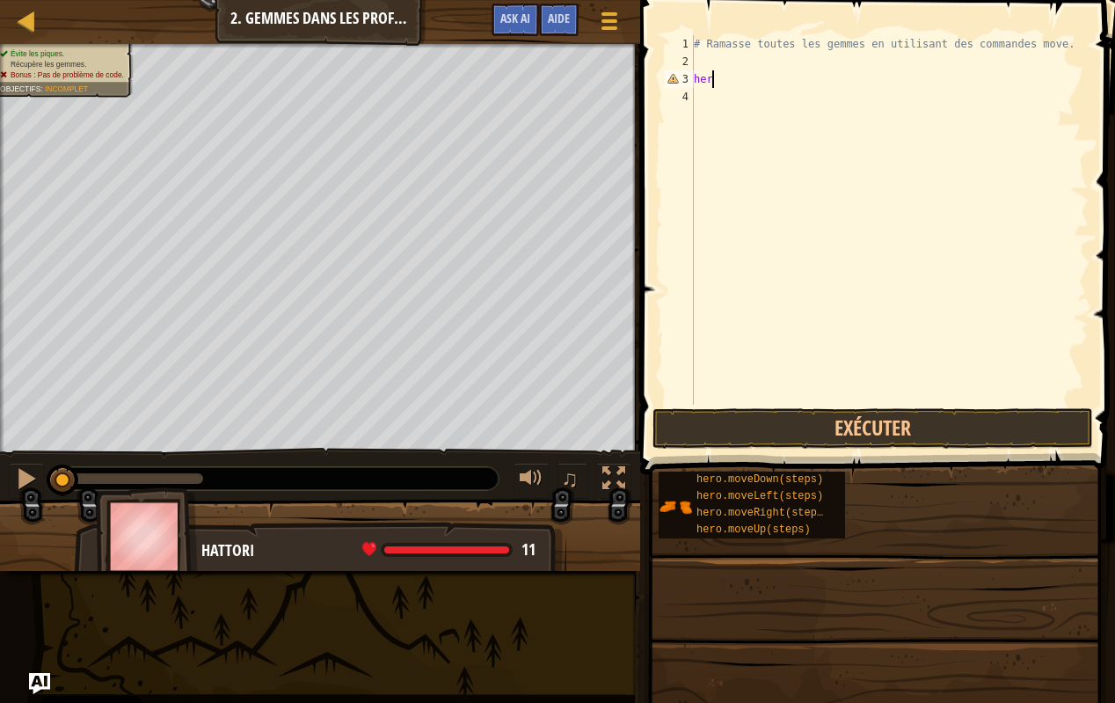
type textarea "h"
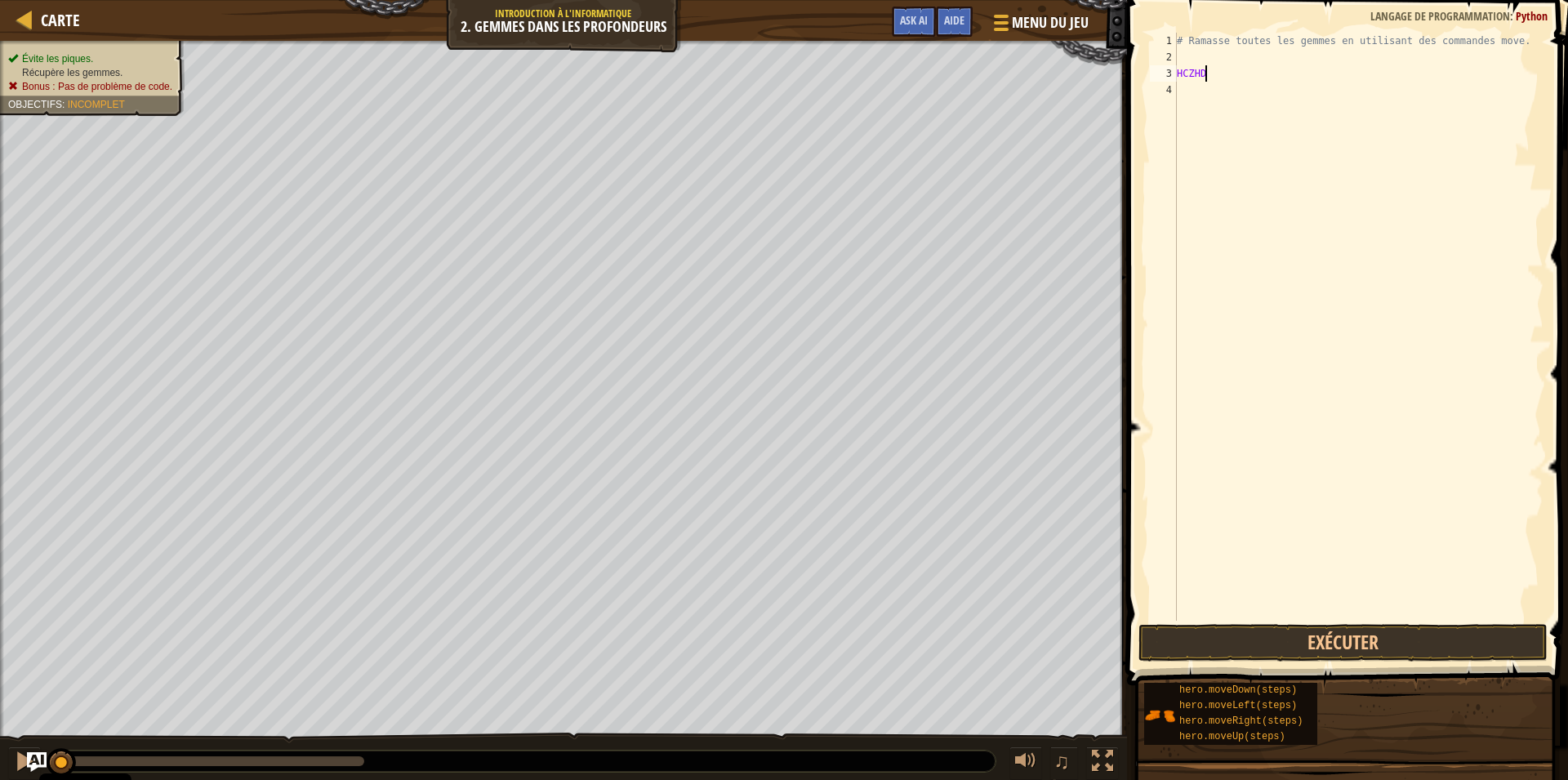
scroll to position [8, 3]
type textarea "H"
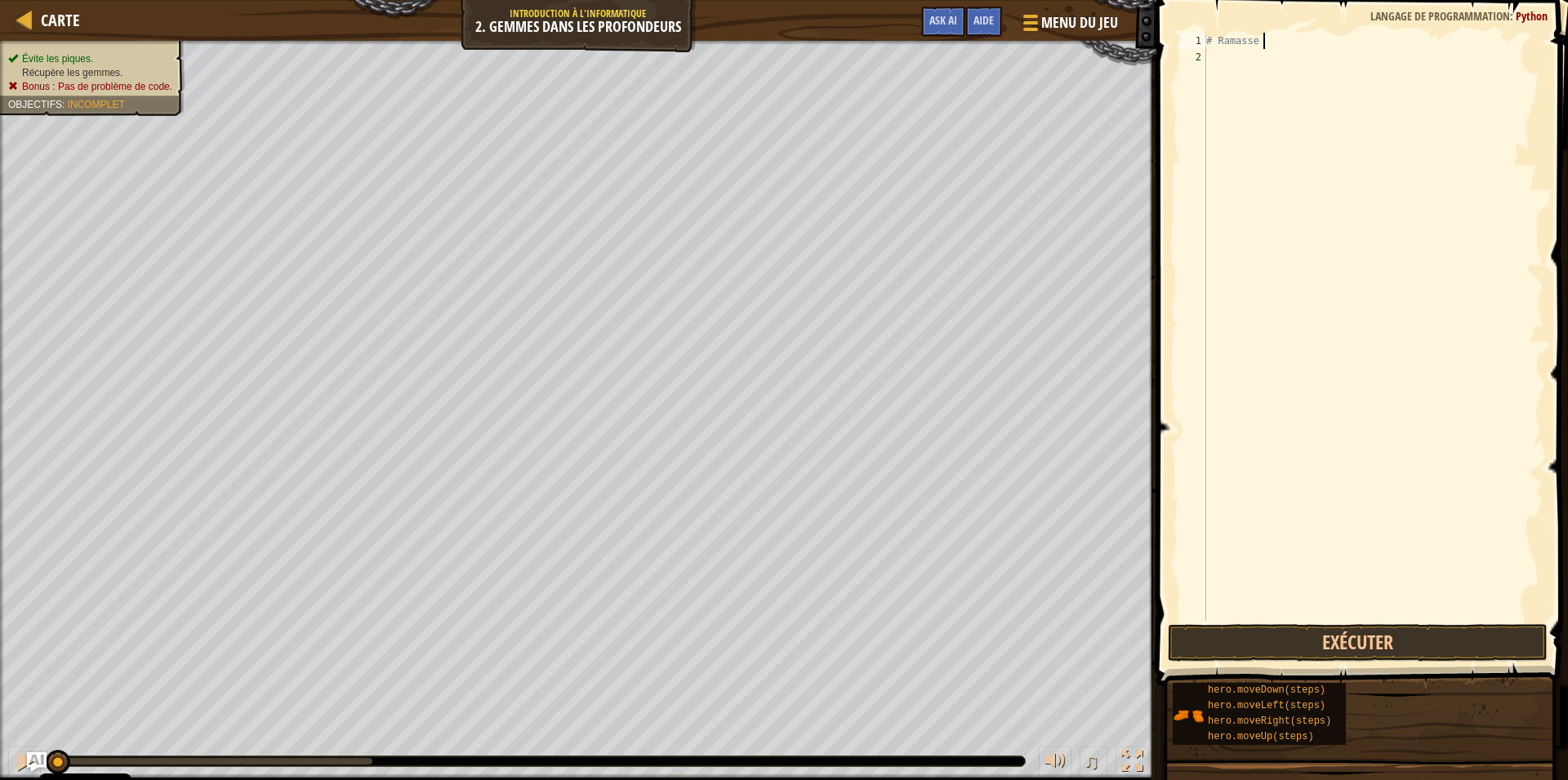
scroll to position [8, 5]
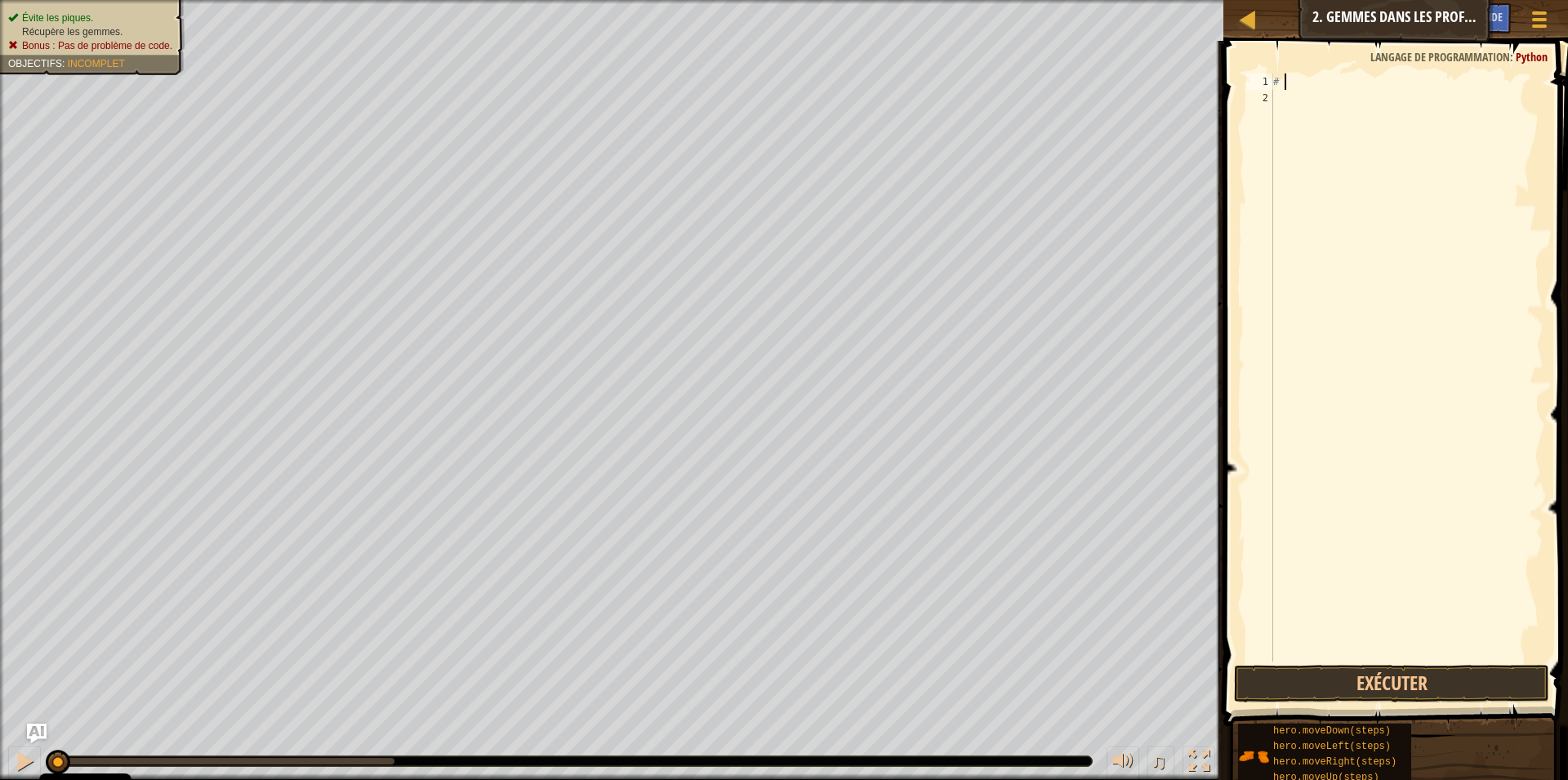
type textarea "#"
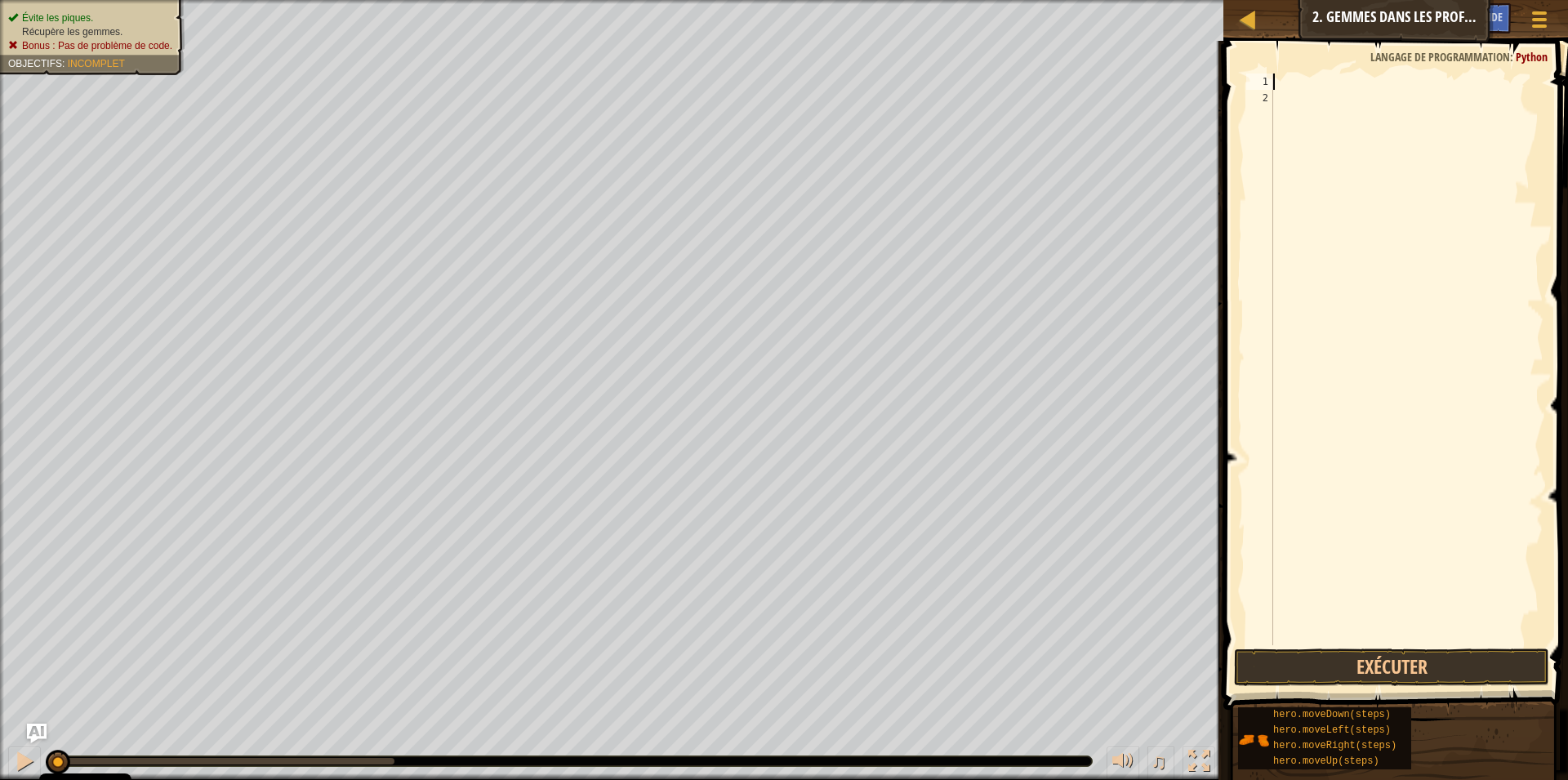
type textarea "H"
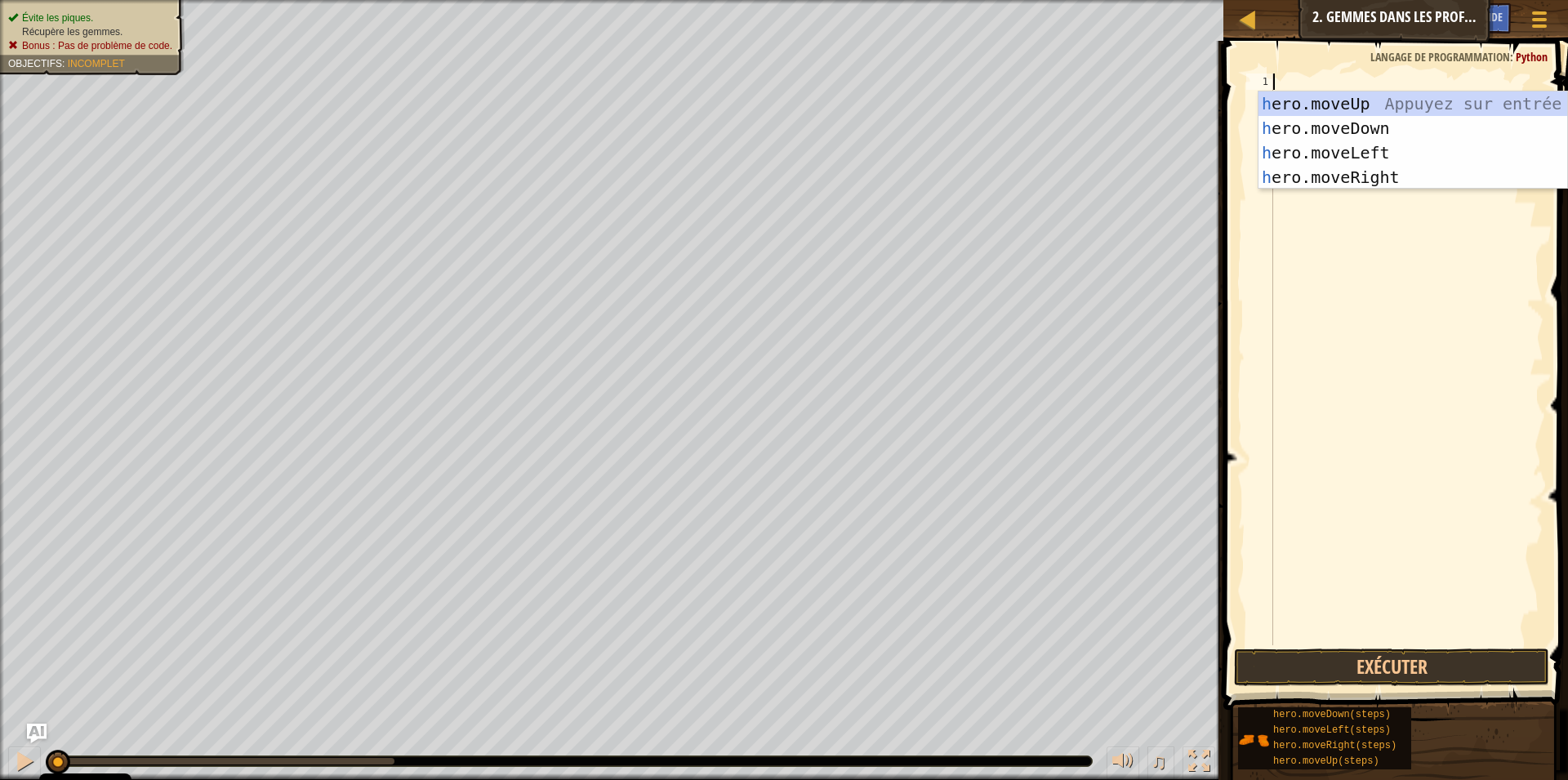
type textarea "H"
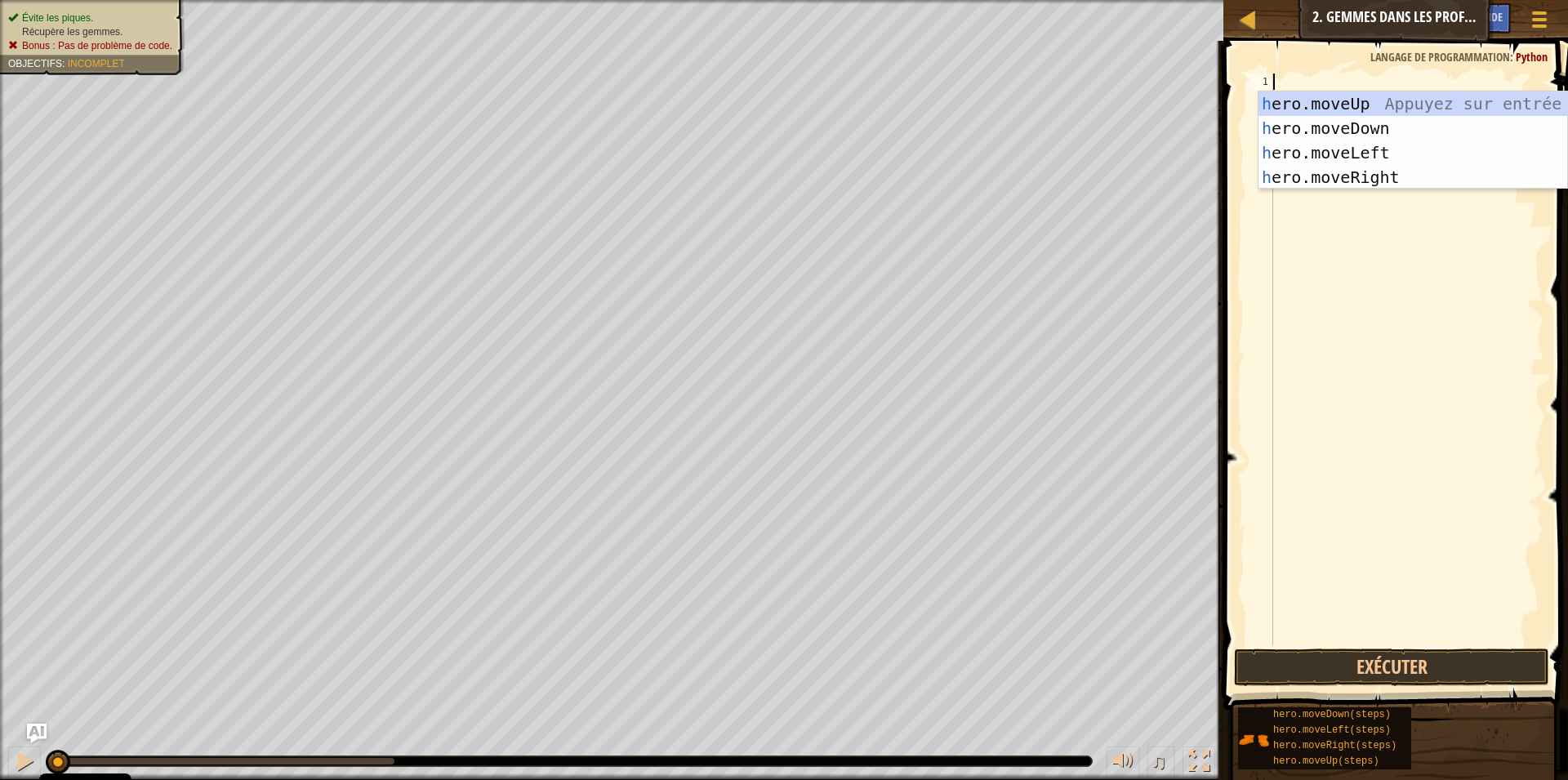
type textarea "H"
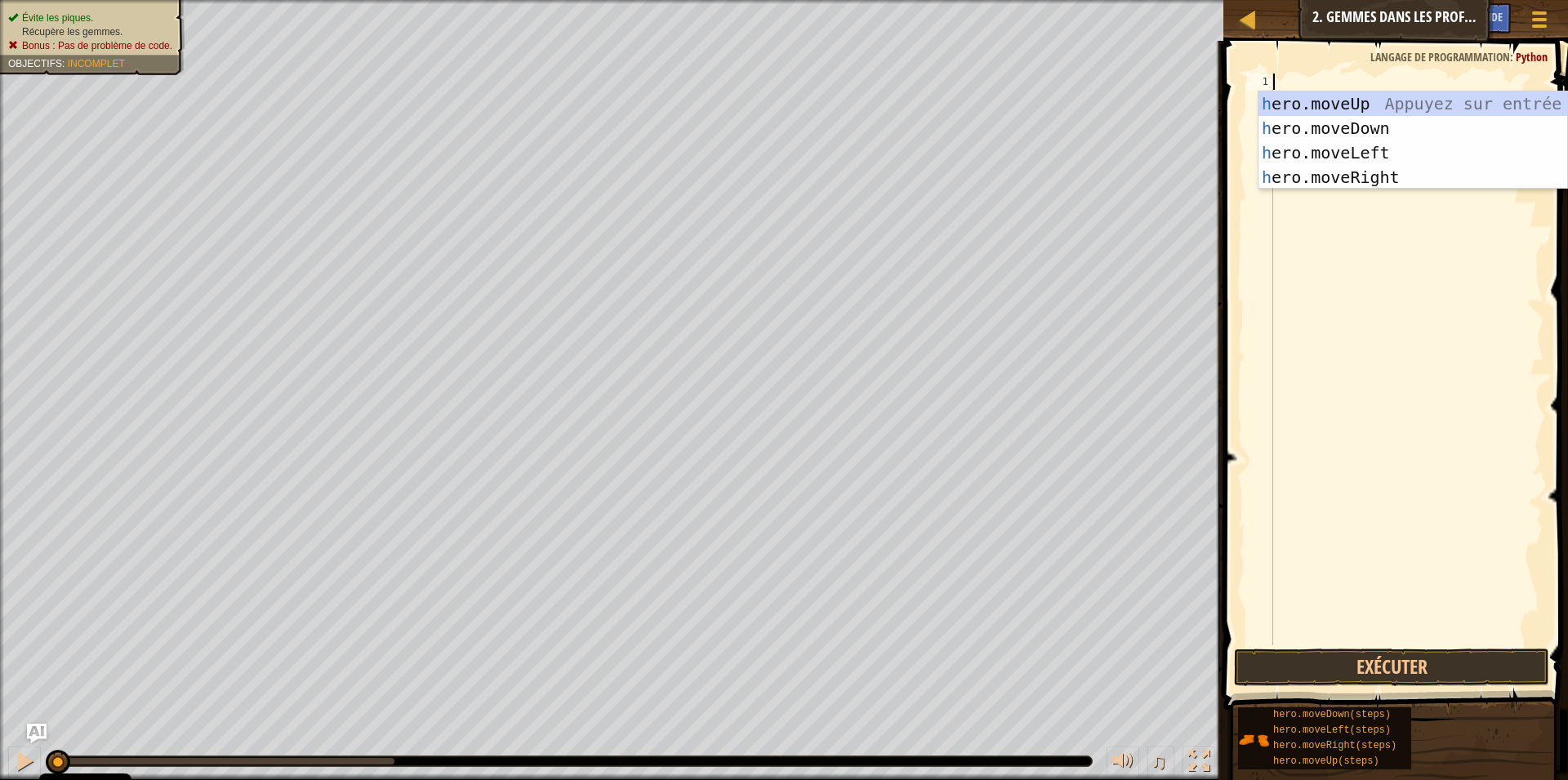
type textarea "H"
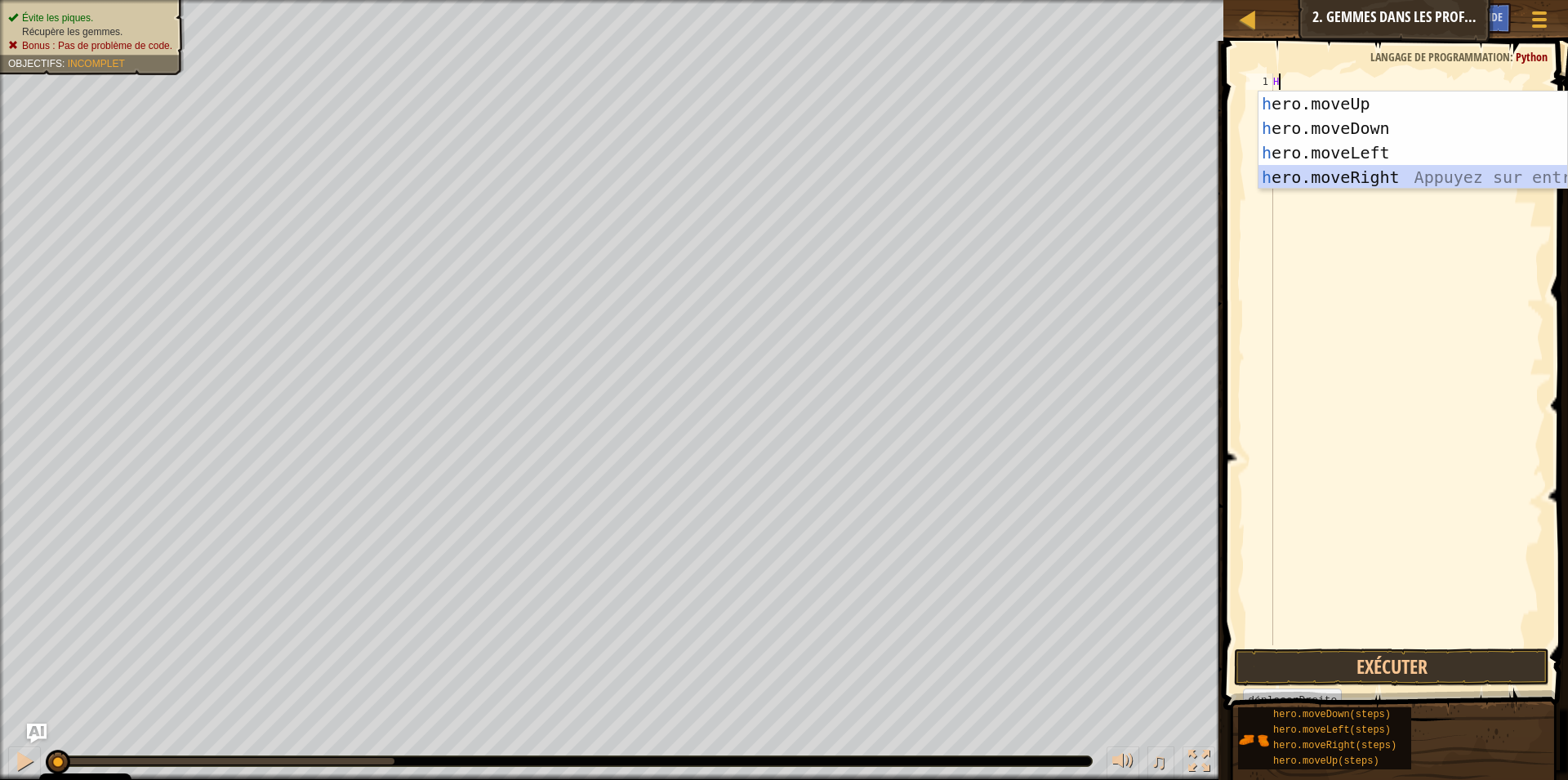
click at [1349, 172] on div "h ero.moveUp Appuyez sur entrée h ero.moveDown Appuyez sur entrée h ero.moveLef…" at bounding box center [1413, 164] width 308 height 147
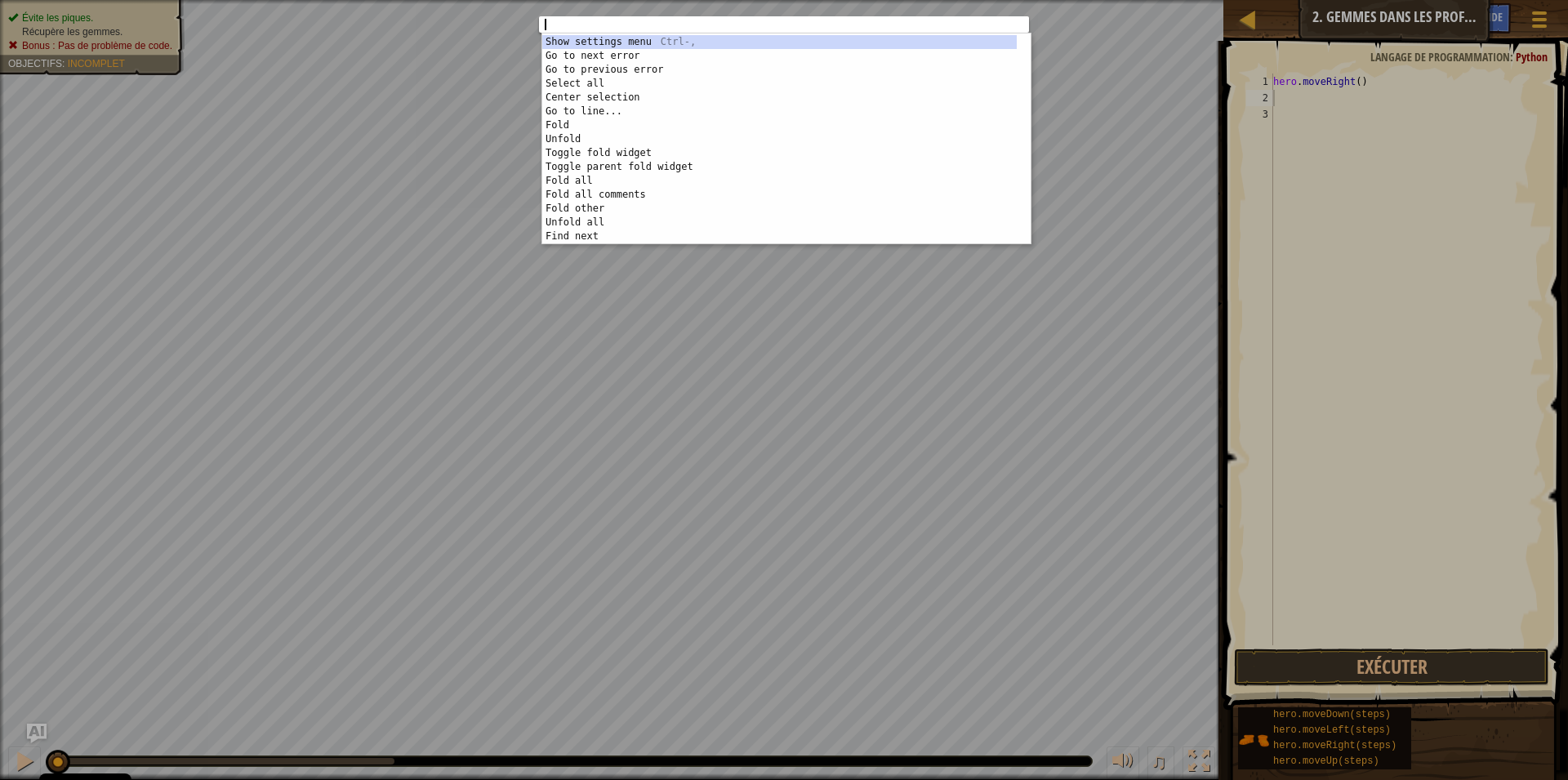
drag, startPoint x: 1479, startPoint y: 136, endPoint x: 794, endPoint y: 0, distance: 698.4
